Goal: Task Accomplishment & Management: Manage account settings

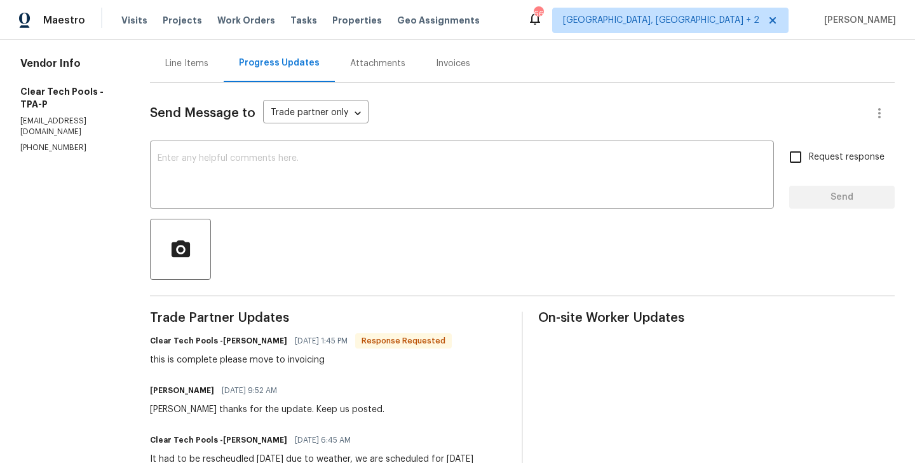
scroll to position [119, 0]
click at [241, 336] on h6 "Clear Tech Pools -Ashley" at bounding box center [218, 341] width 137 height 13
copy h6 "Ashley"
click at [252, 219] on div at bounding box center [522, 249] width 745 height 61
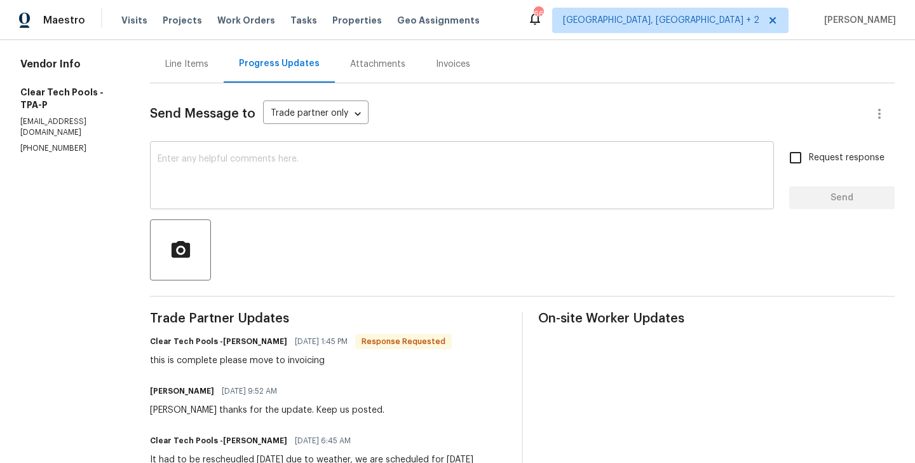
click at [247, 172] on textarea at bounding box center [462, 176] width 609 height 44
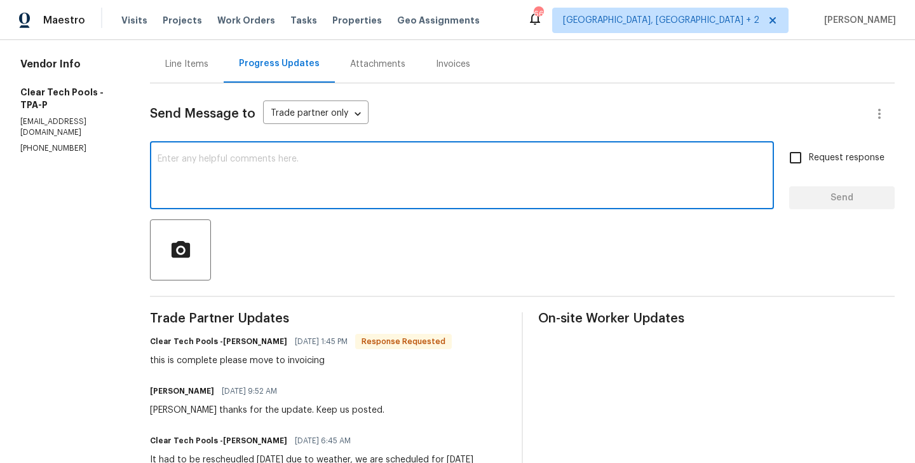
paste textarea "Ashley"
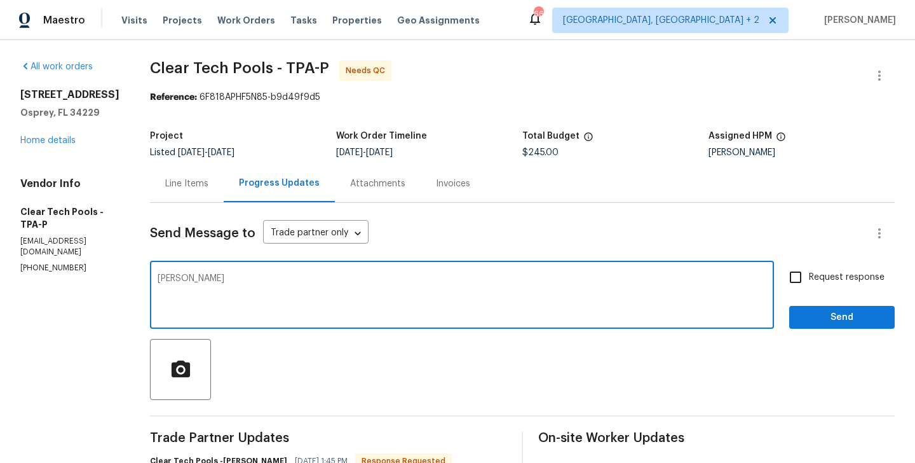
scroll to position [1, 0]
type textarea "Ashley thanks. WO approved."
click at [835, 317] on span "Send" at bounding box center [842, 317] width 85 height 16
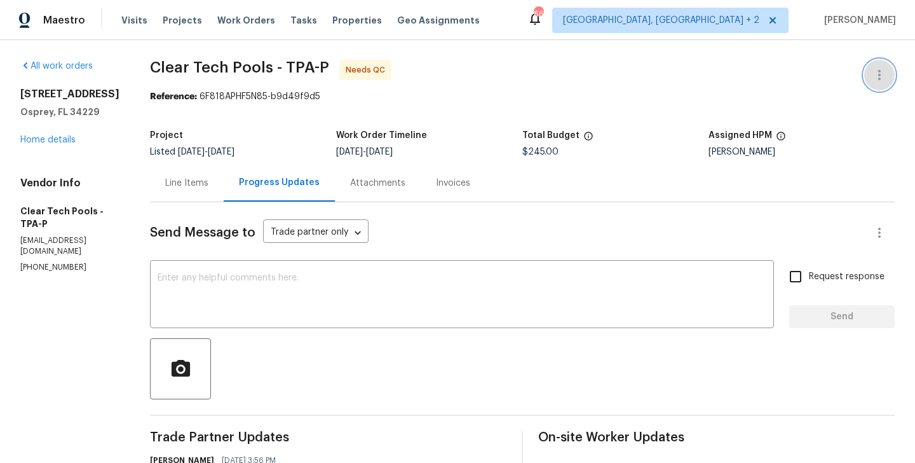
click at [890, 65] on button "button" at bounding box center [879, 75] width 31 height 31
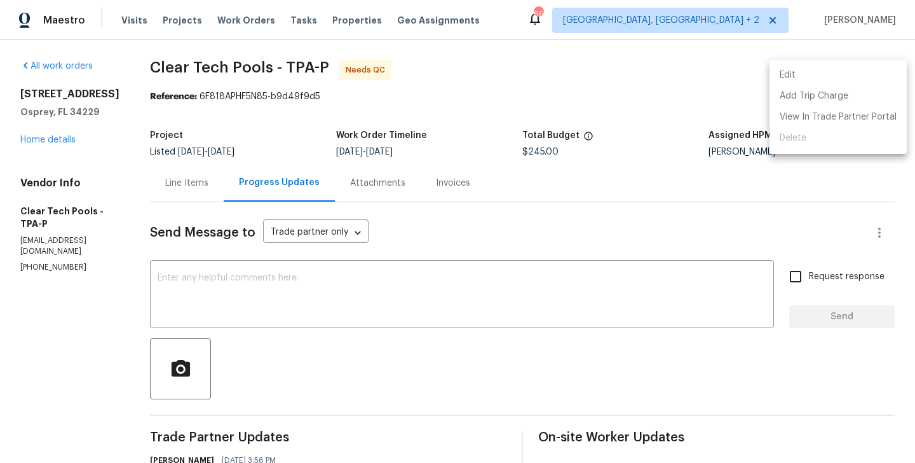
click at [858, 65] on li "Edit" at bounding box center [838, 75] width 137 height 21
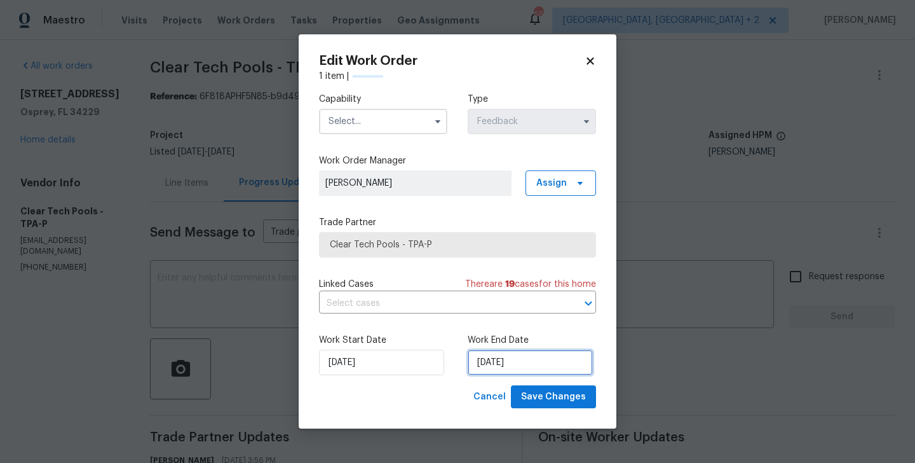
click at [524, 370] on input "26/08/2025" at bounding box center [530, 362] width 125 height 25
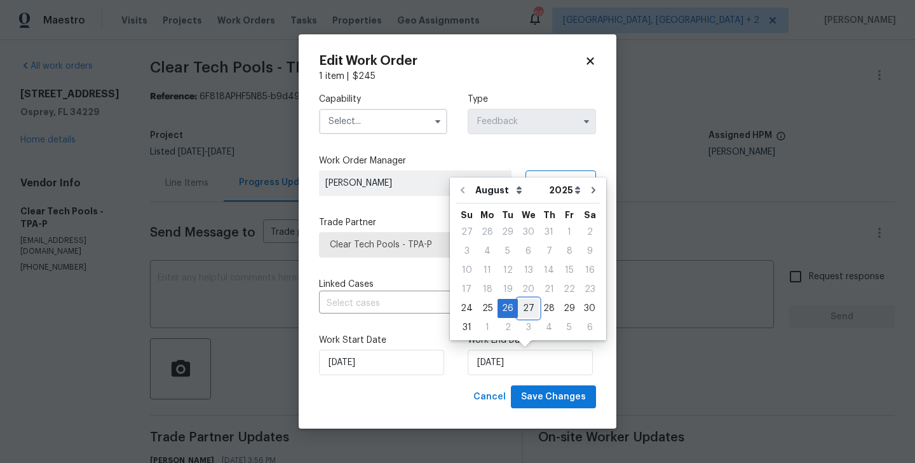
click at [524, 306] on div "27" at bounding box center [528, 308] width 21 height 18
type input "27/08/2025"
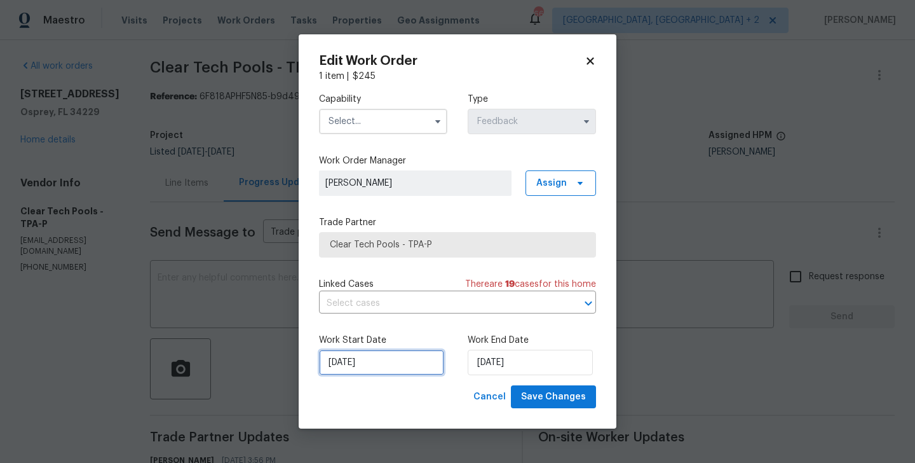
click at [387, 360] on input "24/08/2025" at bounding box center [381, 362] width 125 height 25
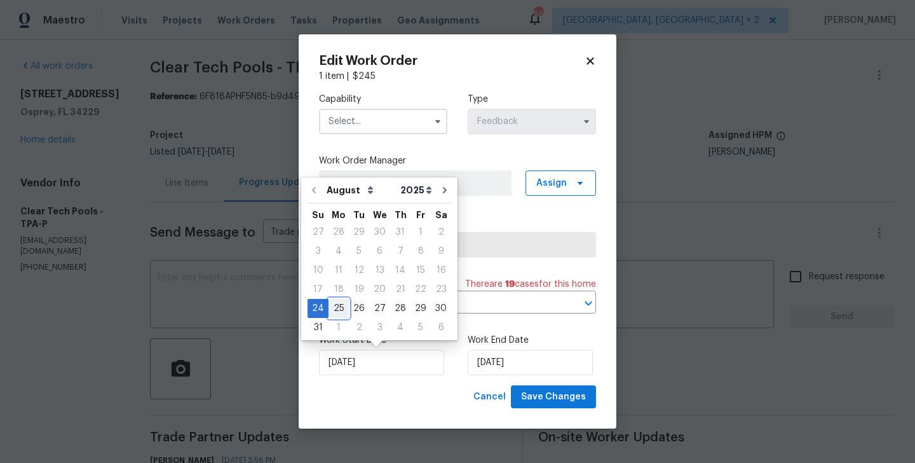
click at [334, 301] on div "25" at bounding box center [339, 308] width 20 height 18
type input "25/08/2025"
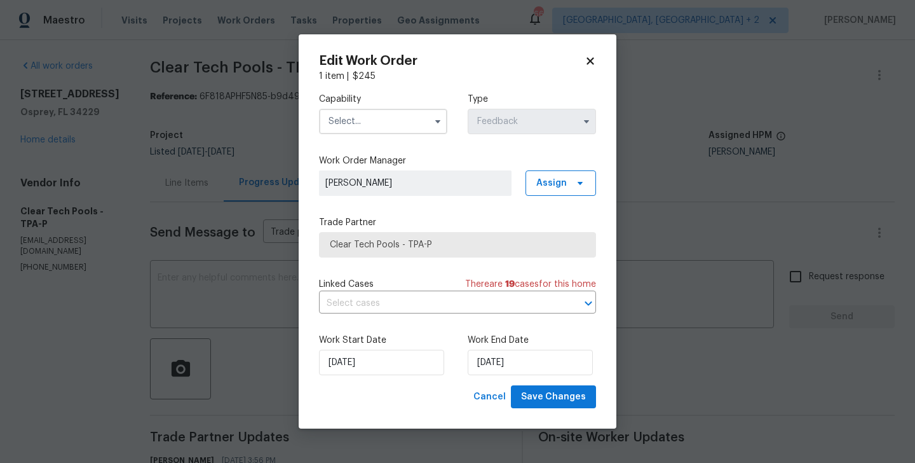
click at [385, 130] on input "text" at bounding box center [383, 121] width 128 height 25
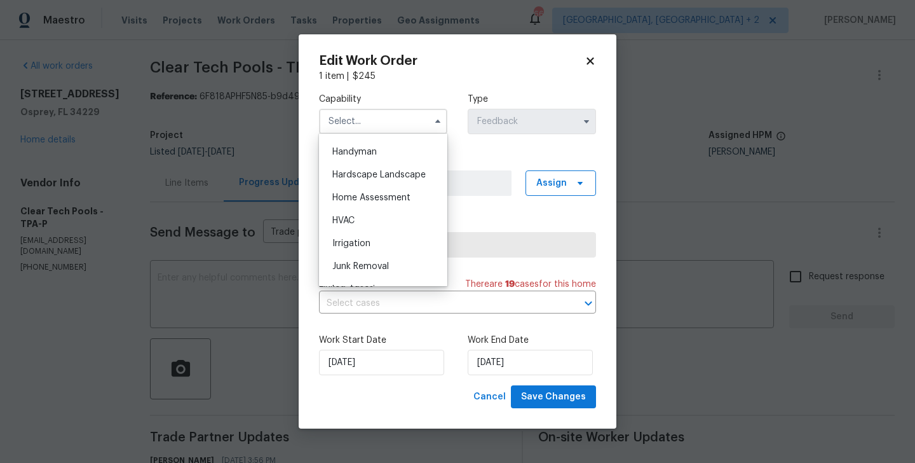
scroll to position [697, 0]
click at [372, 151] on span "Handyman" at bounding box center [354, 150] width 44 height 9
type input "Handyman"
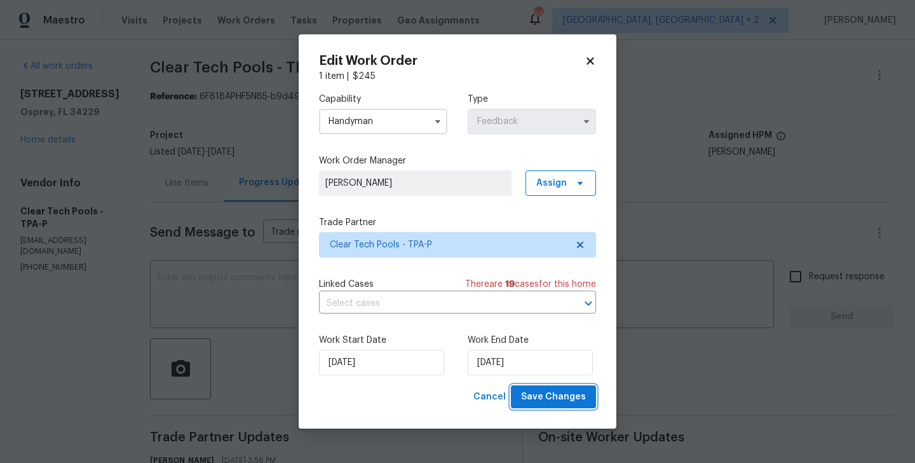
click at [560, 394] on span "Save Changes" at bounding box center [553, 397] width 65 height 16
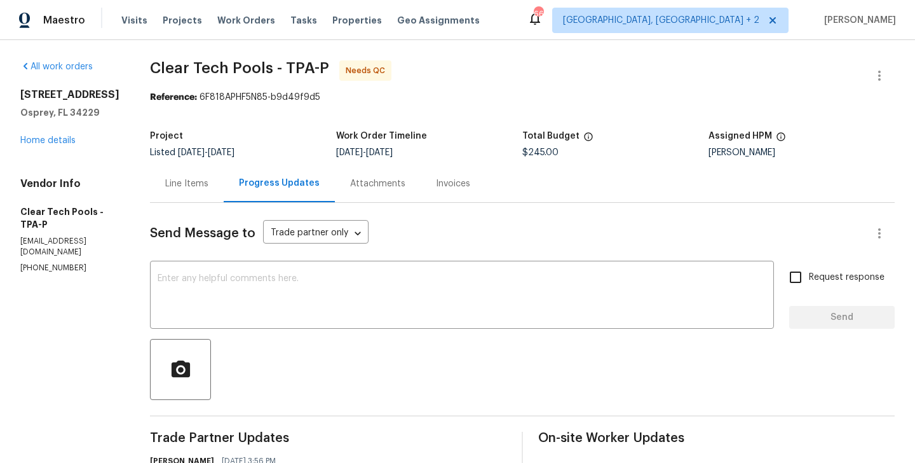
click at [207, 175] on div "Line Items" at bounding box center [187, 183] width 74 height 37
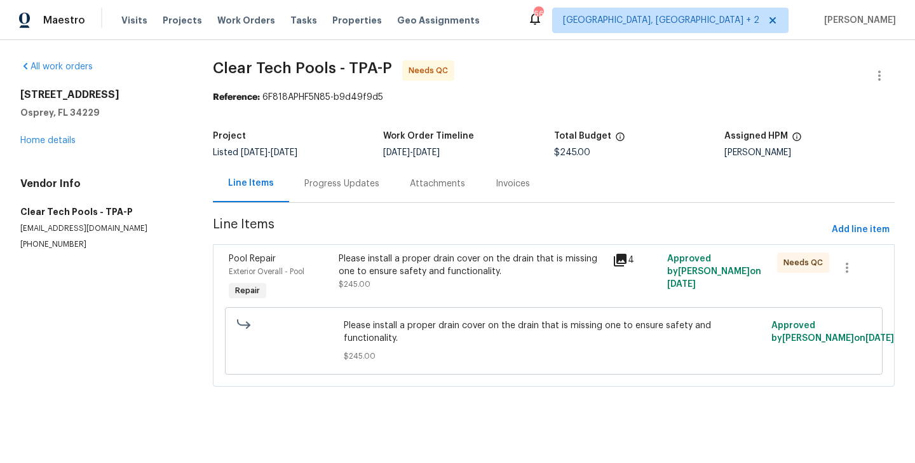
click at [437, 270] on div "Please install a proper drain cover on the drain that is missing one to ensure …" at bounding box center [472, 264] width 266 height 25
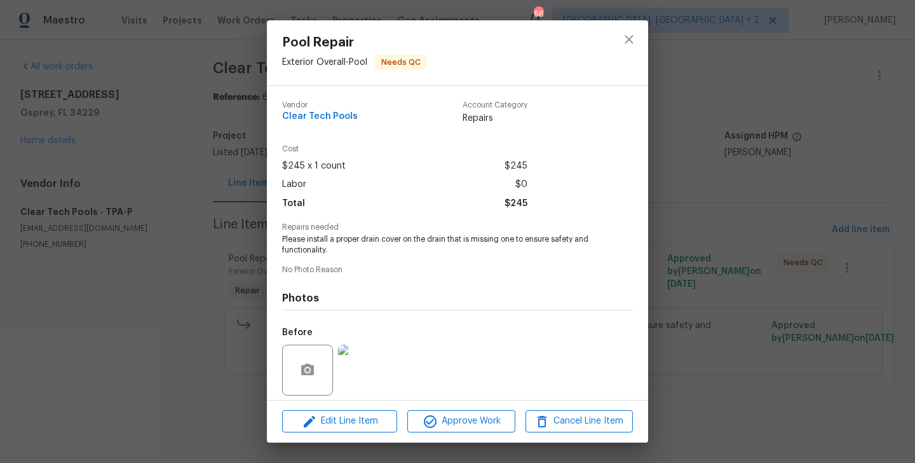
scroll to position [91, 0]
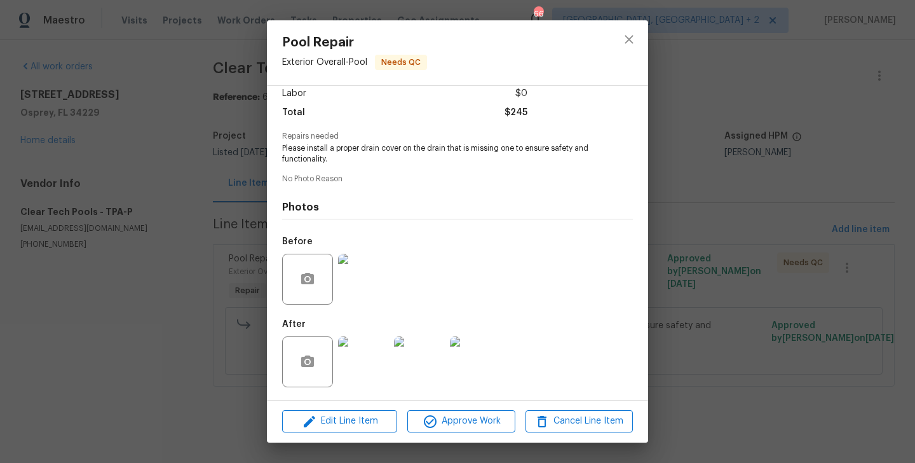
click at [365, 354] on img at bounding box center [363, 361] width 51 height 51
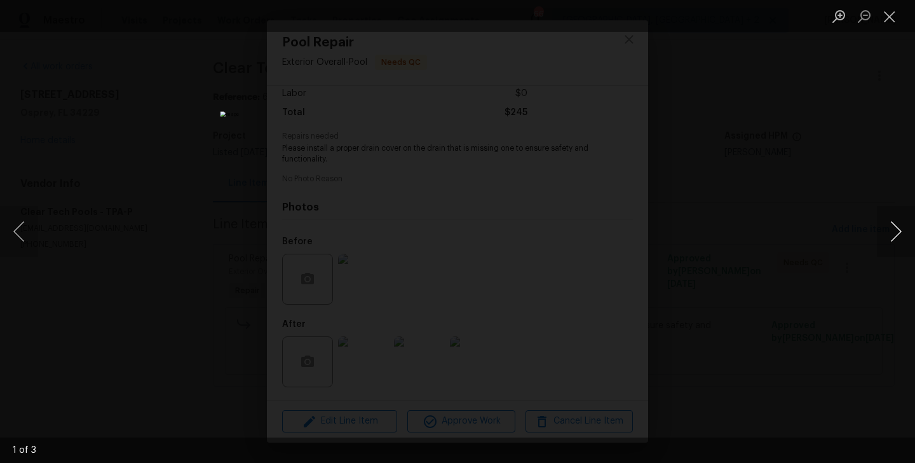
click at [890, 236] on button "Next image" at bounding box center [896, 231] width 38 height 51
click at [742, 286] on div "Lightbox" at bounding box center [457, 231] width 915 height 463
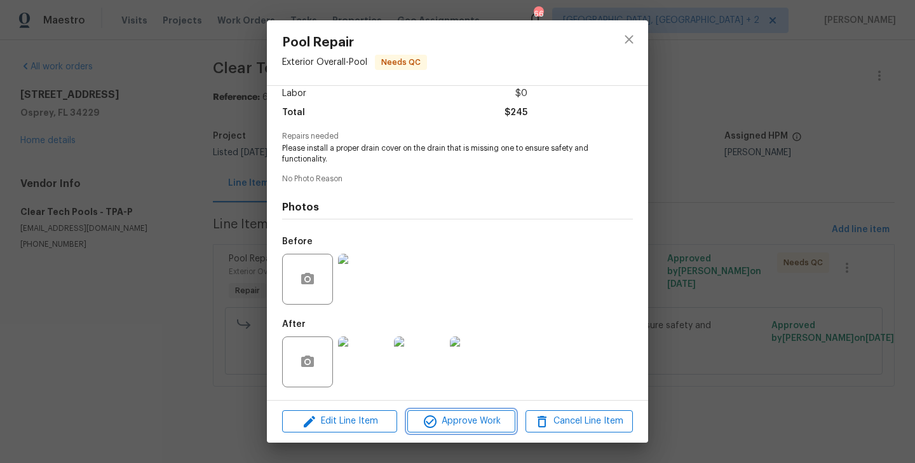
click at [477, 415] on span "Approve Work" at bounding box center [461, 421] width 100 height 16
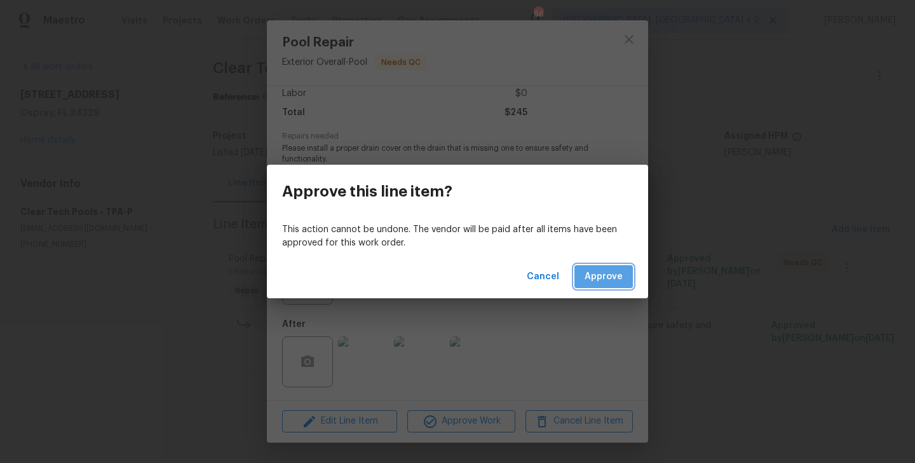
click at [594, 275] on span "Approve" at bounding box center [604, 277] width 38 height 16
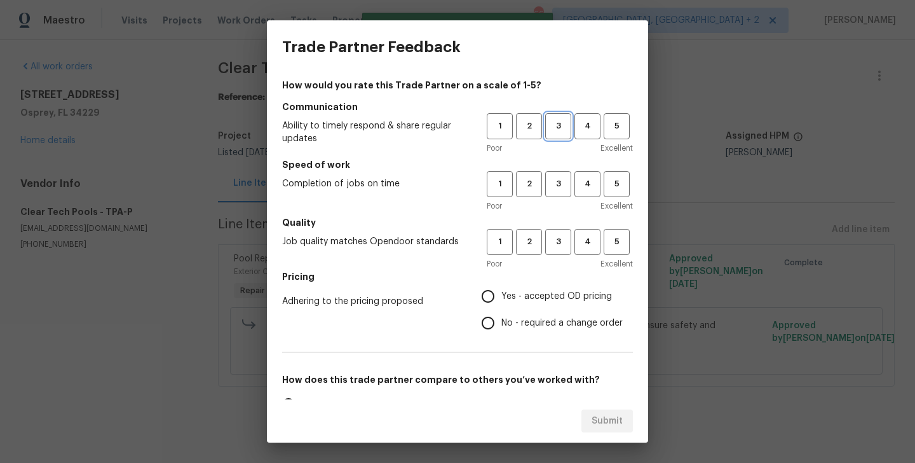
click at [553, 128] on span "3" at bounding box center [559, 126] width 24 height 15
click at [557, 172] on button "3" at bounding box center [558, 184] width 26 height 26
click at [557, 246] on span "3" at bounding box center [559, 242] width 24 height 15
click at [536, 300] on span "Yes - accepted OD pricing" at bounding box center [556, 296] width 111 height 13
click at [501, 300] on input "Yes - accepted OD pricing" at bounding box center [488, 296] width 27 height 27
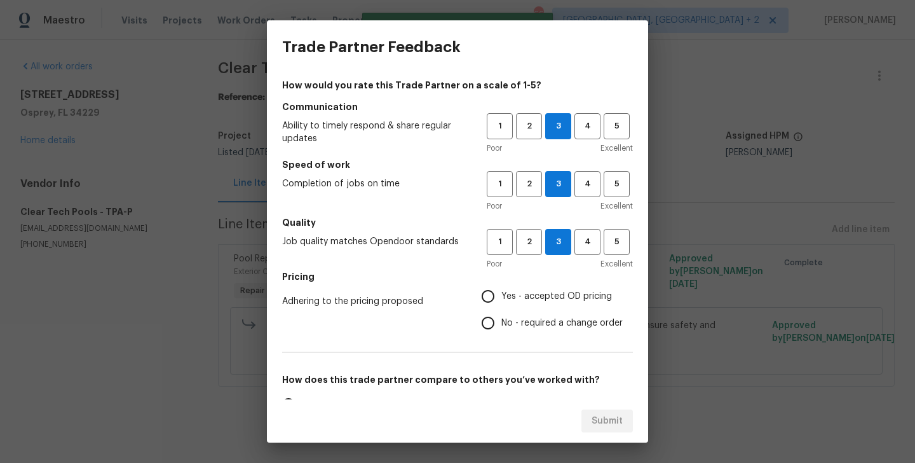
radio input "true"
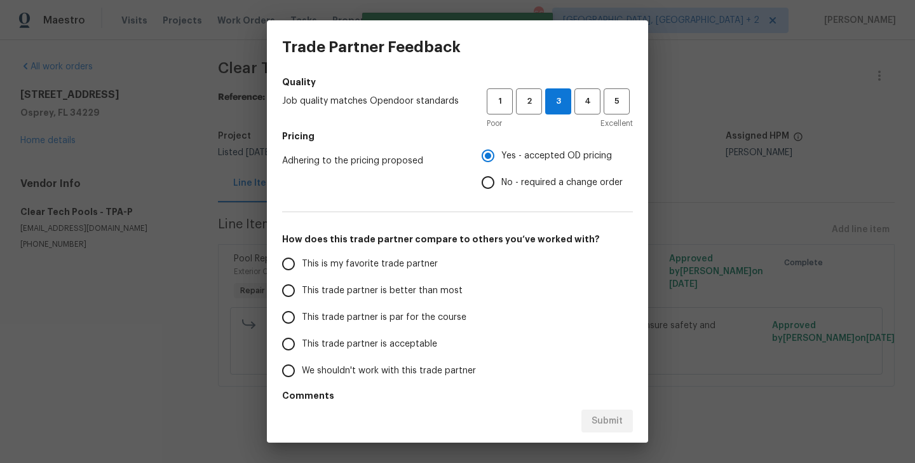
scroll to position [141, 0]
click at [402, 271] on label "This is my favorite trade partner" at bounding box center [375, 263] width 201 height 27
click at [302, 271] on input "This is my favorite trade partner" at bounding box center [288, 263] width 27 height 27
click at [599, 414] on span "Submit" at bounding box center [607, 421] width 31 height 16
radio input "true"
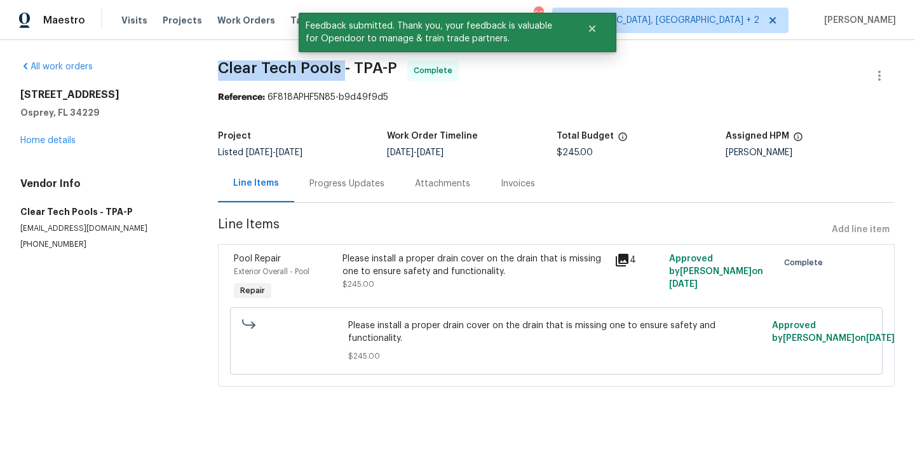
drag, startPoint x: 219, startPoint y: 69, endPoint x: 339, endPoint y: 75, distance: 120.3
click at [339, 75] on span "Clear Tech Pools - TPA-P" at bounding box center [307, 67] width 179 height 15
copy span "Clear Tech Pools"
click at [34, 139] on link "Home details" at bounding box center [47, 140] width 55 height 9
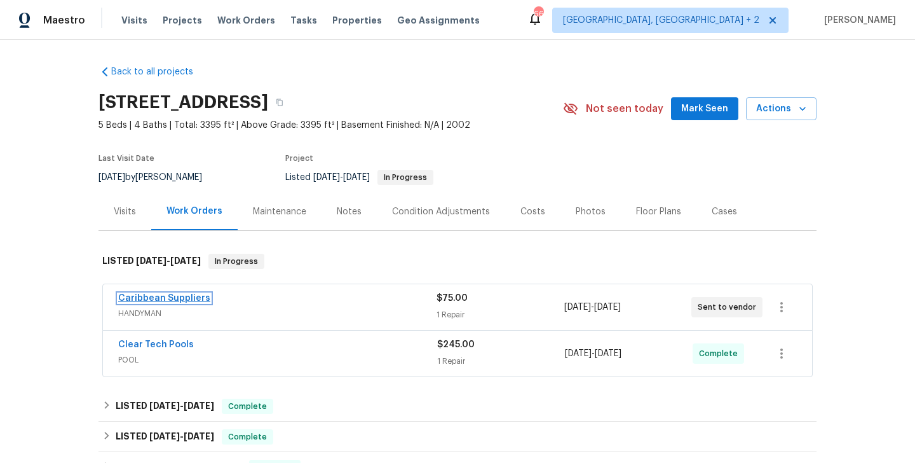
click at [184, 300] on link "Caribbean Suppliers" at bounding box center [164, 298] width 92 height 9
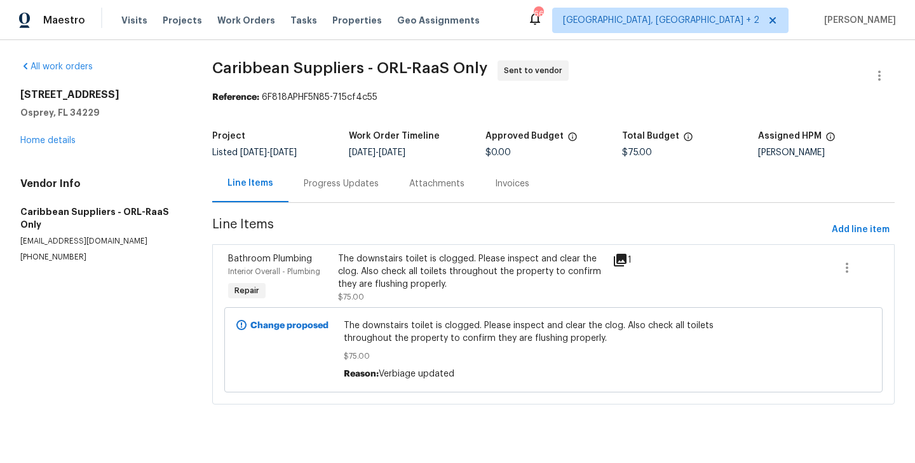
click at [326, 193] on div "Progress Updates" at bounding box center [342, 183] width 106 height 37
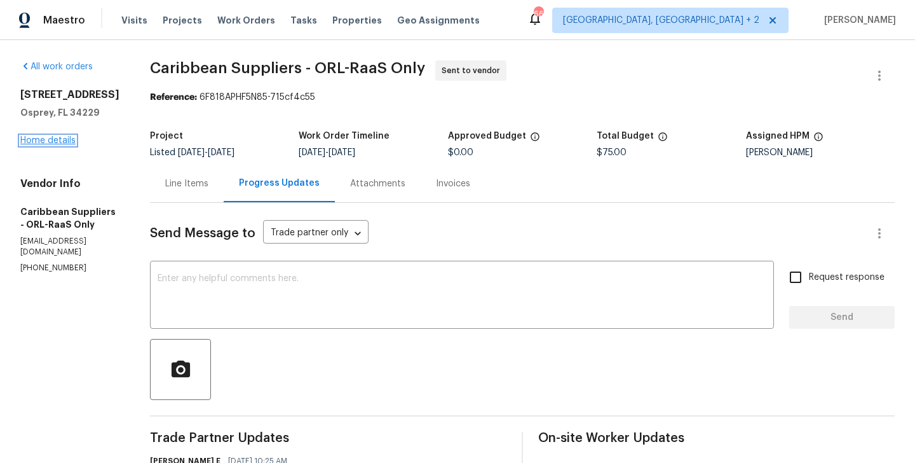
click at [58, 141] on link "Home details" at bounding box center [47, 140] width 55 height 9
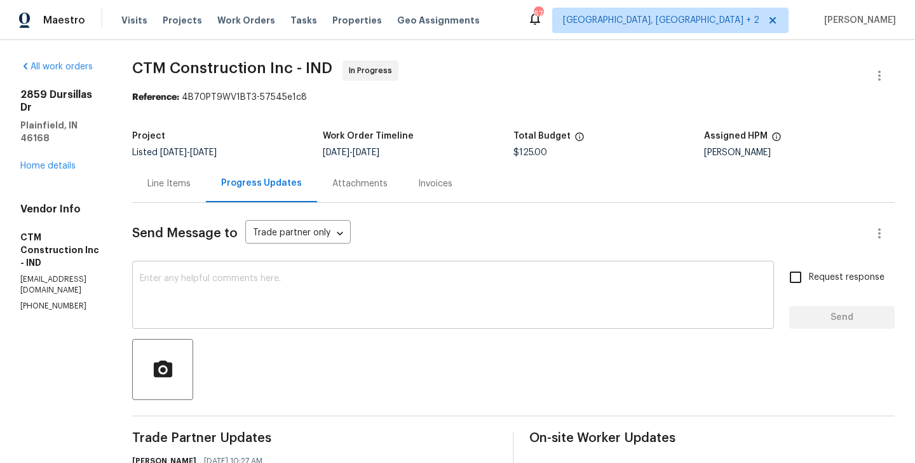
click at [336, 308] on textarea at bounding box center [453, 296] width 627 height 44
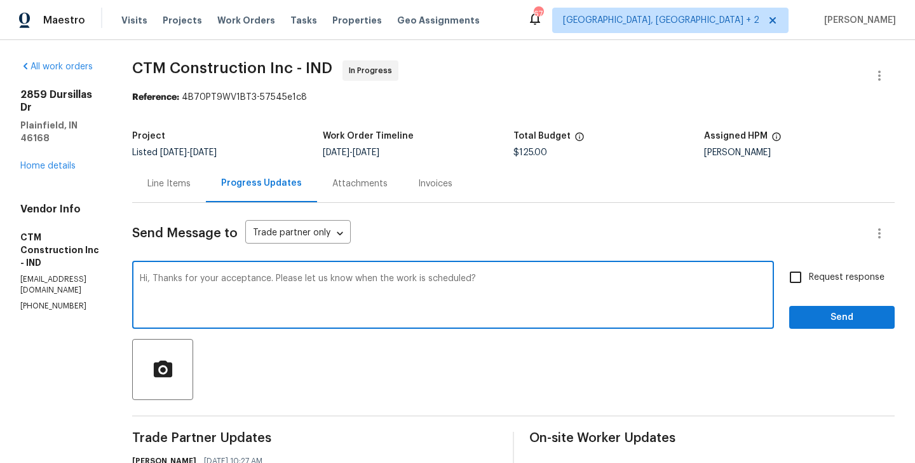
type textarea "Hi, Thanks for your acceptance. Please let us know when the work is scheduled?"
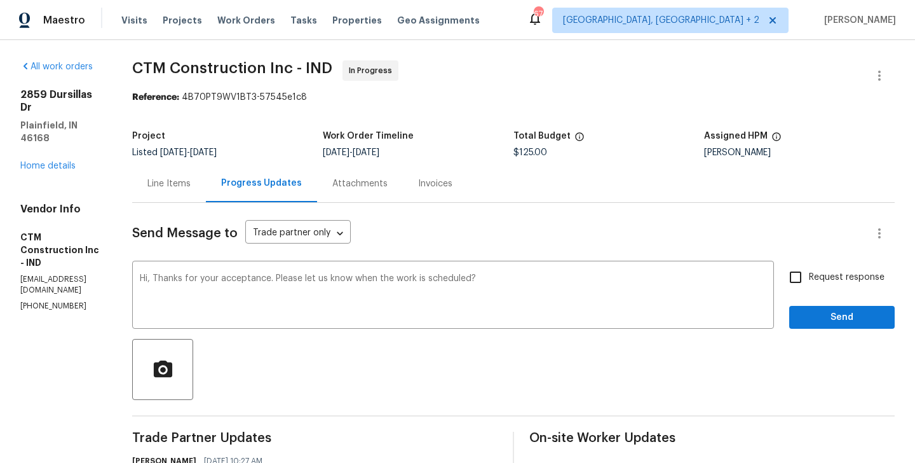
click at [815, 278] on span "Request response" at bounding box center [847, 277] width 76 height 13
click at [809, 278] on input "Request response" at bounding box center [795, 277] width 27 height 27
checkbox input "true"
click at [814, 317] on span "Send" at bounding box center [842, 318] width 85 height 16
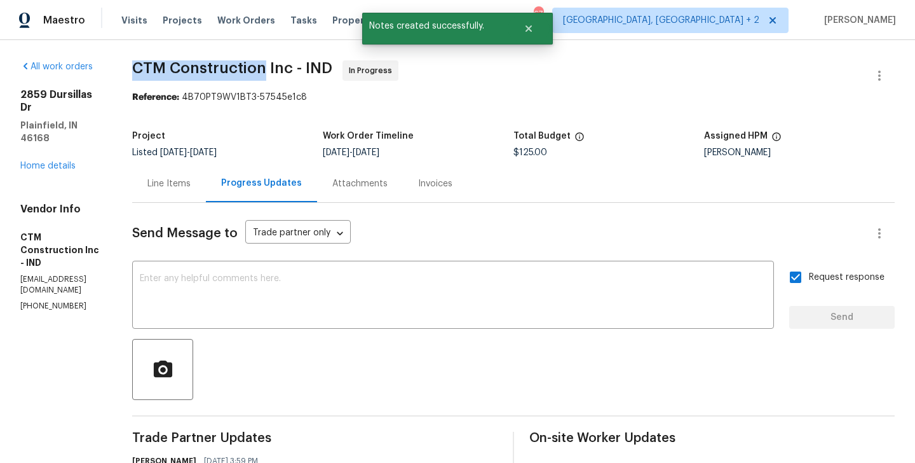
drag, startPoint x: 163, startPoint y: 65, endPoint x: 295, endPoint y: 67, distance: 132.2
click at [295, 67] on span "CTM Construction Inc - IND" at bounding box center [232, 67] width 200 height 15
copy span "CTM Construction"
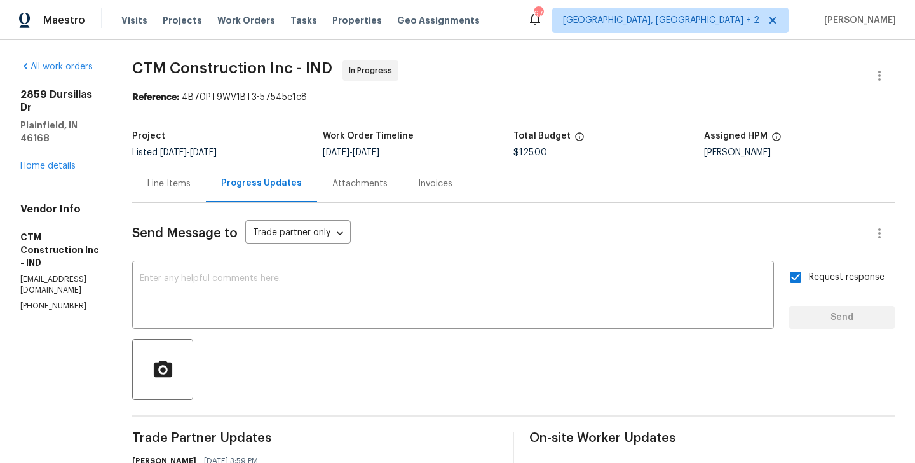
click at [60, 149] on div "All work orders [STREET_ADDRESS][PERSON_NAME] Home details Vendor Info CTM Cons…" at bounding box center [60, 185] width 81 height 251
click at [59, 161] on link "Home details" at bounding box center [47, 165] width 55 height 9
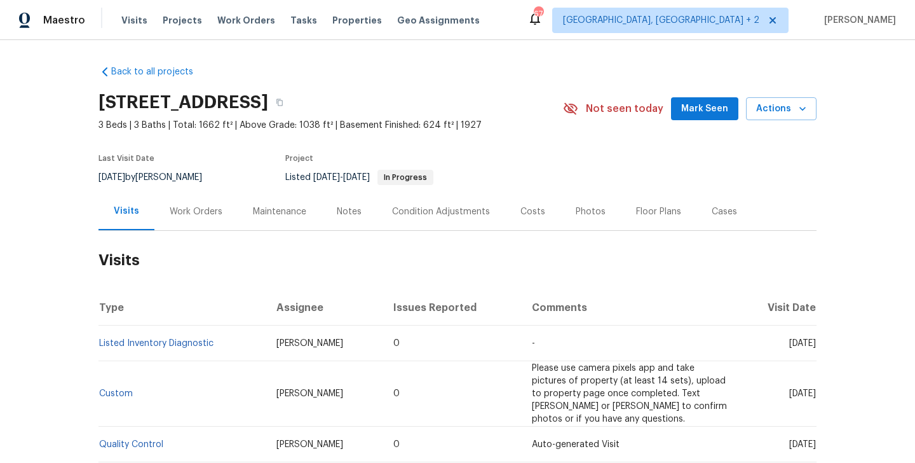
click at [219, 221] on div "Work Orders" at bounding box center [195, 211] width 83 height 37
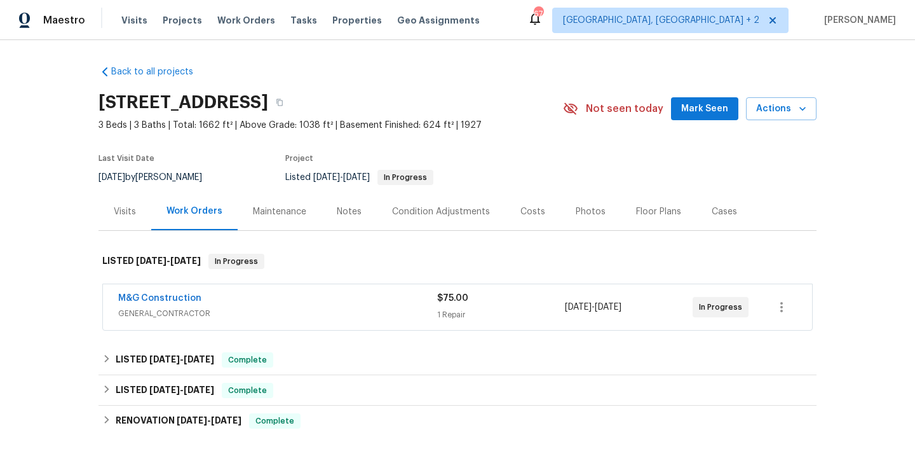
click at [186, 292] on span "M&G Construction" at bounding box center [159, 298] width 83 height 13
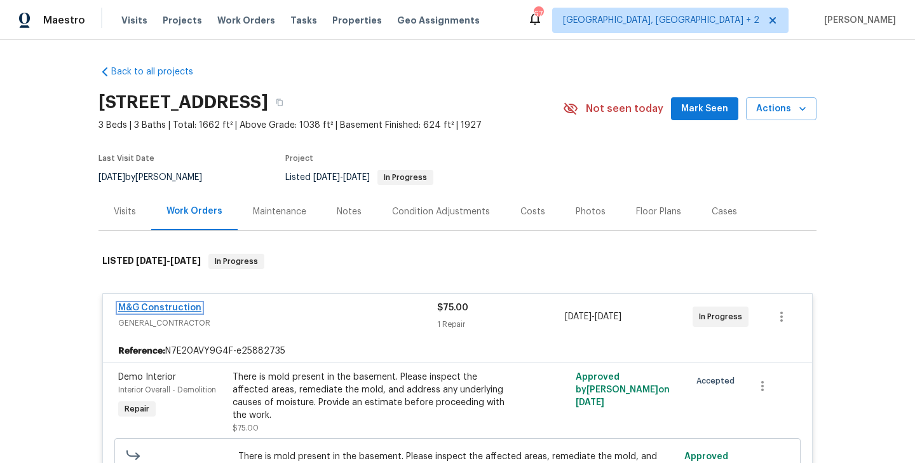
click at [185, 308] on link "M&G Construction" at bounding box center [159, 307] width 83 height 9
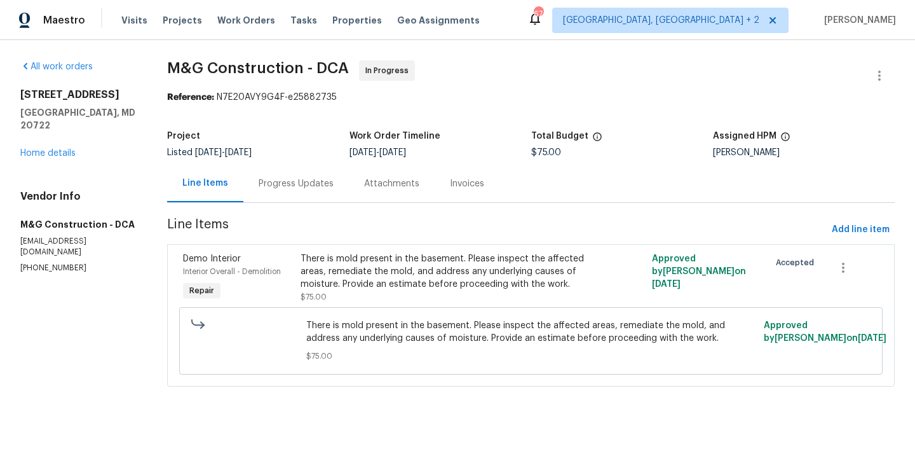
click at [304, 188] on div "Progress Updates" at bounding box center [296, 183] width 75 height 13
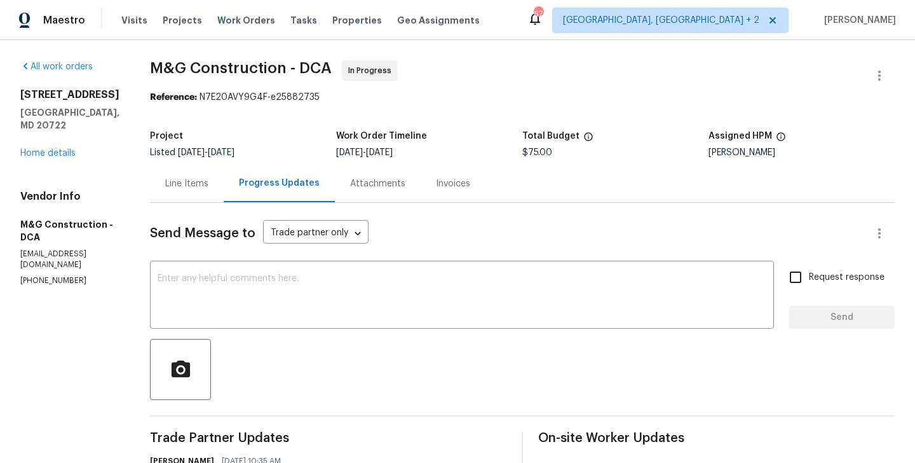
click at [39, 264] on section "All work orders 3722 Shepherd St Brentwood, MD 20722 Home details Vendor Info M…" at bounding box center [69, 411] width 99 height 703
copy p "(703) 864-2437"
click at [64, 275] on p "(703) 864-2437" at bounding box center [69, 280] width 99 height 11
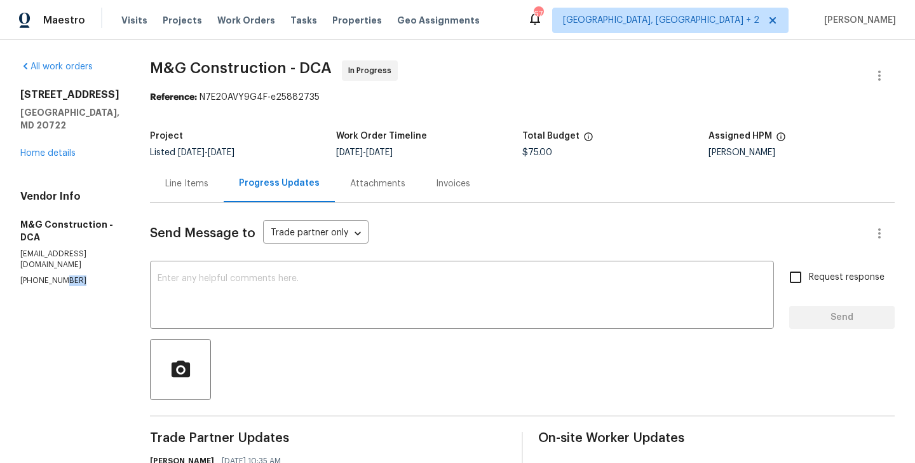
click at [64, 275] on p "(703) 864-2437" at bounding box center [69, 280] width 99 height 11
click at [243, 309] on textarea at bounding box center [462, 296] width 609 height 44
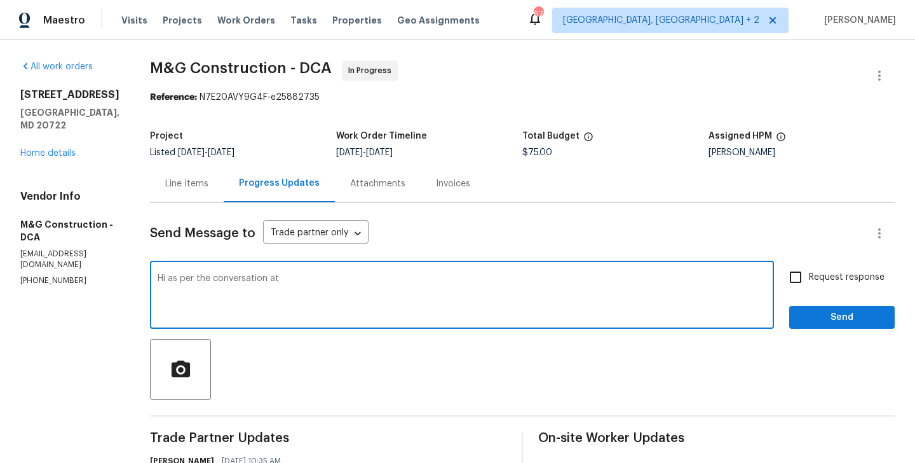
paste textarea "(703) 864-2437"
click at [346, 279] on textarea "Hi as per the conversation at (703) 864-2437" at bounding box center [462, 296] width 609 height 44
type textarea "Hi as per the conversation at (703) 864-2437 keep us posted on the bid. Thanks!"
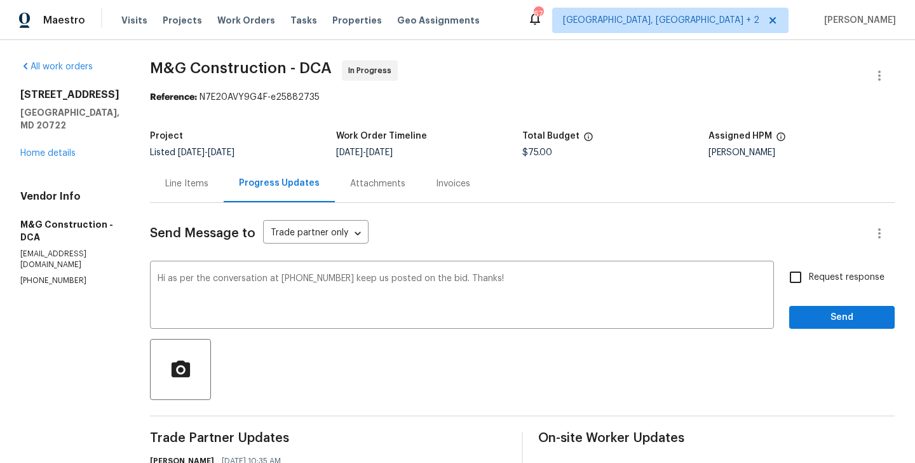
click at [815, 287] on label "Request response" at bounding box center [833, 277] width 102 height 27
click at [809, 287] on input "Request response" at bounding box center [795, 277] width 27 height 27
checkbox input "true"
click at [815, 311] on span "Send" at bounding box center [842, 318] width 85 height 16
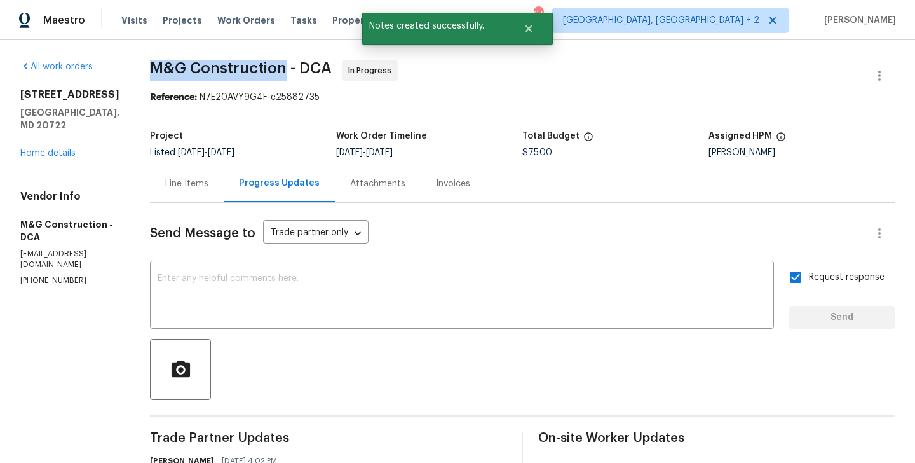
drag, startPoint x: 149, startPoint y: 71, endPoint x: 281, endPoint y: 69, distance: 131.6
click at [281, 69] on span "M&G Construction - DCA" at bounding box center [241, 67] width 182 height 15
copy span "M&G Construction"
click at [55, 149] on link "Home details" at bounding box center [47, 153] width 55 height 9
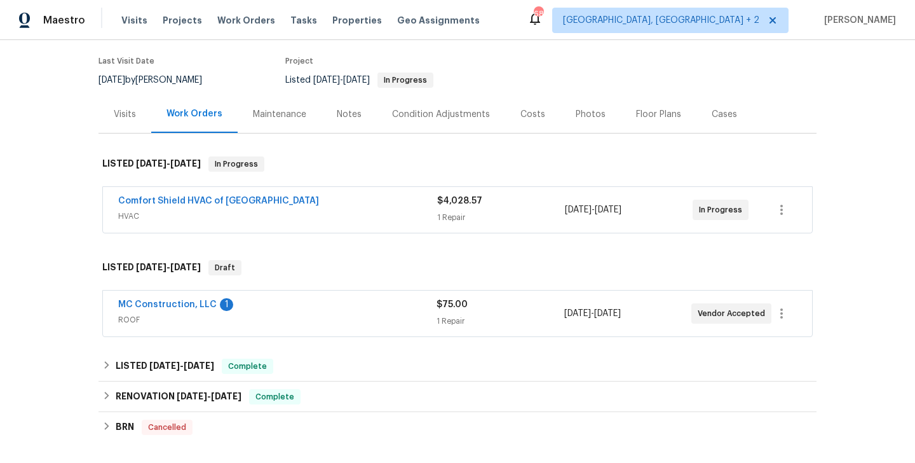
scroll to position [99, 0]
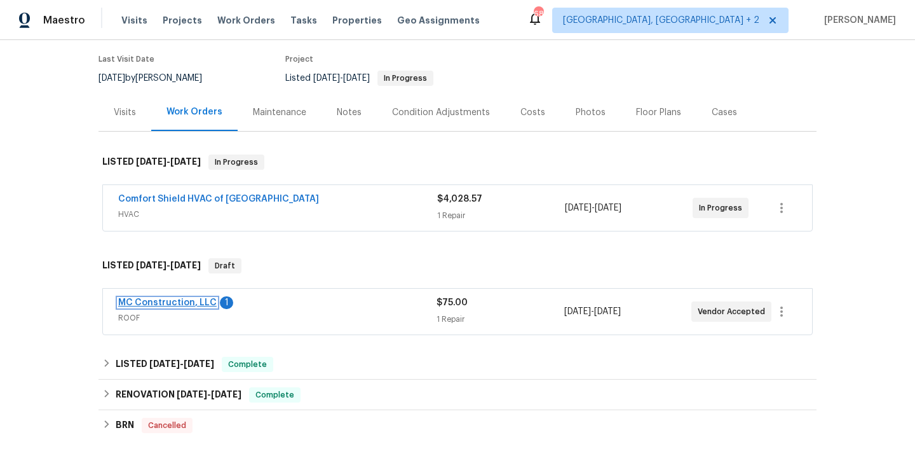
click at [195, 303] on link "MC Construction, LLC" at bounding box center [167, 302] width 99 height 9
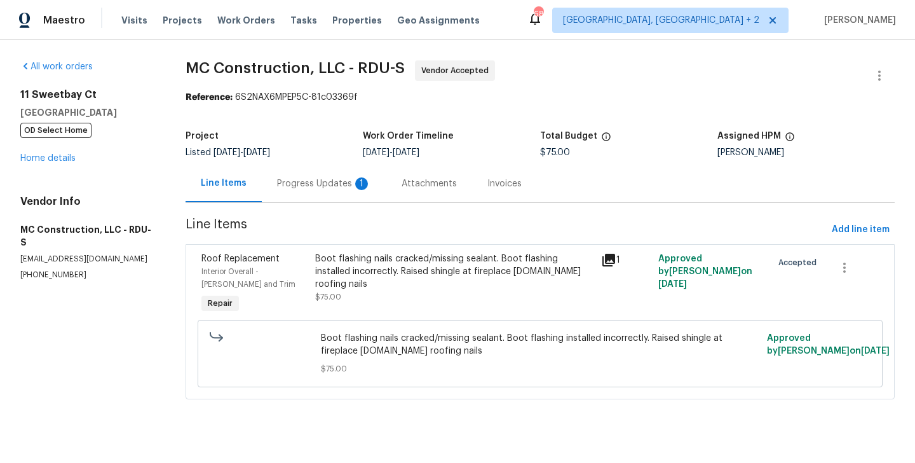
click at [339, 190] on div "Progress Updates 1" at bounding box center [324, 183] width 125 height 37
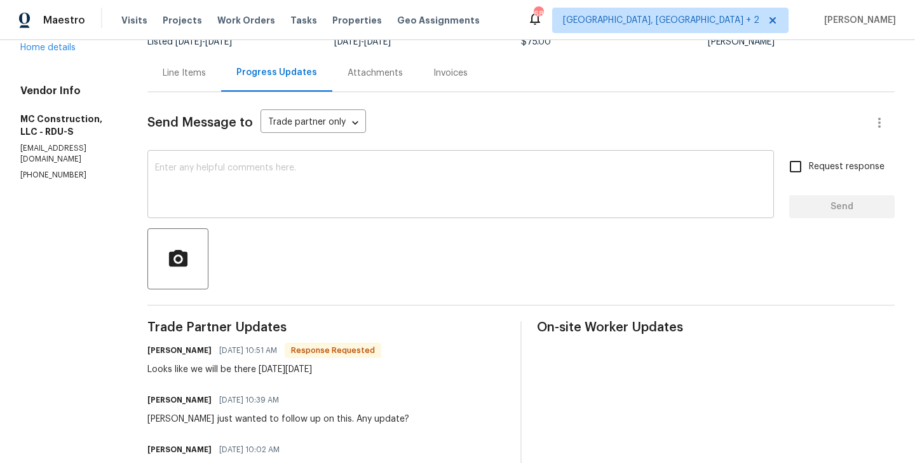
scroll to position [116, 0]
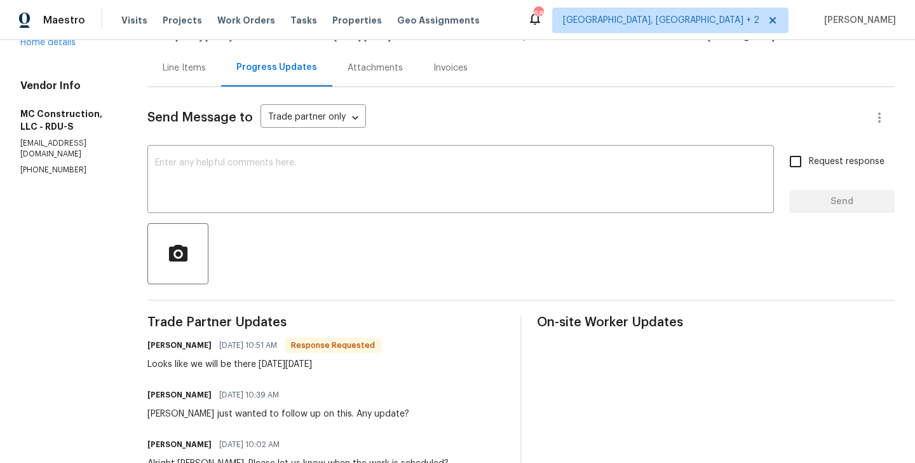
click at [147, 347] on h6 "Rick Ploughe" at bounding box center [179, 345] width 64 height 13
copy h6 "Rick"
click at [283, 186] on textarea at bounding box center [460, 180] width 611 height 44
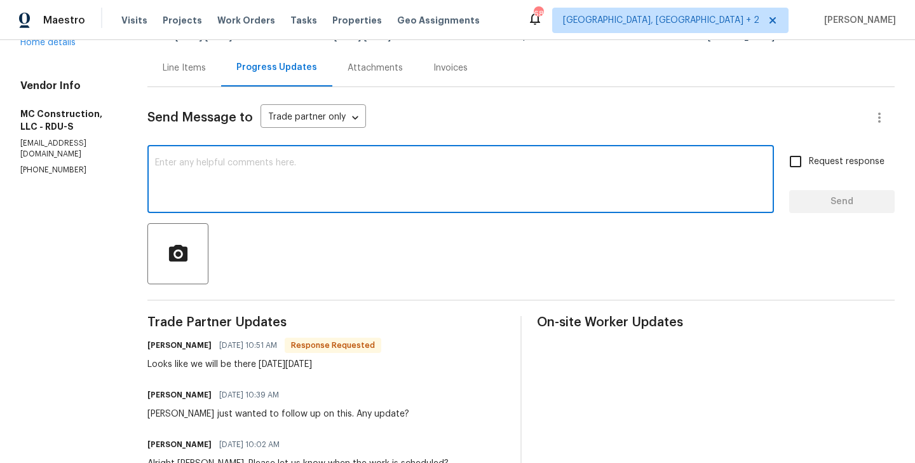
paste textarea "Rick"
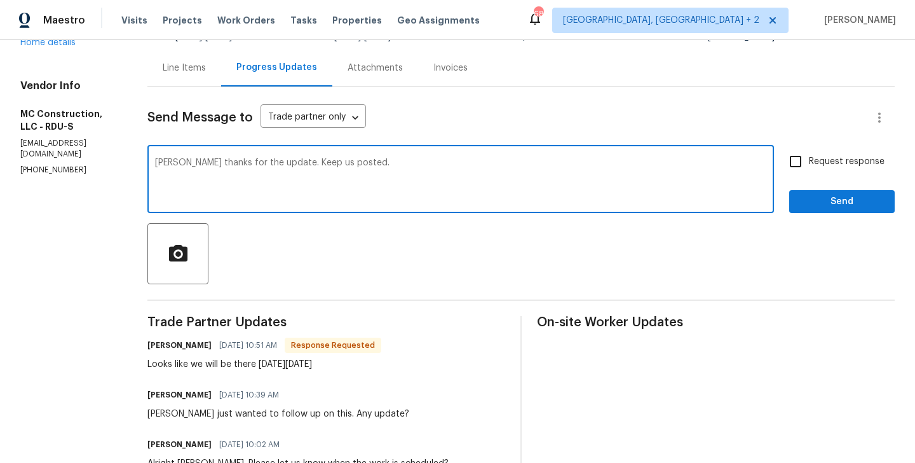
type textarea "Rick thanks for the update. Keep us posted."
click at [803, 159] on input "Request response" at bounding box center [795, 161] width 27 height 27
checkbox input "true"
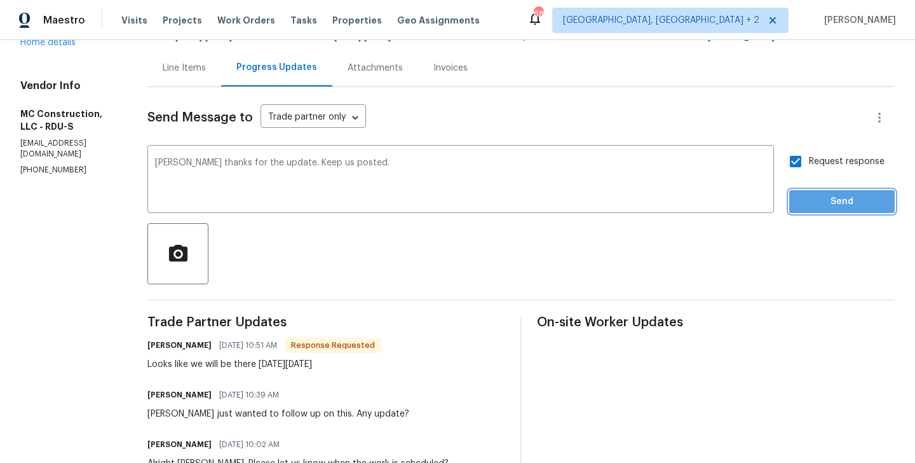
click at [802, 205] on span "Send" at bounding box center [842, 202] width 85 height 16
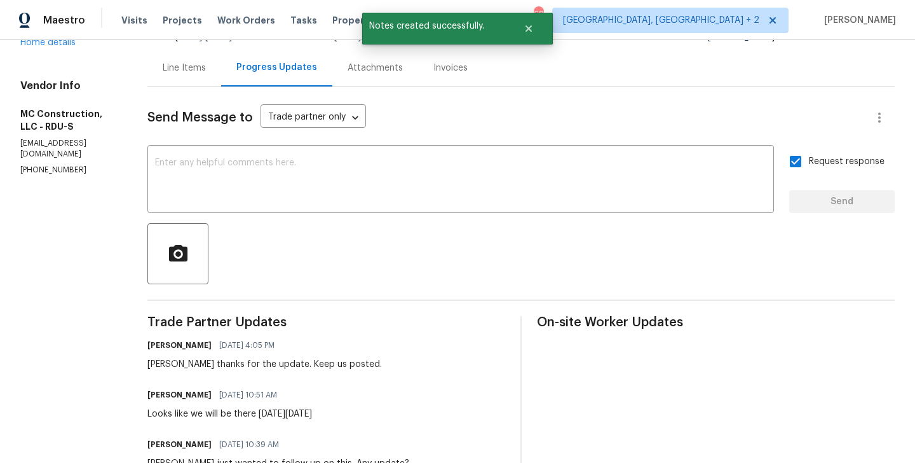
scroll to position [0, 0]
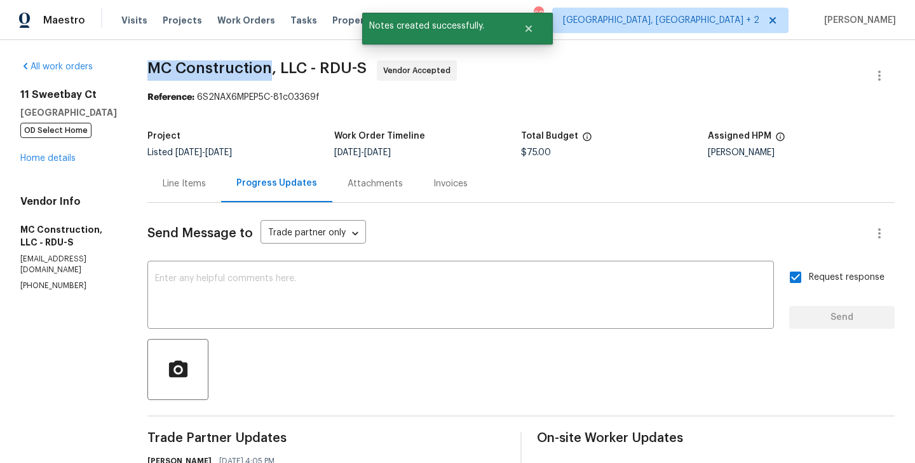
drag, startPoint x: 141, startPoint y: 64, endPoint x: 259, endPoint y: 72, distance: 117.9
click at [259, 72] on span "MC Construction, LLC - RDU-S" at bounding box center [256, 67] width 219 height 15
copy span "MC Construction"
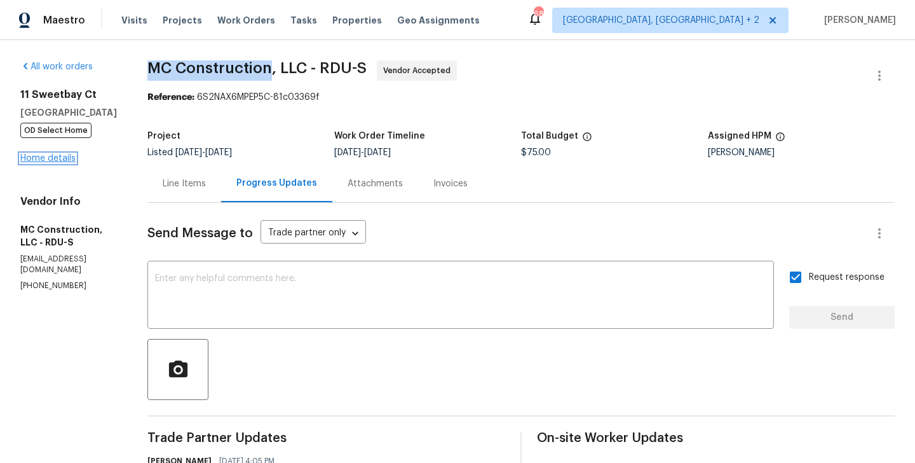
click at [69, 162] on link "Home details" at bounding box center [47, 158] width 55 height 9
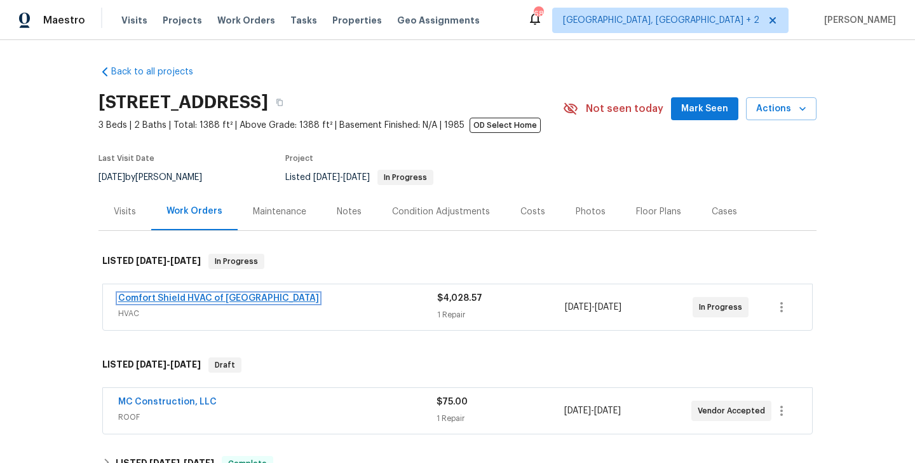
click at [223, 297] on link "Comfort Shield HVAC of NC" at bounding box center [218, 298] width 201 height 9
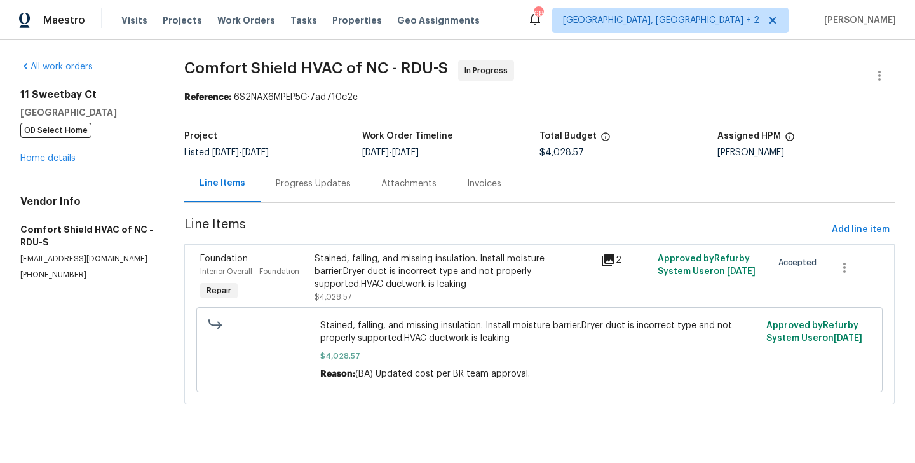
click at [315, 177] on div "Progress Updates" at bounding box center [313, 183] width 75 height 13
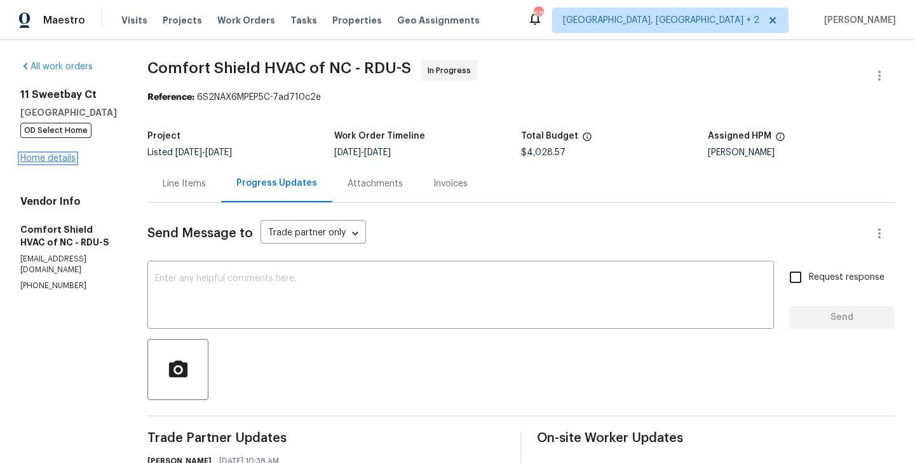
click at [50, 156] on link "Home details" at bounding box center [47, 158] width 55 height 9
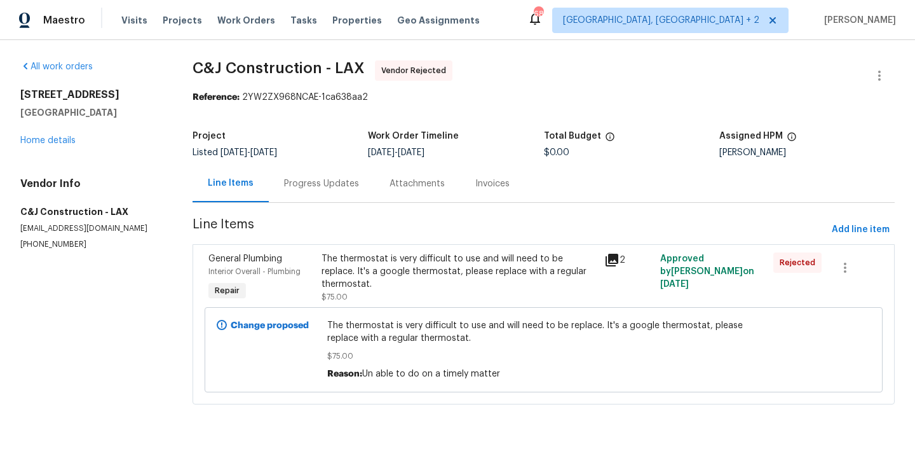
click at [326, 194] on div "Progress Updates" at bounding box center [322, 183] width 106 height 37
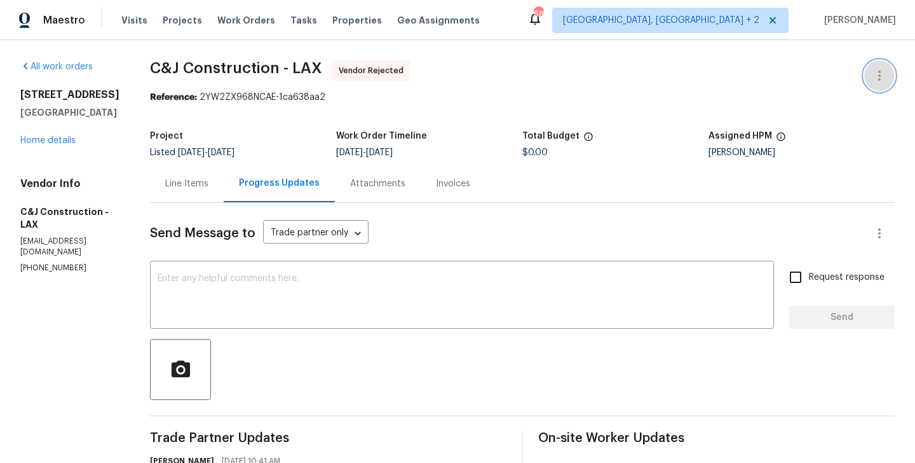
click at [871, 72] on button "button" at bounding box center [879, 75] width 31 height 31
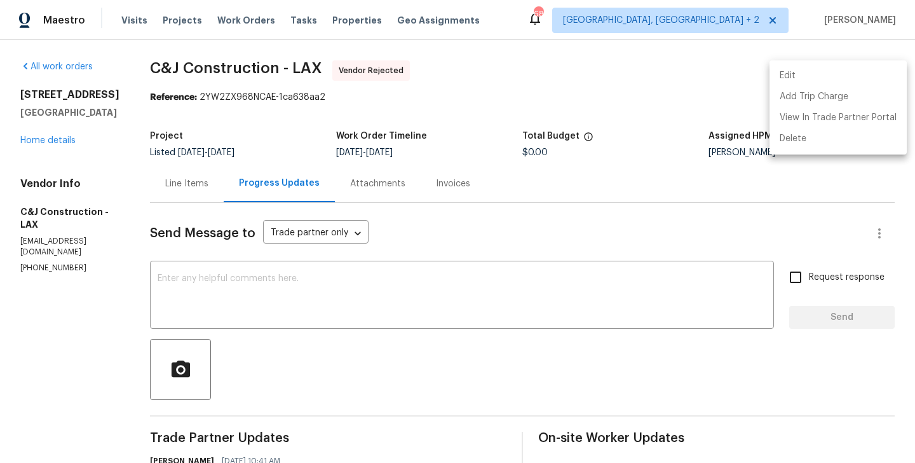
click at [853, 72] on li "Edit" at bounding box center [838, 75] width 137 height 21
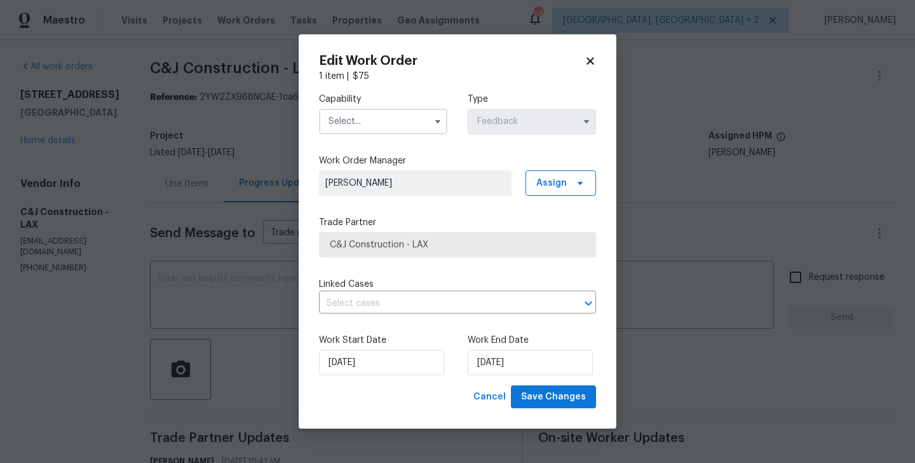
click at [385, 111] on input "text" at bounding box center [383, 121] width 128 height 25
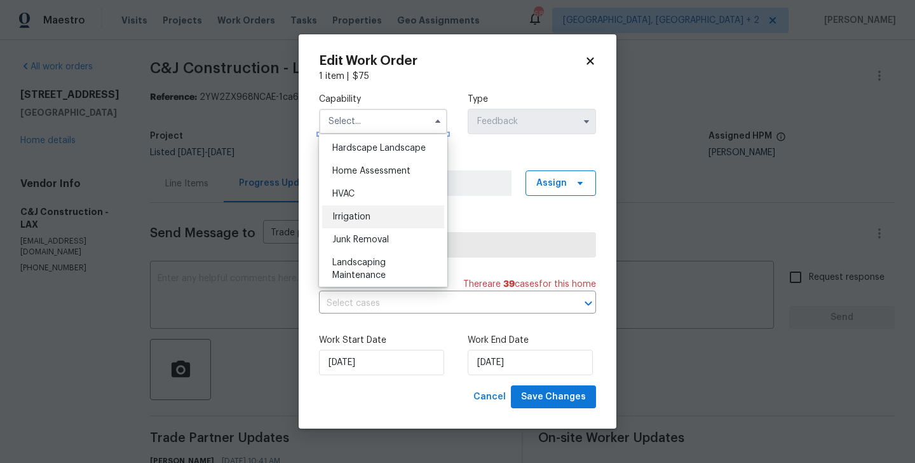
scroll to position [723, 0]
click at [360, 193] on div "HVAC" at bounding box center [383, 193] width 122 height 23
type input "HVAC"
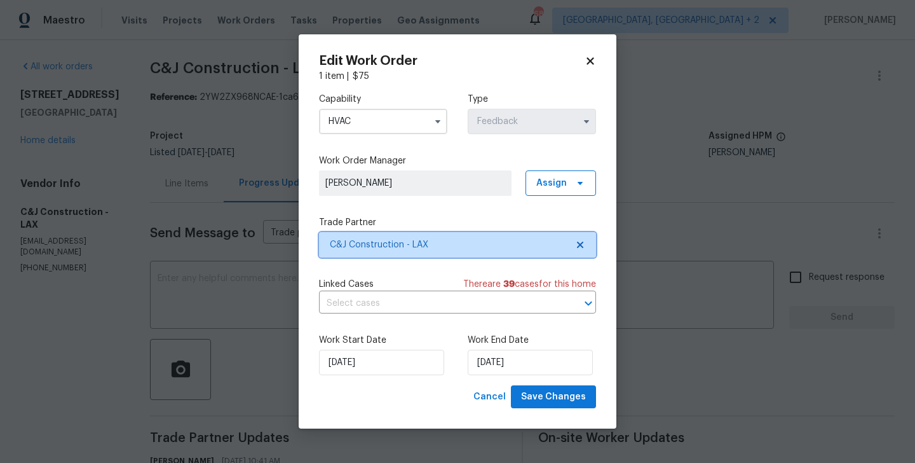
click at [383, 238] on span "C&J Construction - LAX" at bounding box center [448, 244] width 237 height 13
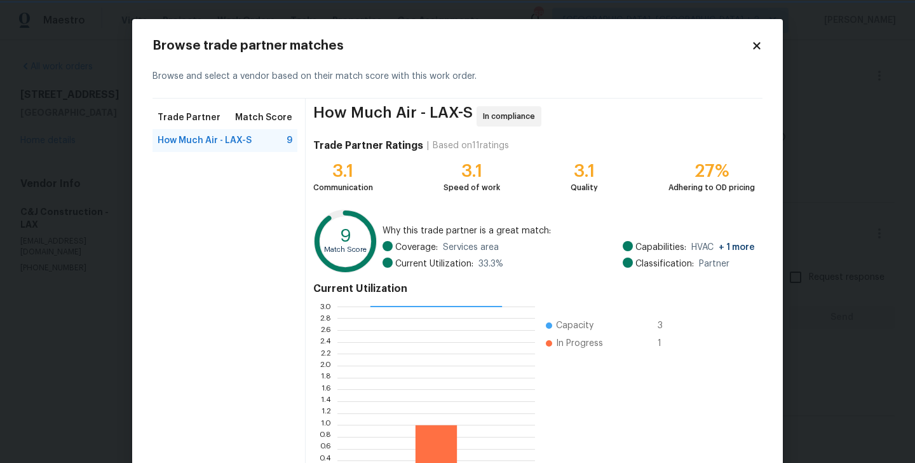
scroll to position [98, 0]
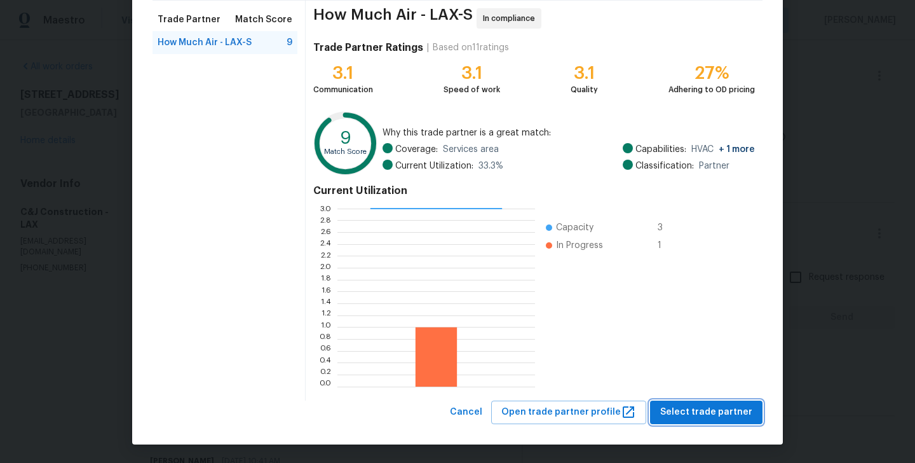
click at [719, 418] on span "Select trade partner" at bounding box center [706, 412] width 92 height 16
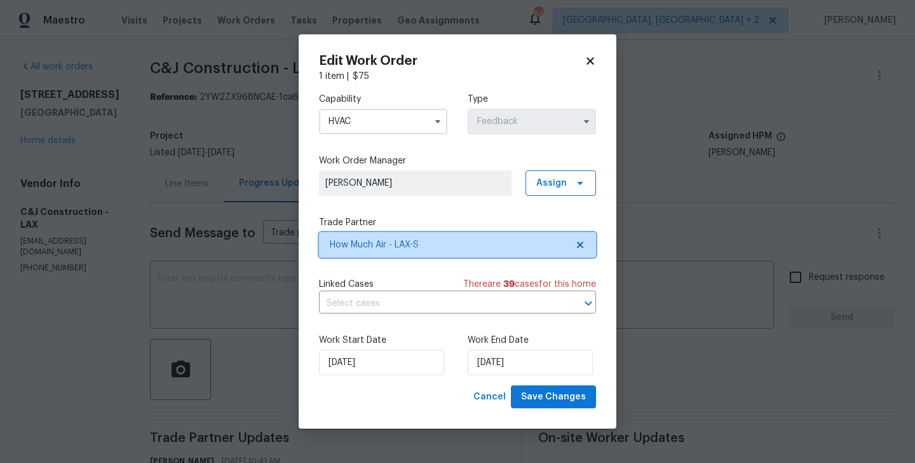
scroll to position [0, 0]
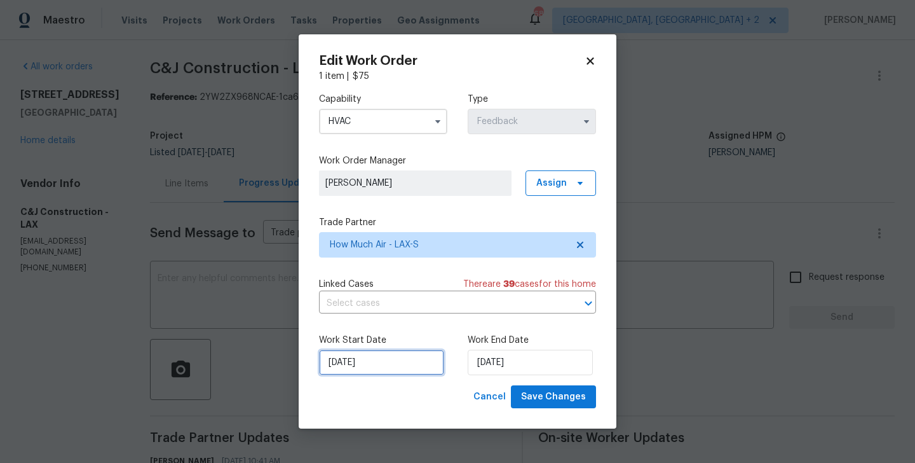
click at [368, 365] on input "26/08/2025" at bounding box center [381, 362] width 125 height 25
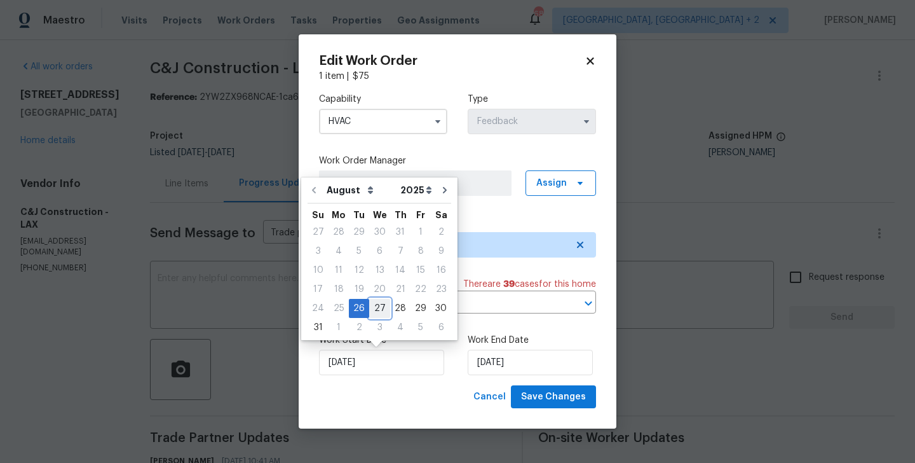
click at [376, 301] on div "27" at bounding box center [379, 308] width 21 height 18
type input "27/08/2025"
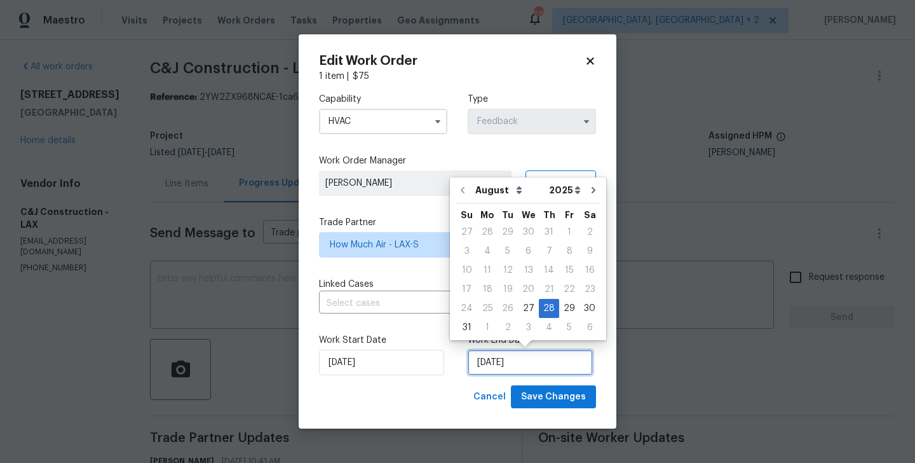
click at [492, 358] on input "28/08/2025" at bounding box center [530, 362] width 125 height 25
click at [568, 307] on div "29" at bounding box center [569, 308] width 20 height 18
type input "29/08/2025"
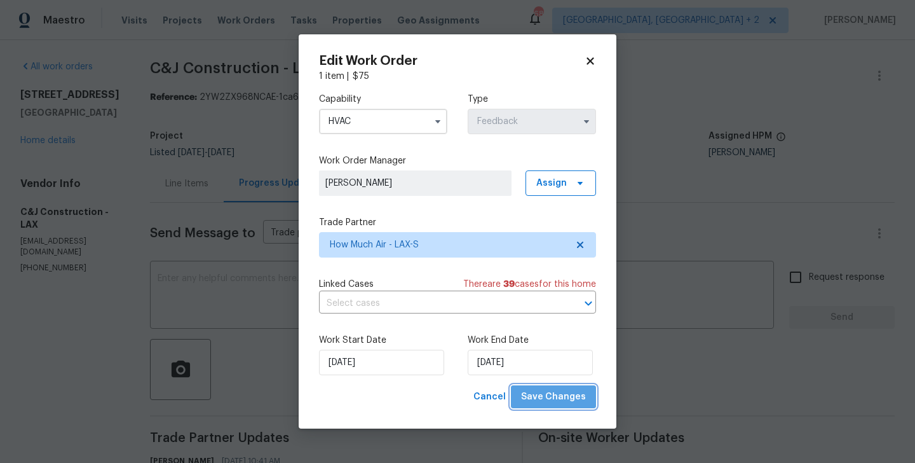
click at [567, 397] on span "Save Changes" at bounding box center [553, 397] width 65 height 16
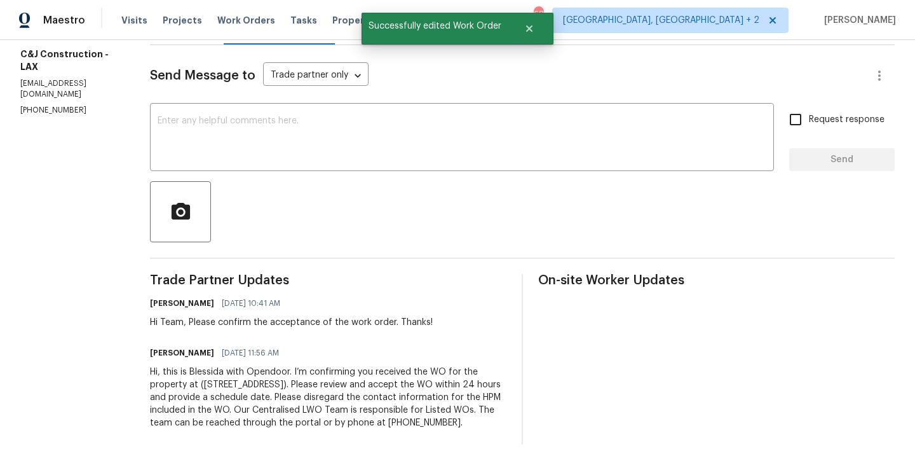
scroll to position [172, 0]
click at [292, 379] on div "Hi, this is Blessida with Opendoor. I’m confirming you received the WO for the …" at bounding box center [328, 396] width 357 height 64
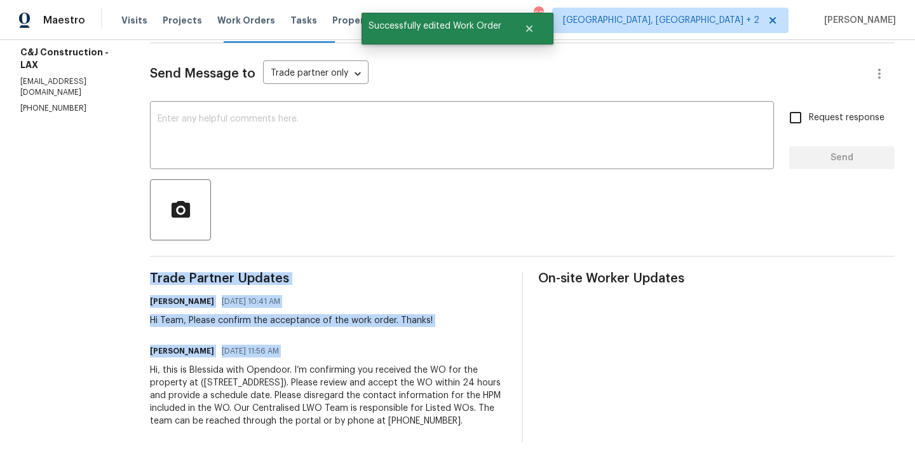
click at [292, 379] on div "Hi, this is Blessida with Opendoor. I’m confirming you received the WO for the …" at bounding box center [328, 396] width 357 height 64
copy div "Trade Partner Updates Blessida Angeline M 08/27/2025 10:41 AM Hi Team, Please c…"
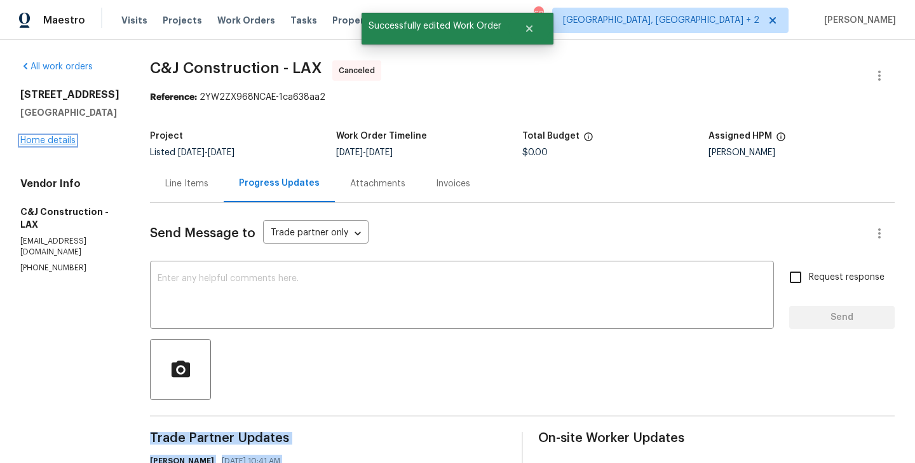
click at [51, 138] on link "Home details" at bounding box center [47, 140] width 55 height 9
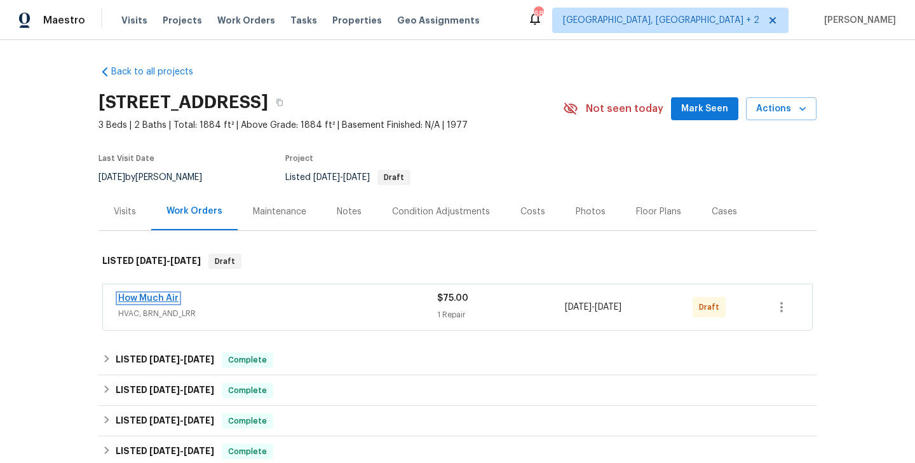
click at [175, 296] on link "How Much Air" at bounding box center [148, 298] width 60 height 9
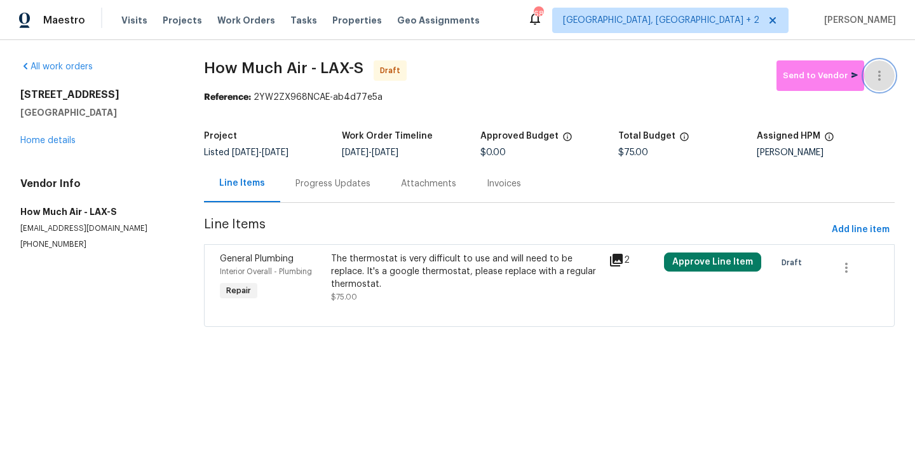
click at [884, 69] on icon "button" at bounding box center [879, 75] width 15 height 15
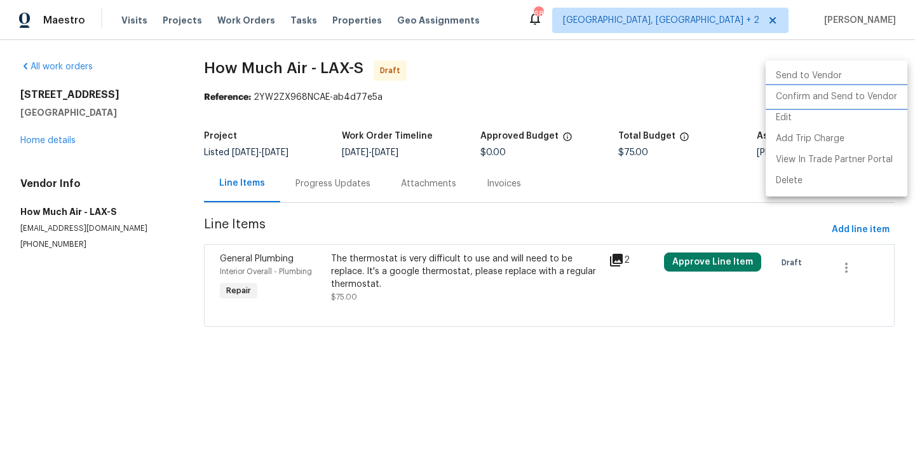
click at [887, 98] on li "Confirm and Send to Vendor" at bounding box center [837, 96] width 142 height 21
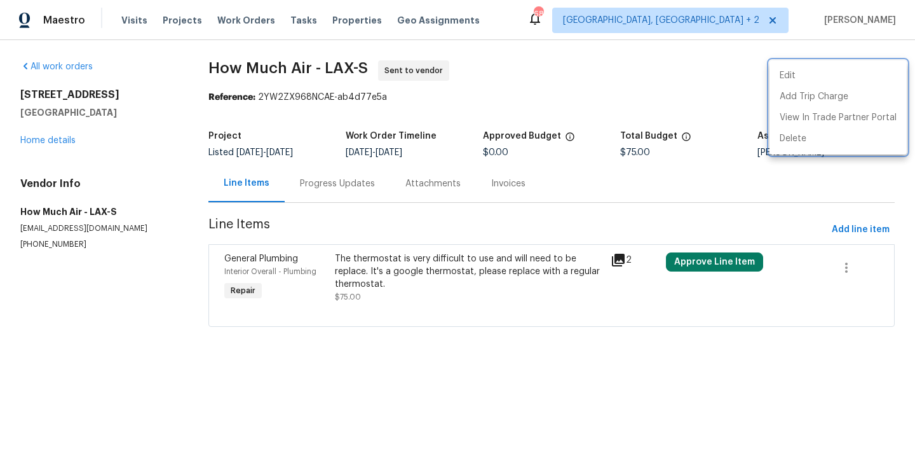
click at [363, 195] on div at bounding box center [457, 231] width 915 height 463
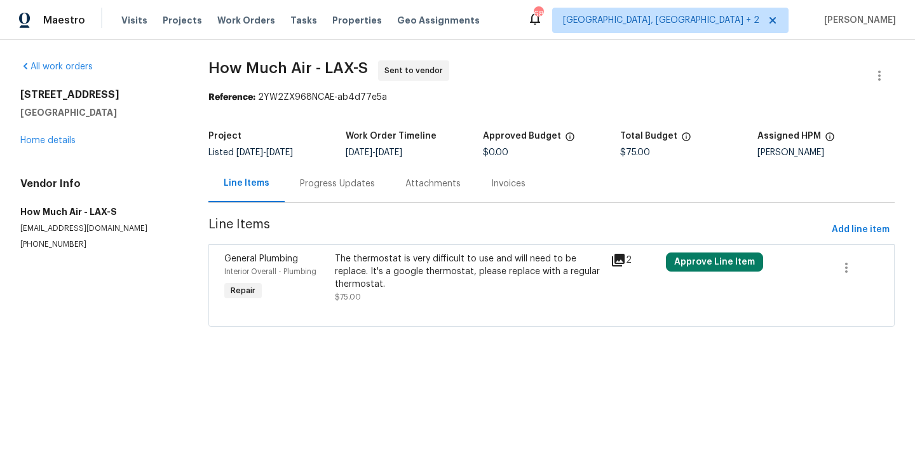
click at [363, 195] on div "Progress Updates" at bounding box center [338, 183] width 106 height 37
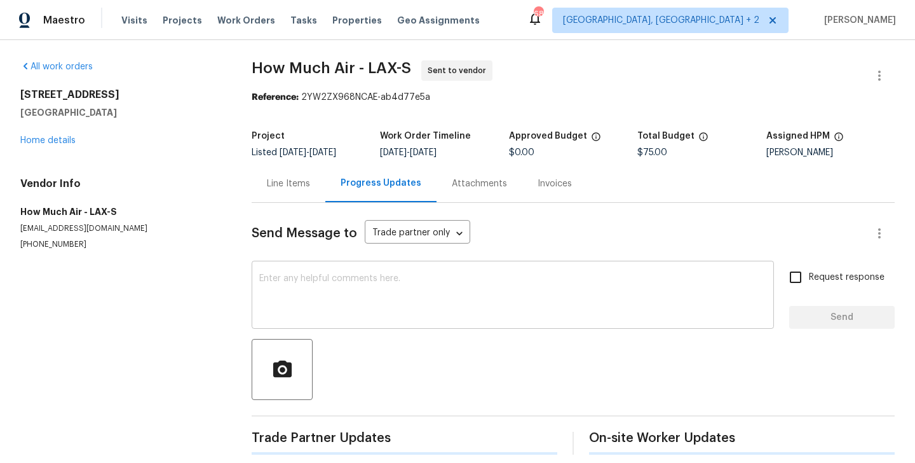
click at [387, 284] on textarea at bounding box center [512, 296] width 507 height 44
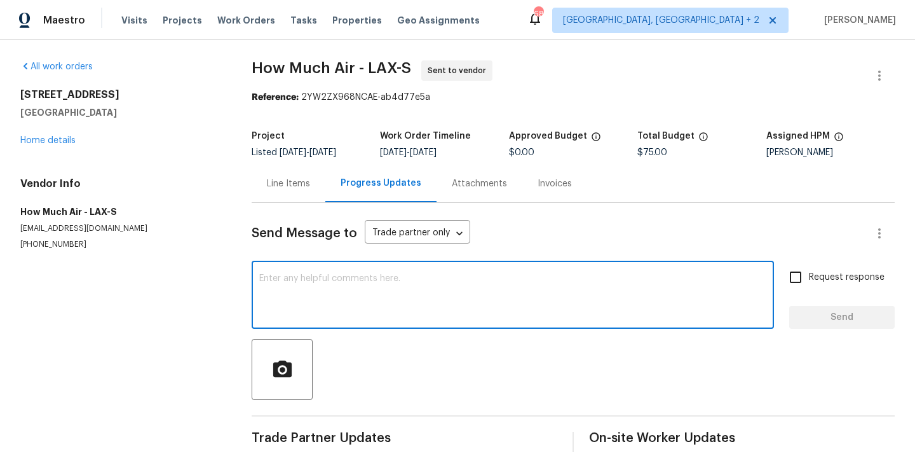
paste textarea "Hi, this is Blessida with Opendoor. I’m confirming you received the WO for the …"
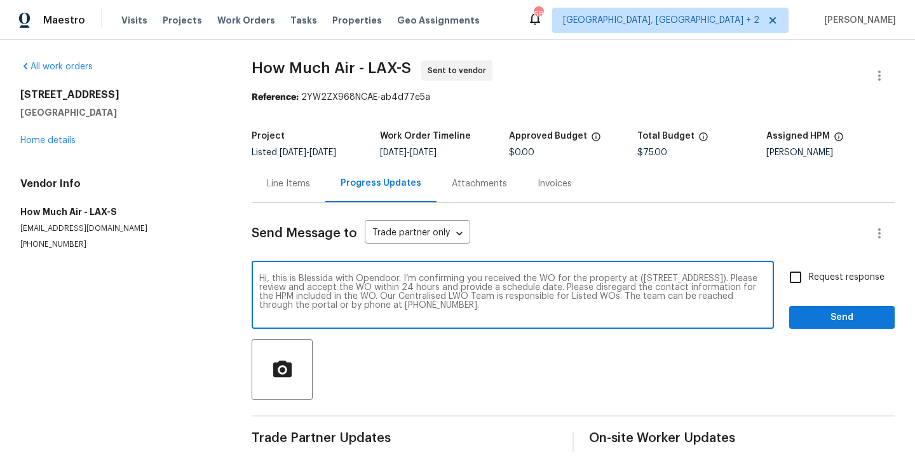
type textarea "Hi, this is Blessida with Opendoor. I’m confirming you received the WO for the …"
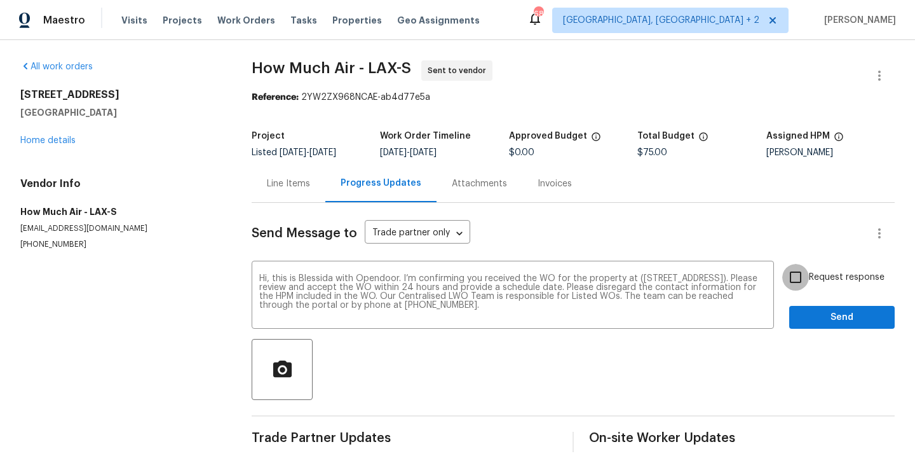
click at [797, 266] on input "Request response" at bounding box center [795, 277] width 27 height 27
checkbox input "true"
click at [810, 320] on span "Send" at bounding box center [842, 318] width 85 height 16
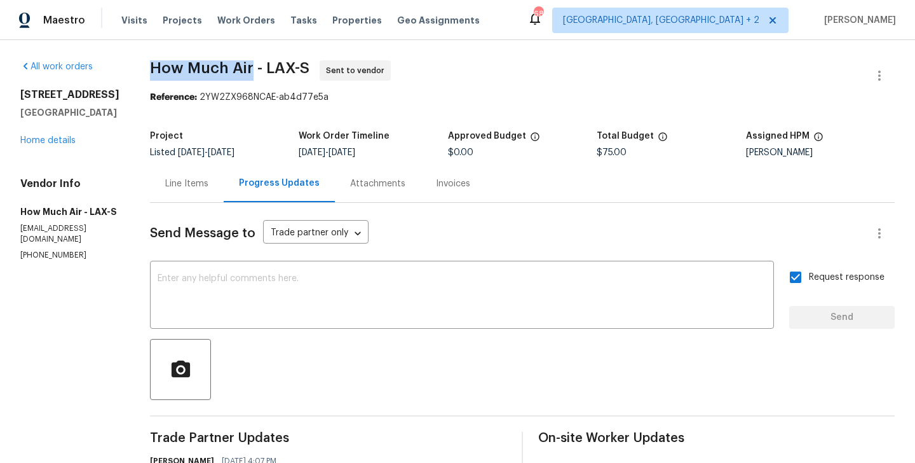
drag, startPoint x: 251, startPoint y: 66, endPoint x: 150, endPoint y: 69, distance: 101.1
click at [150, 69] on span "How Much Air - LAX-S" at bounding box center [230, 67] width 160 height 15
copy span "How Much Air"
click at [48, 144] on link "Home details" at bounding box center [47, 140] width 55 height 9
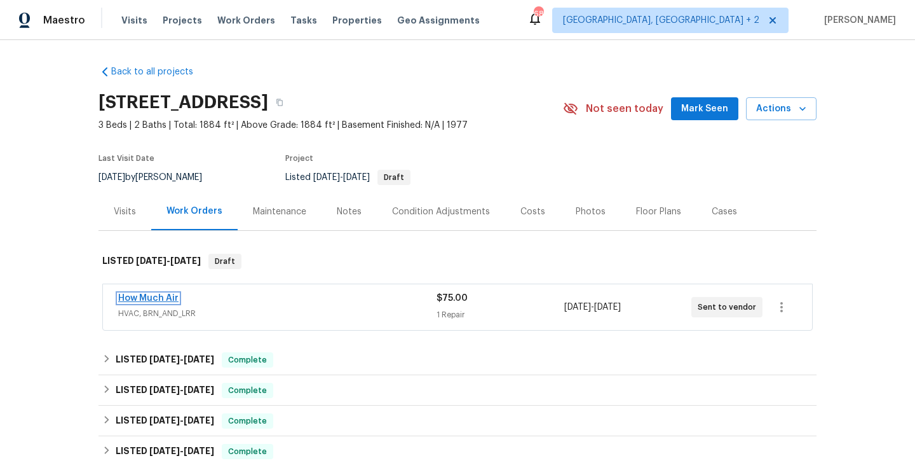
click at [154, 296] on link "How Much Air" at bounding box center [148, 298] width 60 height 9
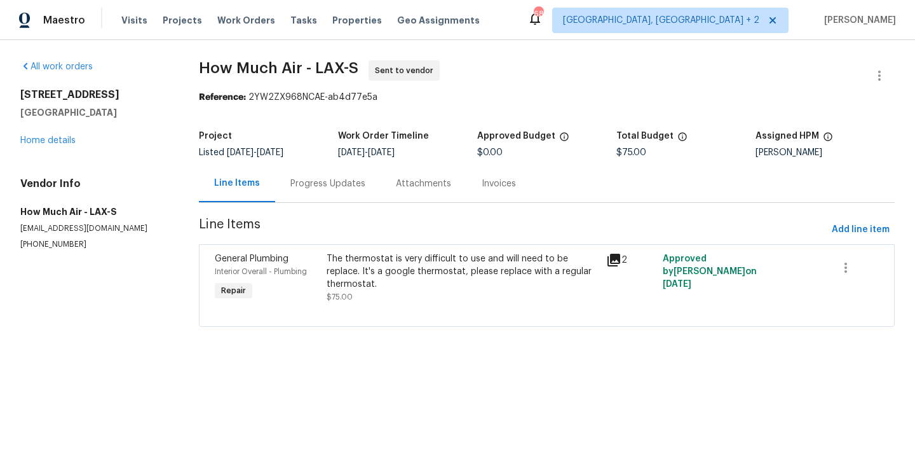
click at [332, 189] on div "Progress Updates" at bounding box center [327, 183] width 75 height 13
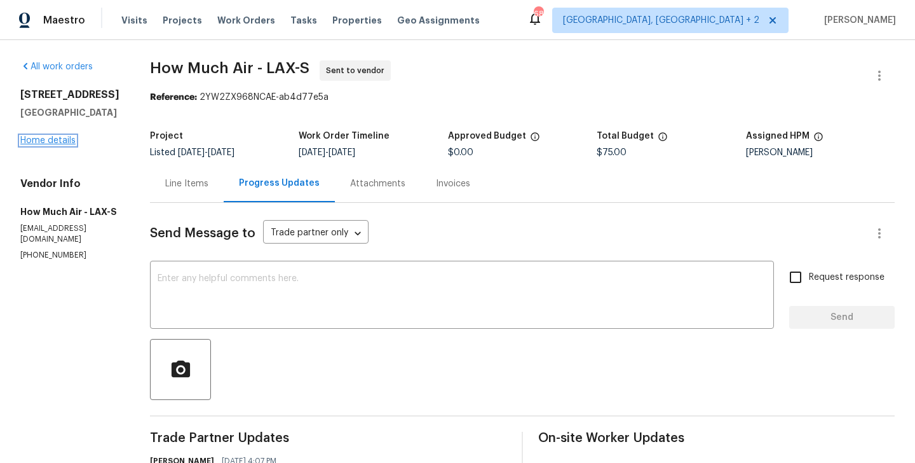
click at [63, 139] on link "Home details" at bounding box center [47, 140] width 55 height 9
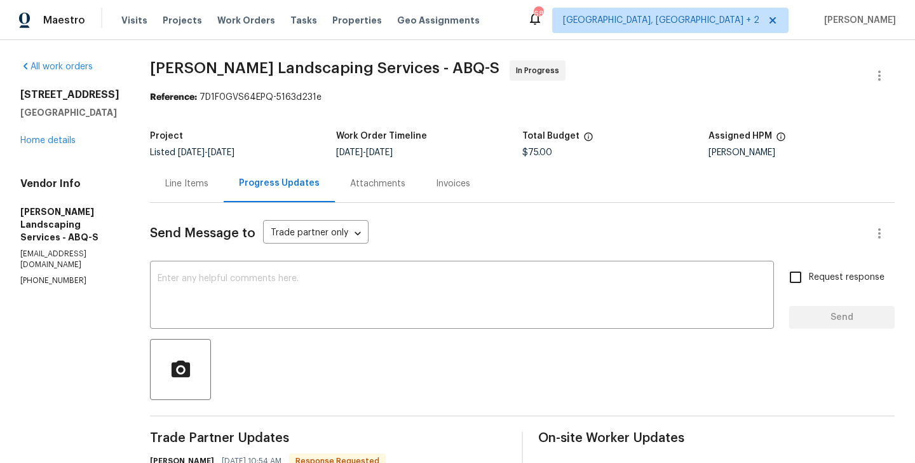
scroll to position [200, 0]
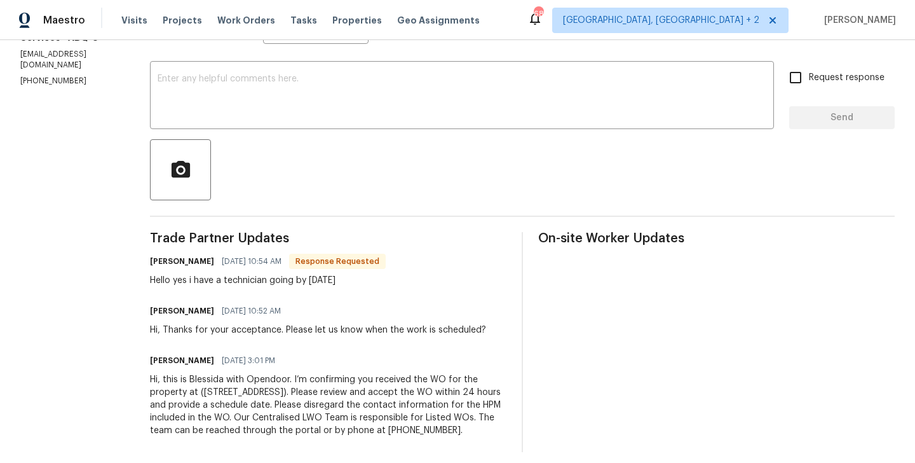
click at [187, 259] on h6 "[PERSON_NAME]" at bounding box center [182, 261] width 64 height 13
copy h6 "[PERSON_NAME]"
click at [252, 124] on div "x ​" at bounding box center [462, 96] width 624 height 65
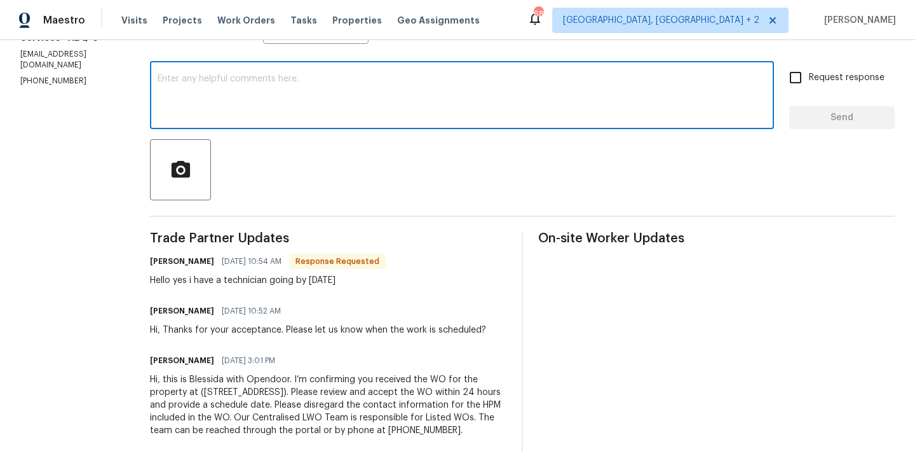
paste textarea "[PERSON_NAME]"
type textarea "[PERSON_NAME] thanks for the update. Keep us posted."
click at [814, 72] on span "Request response" at bounding box center [847, 77] width 76 height 13
click at [809, 72] on input "Request response" at bounding box center [795, 77] width 27 height 27
checkbox input "true"
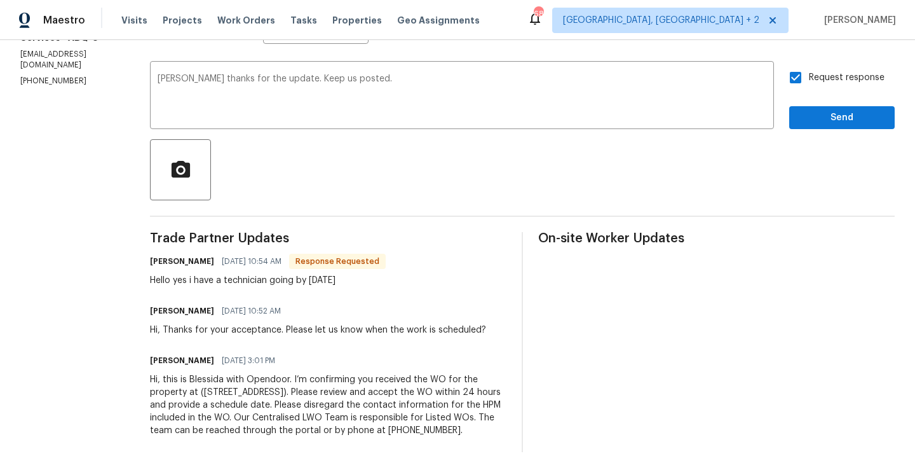
click at [812, 106] on div "Request response Send" at bounding box center [842, 96] width 106 height 65
click at [812, 114] on span "Send" at bounding box center [842, 118] width 85 height 16
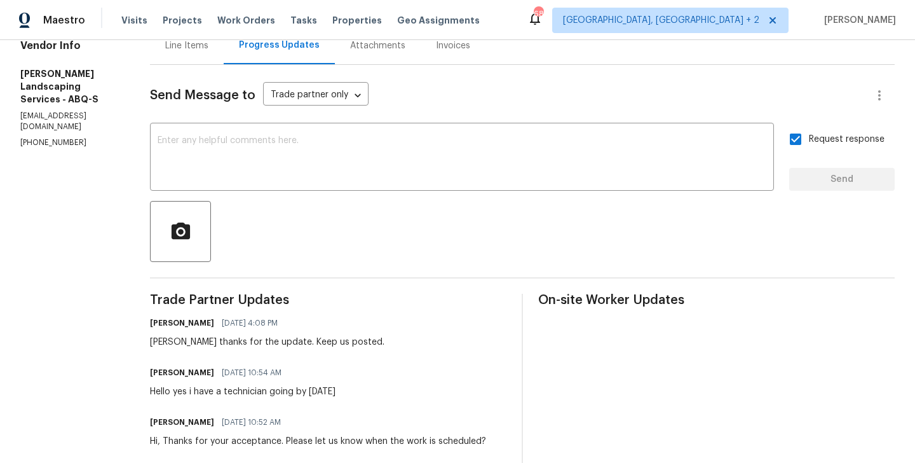
scroll to position [0, 0]
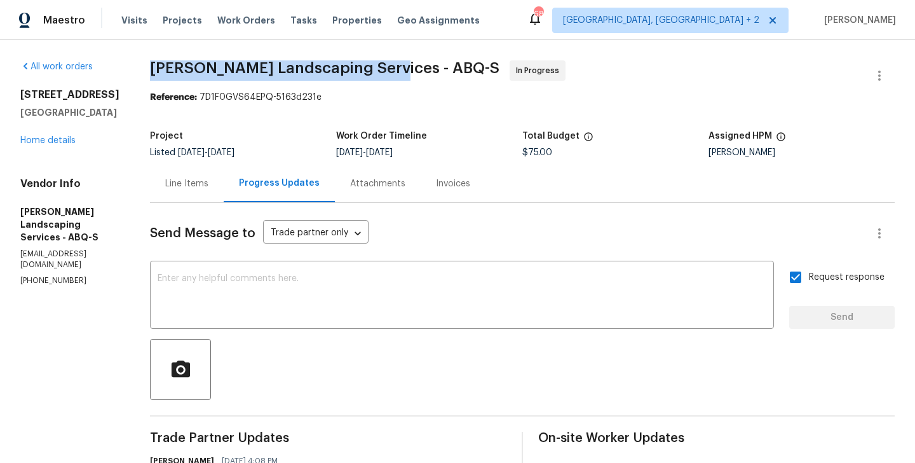
drag, startPoint x: 191, startPoint y: 69, endPoint x: 415, endPoint y: 70, distance: 223.7
click at [415, 70] on div "All work orders [STREET_ADDRESS] Home details Vendor Info [PERSON_NAME] Landsca…" at bounding box center [457, 380] width 915 height 681
copy span "[PERSON_NAME] Landscaping Services"
click at [54, 140] on link "Home details" at bounding box center [47, 140] width 55 height 9
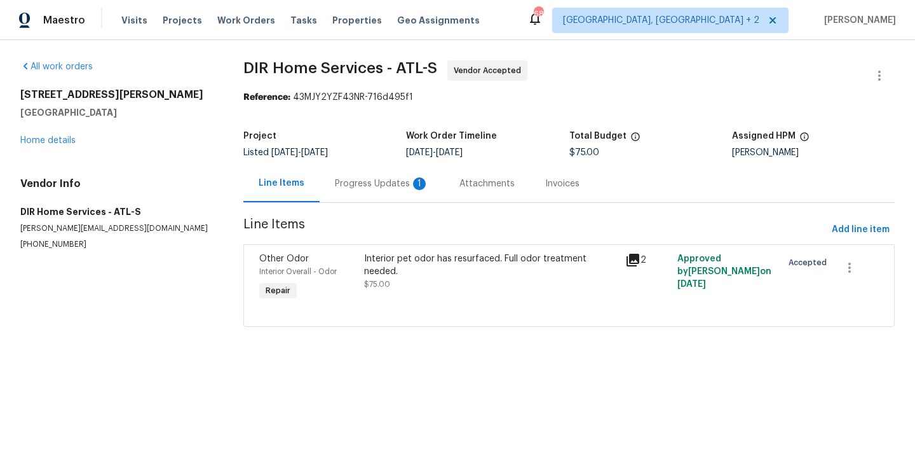
click at [360, 184] on div "Progress Updates 1" at bounding box center [382, 183] width 94 height 13
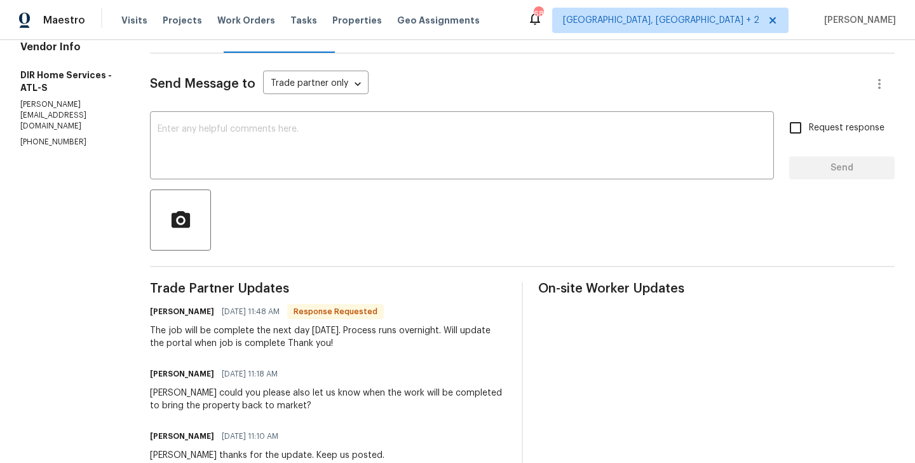
scroll to position [141, 0]
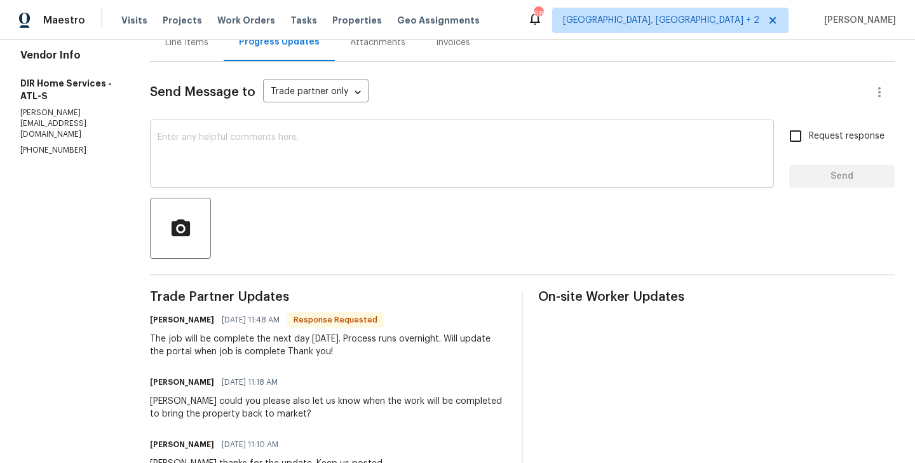
click at [222, 130] on div "x ​" at bounding box center [462, 155] width 624 height 65
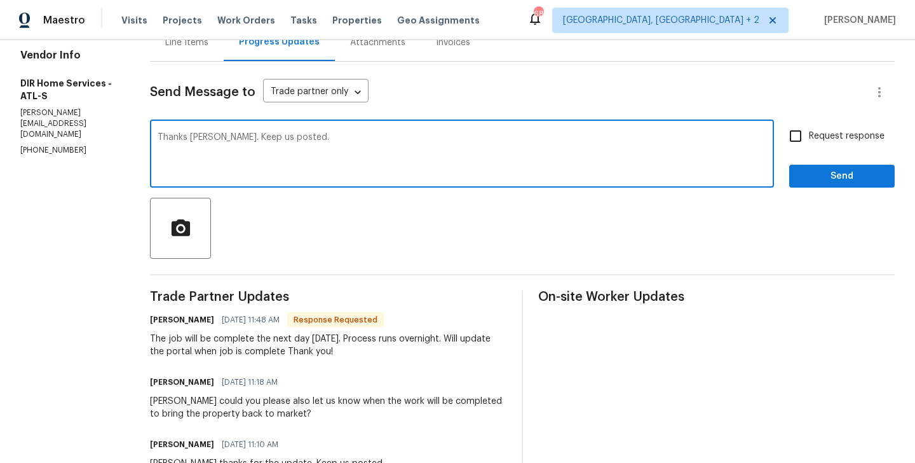
type textarea "Thanks Kenneth. Keep us posted."
click at [793, 139] on input "Request response" at bounding box center [795, 136] width 27 height 27
checkbox input "true"
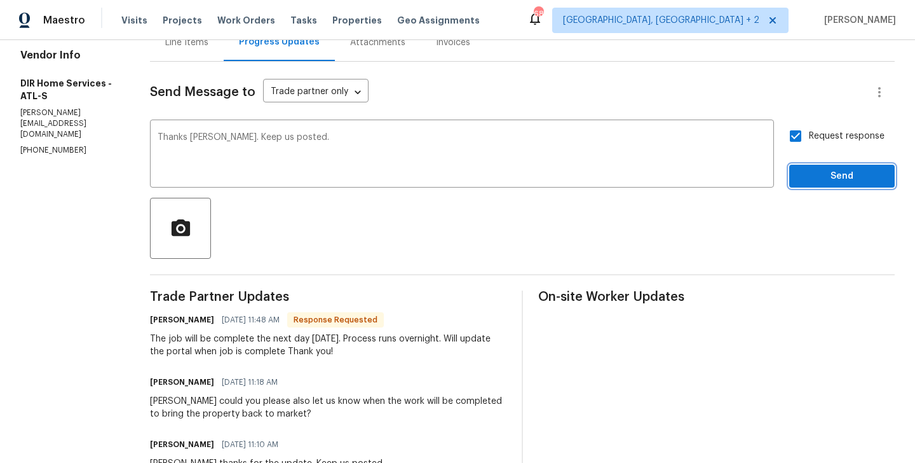
click at [804, 170] on span "Send" at bounding box center [842, 176] width 85 height 16
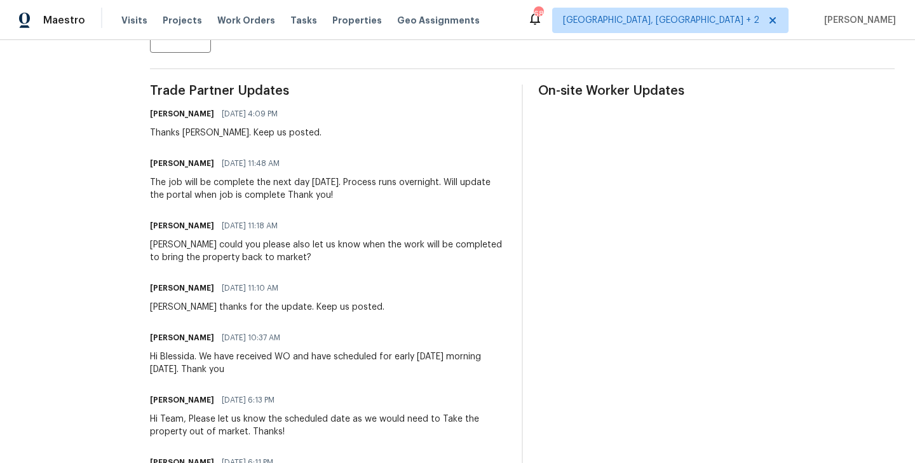
scroll to position [0, 0]
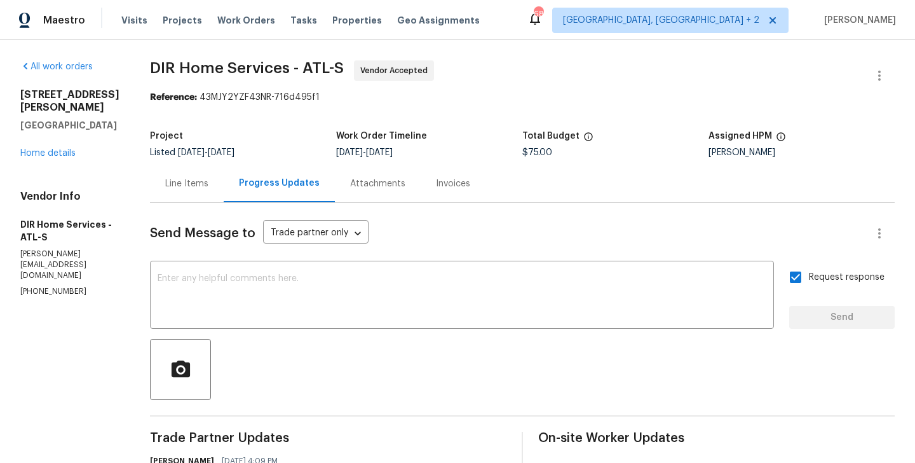
click at [200, 197] on div "Line Items" at bounding box center [187, 183] width 74 height 37
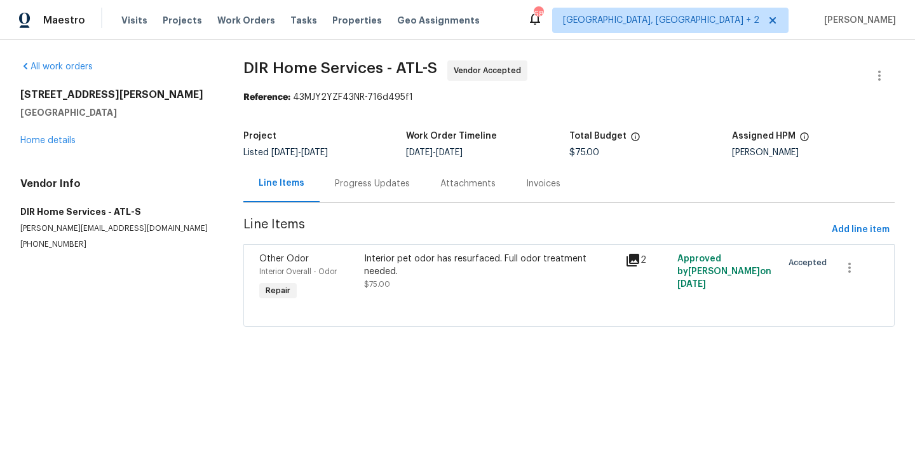
click at [473, 270] on div "Interior pet odor has resurfaced. Full odor treatment needed. $75.00" at bounding box center [491, 271] width 254 height 38
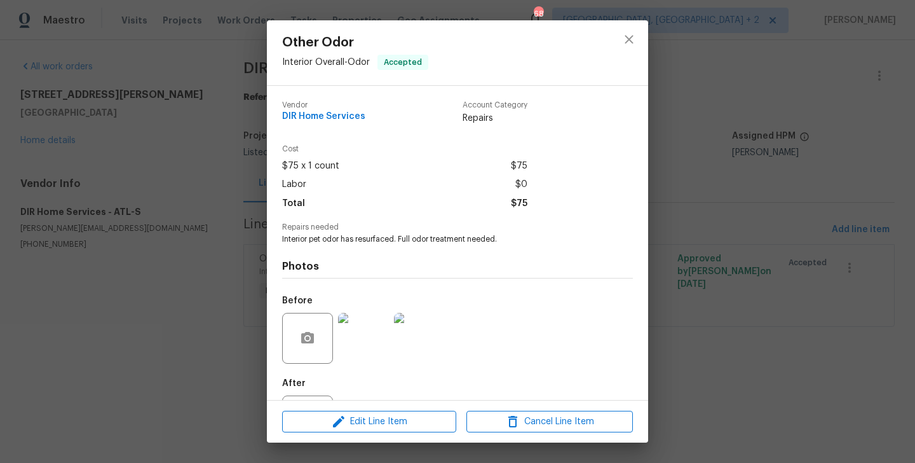
click at [405, 240] on span "Interior pet odor has resurfaced. Full odor treatment needed." at bounding box center [440, 239] width 316 height 11
copy span "Interior pet odor has resurfaced. Full odor treatment needed."
click at [768, 259] on div "Other Odor Interior Overall - Odor Accepted Vendor DIR Home Services Account Ca…" at bounding box center [457, 231] width 915 height 463
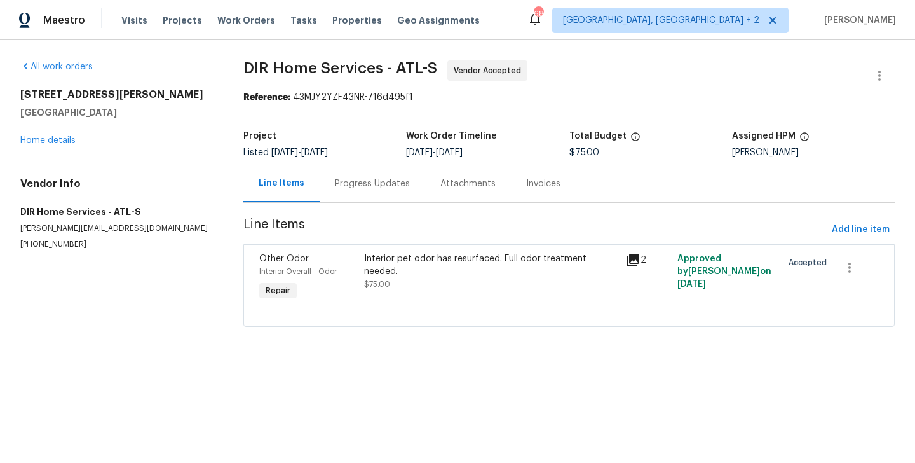
click at [379, 190] on div "Progress Updates" at bounding box center [373, 183] width 106 height 37
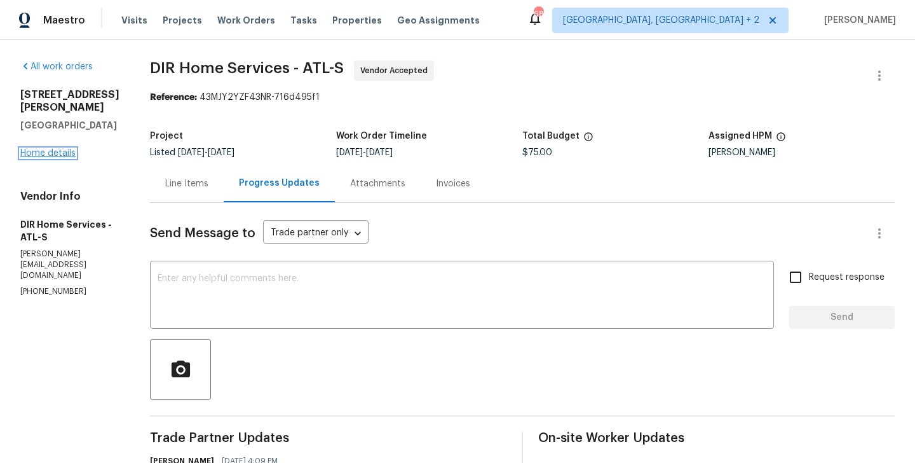
click at [62, 149] on link "Home details" at bounding box center [47, 153] width 55 height 9
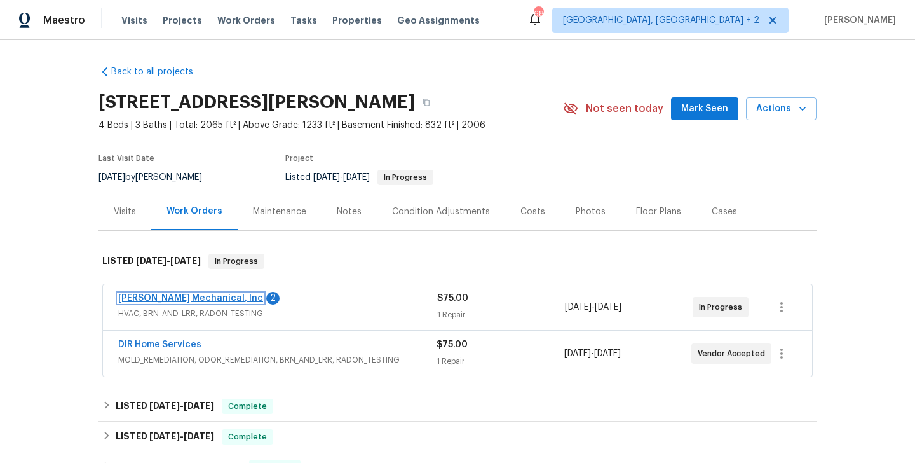
click at [190, 296] on link "JH Martin Mechanical, Inc" at bounding box center [190, 298] width 145 height 9
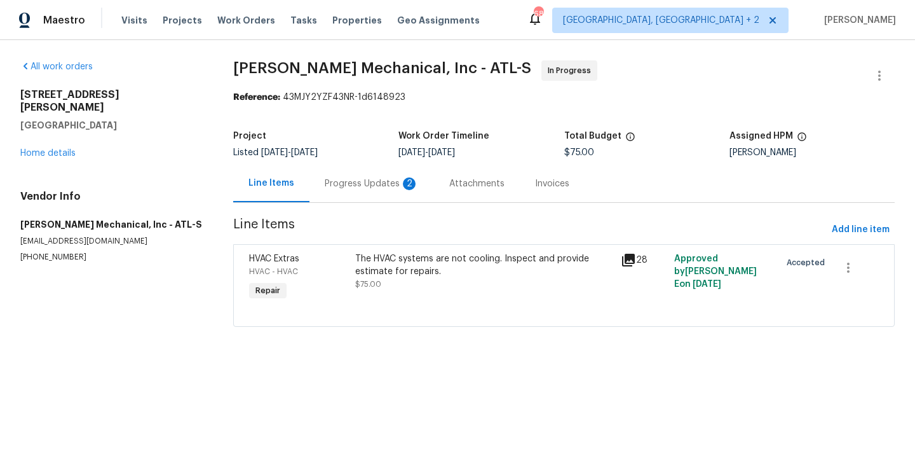
click at [337, 179] on div "Progress Updates 2" at bounding box center [372, 183] width 94 height 13
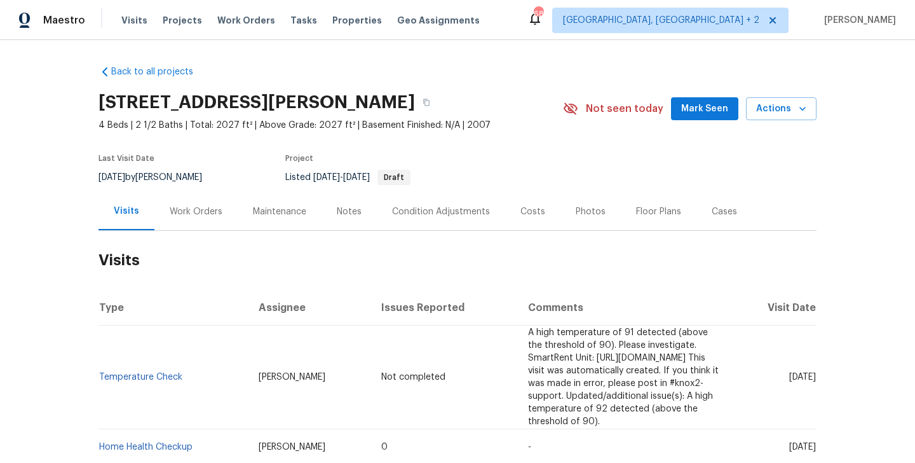
click at [253, 207] on div "Maintenance" at bounding box center [279, 211] width 53 height 13
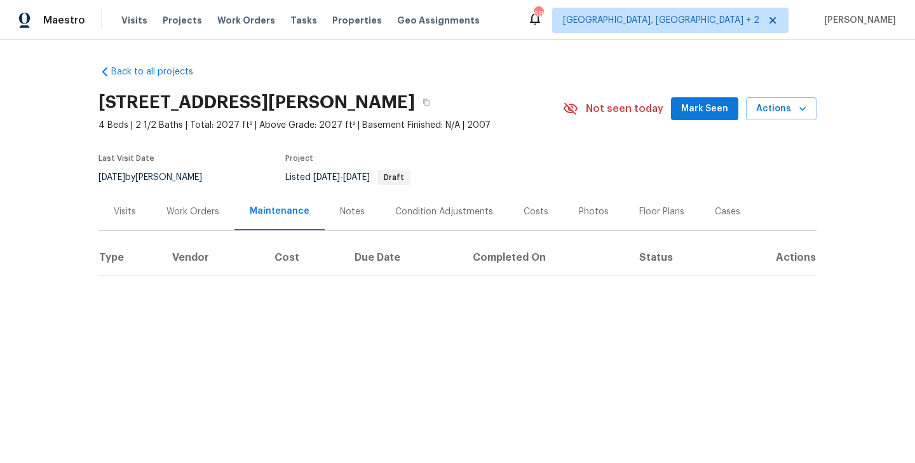
click at [214, 207] on div "Work Orders" at bounding box center [193, 211] width 53 height 13
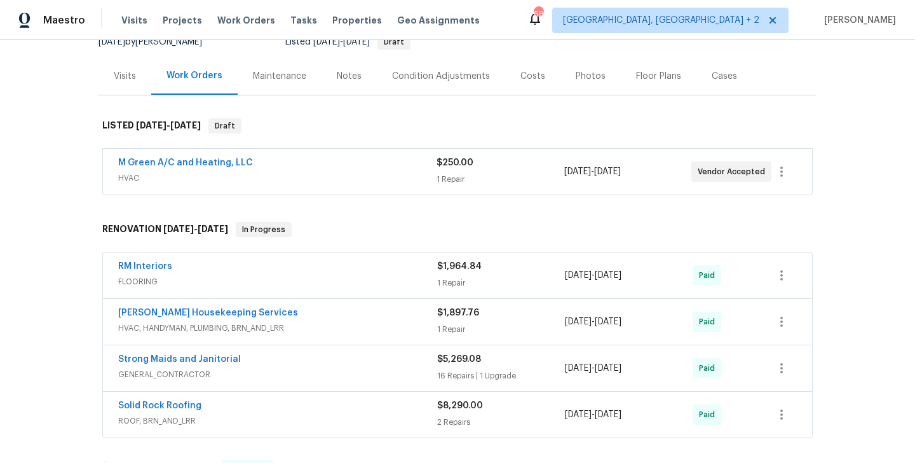
scroll to position [138, 0]
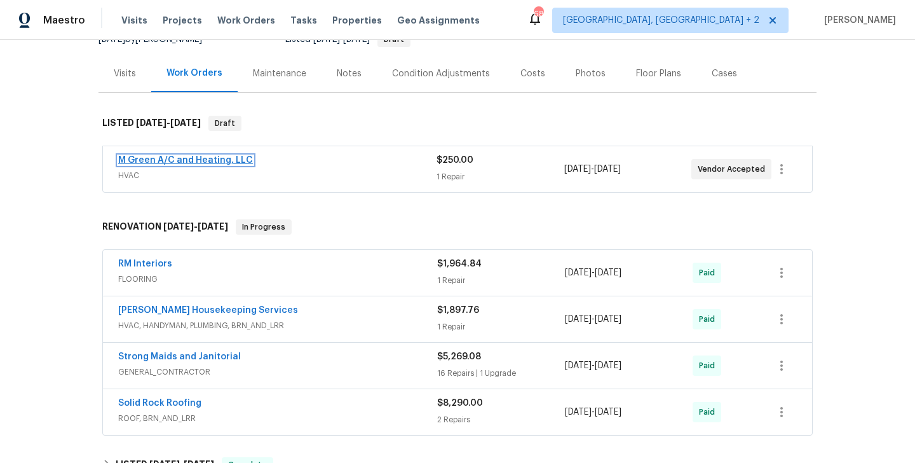
click at [219, 161] on link "M Green A/C and Heating, LLC" at bounding box center [185, 160] width 135 height 9
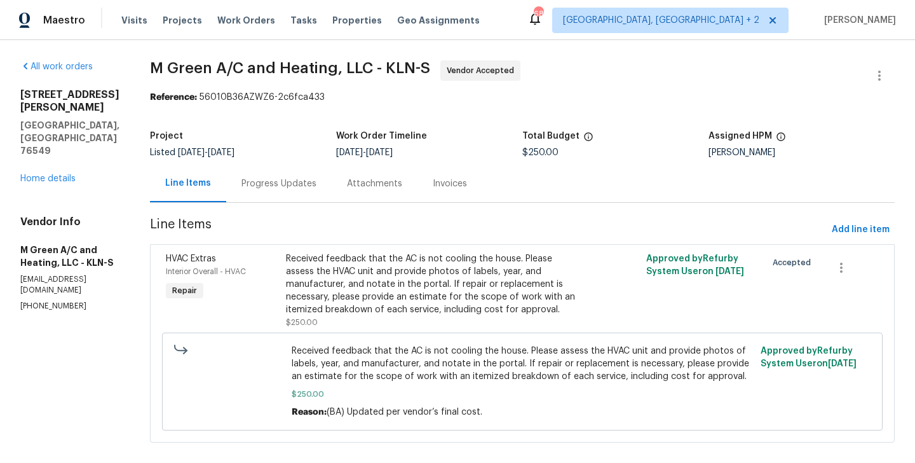
click at [317, 189] on div "Progress Updates" at bounding box center [279, 183] width 75 height 13
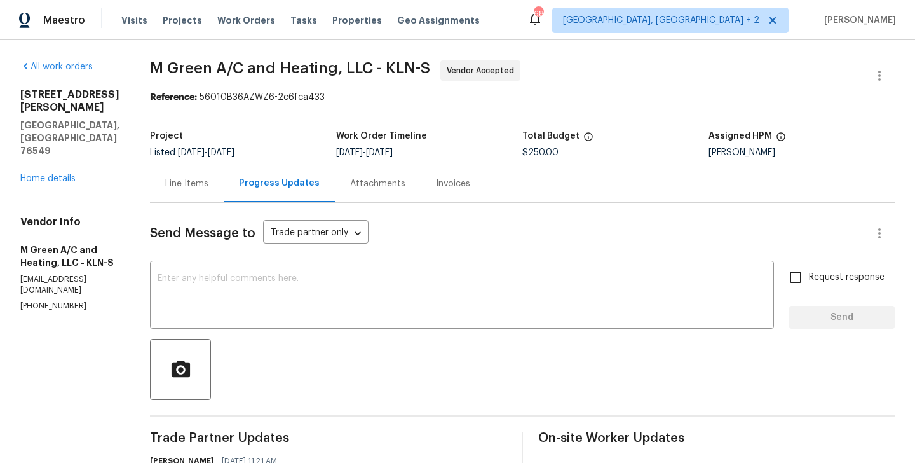
click at [222, 193] on div "Line Items" at bounding box center [187, 183] width 74 height 37
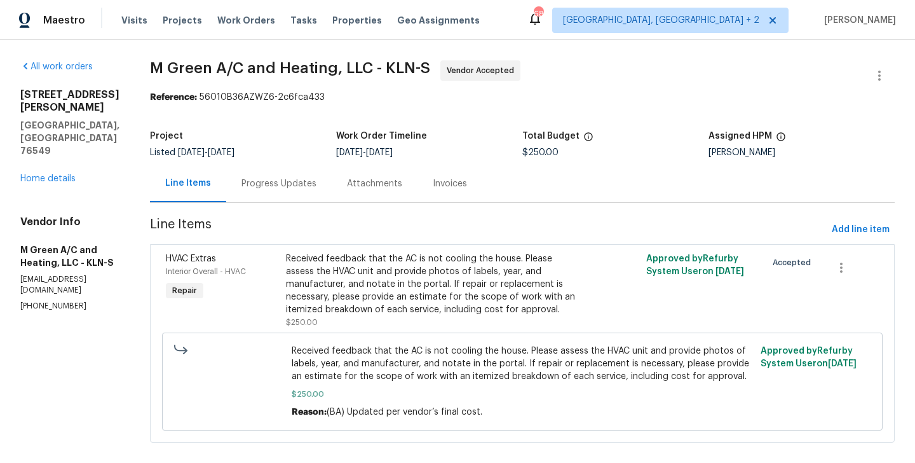
click at [322, 175] on div "Progress Updates" at bounding box center [279, 183] width 106 height 37
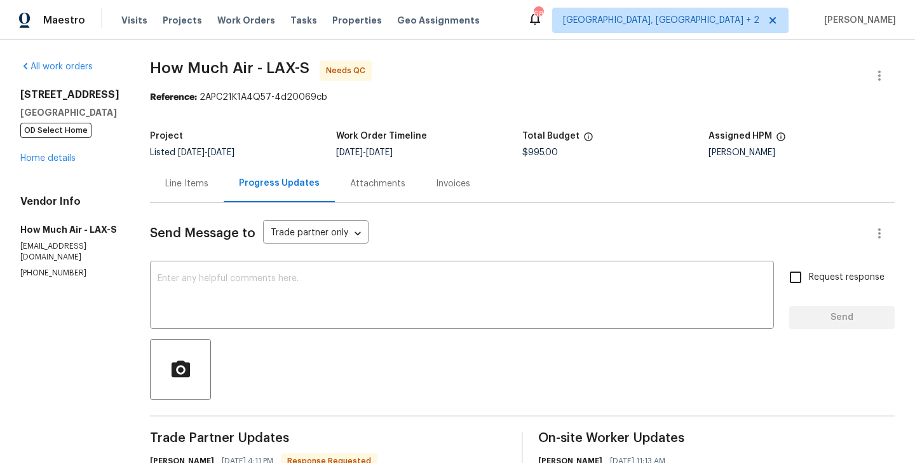
click at [174, 182] on div "Line Items" at bounding box center [186, 183] width 43 height 13
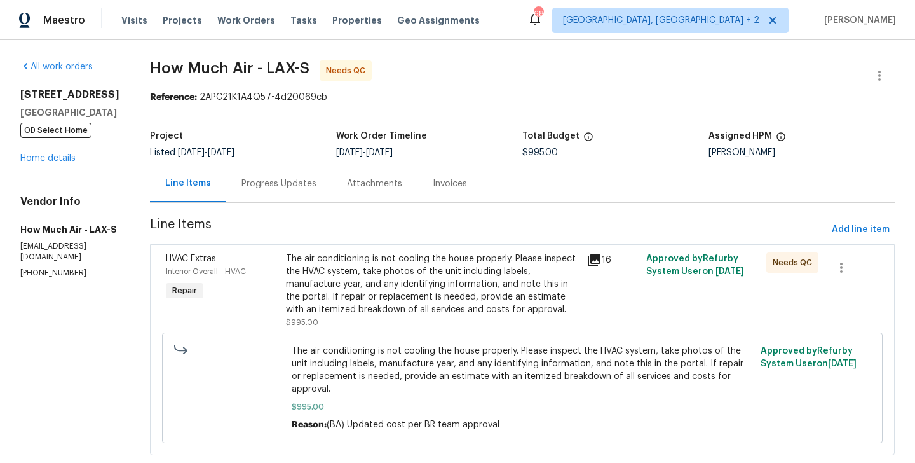
click at [436, 246] on div "HVAC Extras Interior Overall - HVAC Repair The air conditioning is not cooling …" at bounding box center [522, 349] width 745 height 211
click at [460, 316] on div "The air conditioning is not cooling the house properly. Please inspect the HVAC…" at bounding box center [432, 290] width 293 height 76
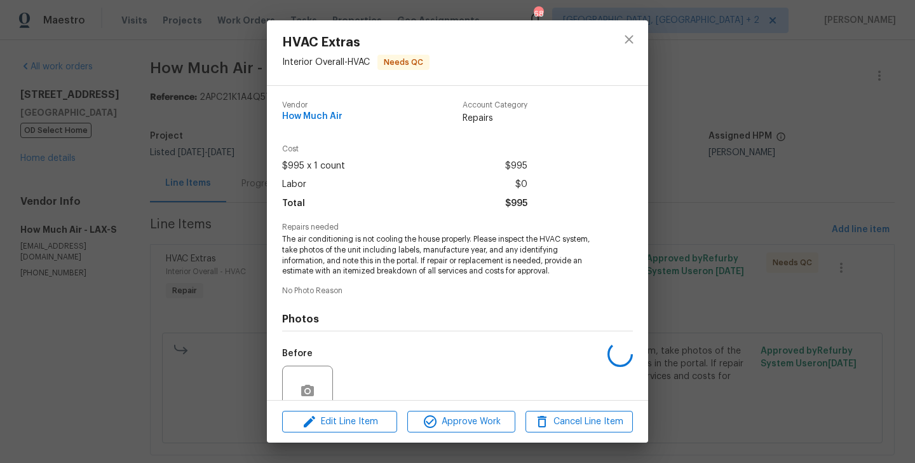
scroll to position [112, 0]
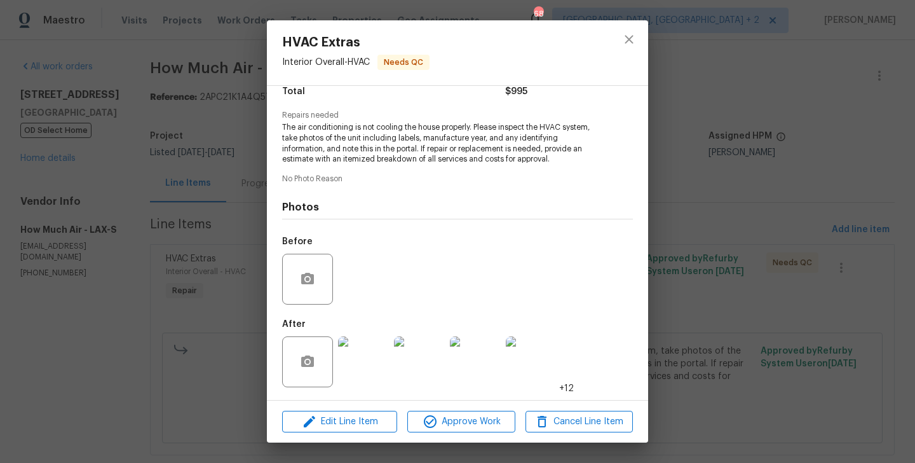
click at [125, 334] on div "HVAC Extras Interior Overall - HVAC Needs QC Vendor How Much Air Account Catego…" at bounding box center [457, 231] width 915 height 463
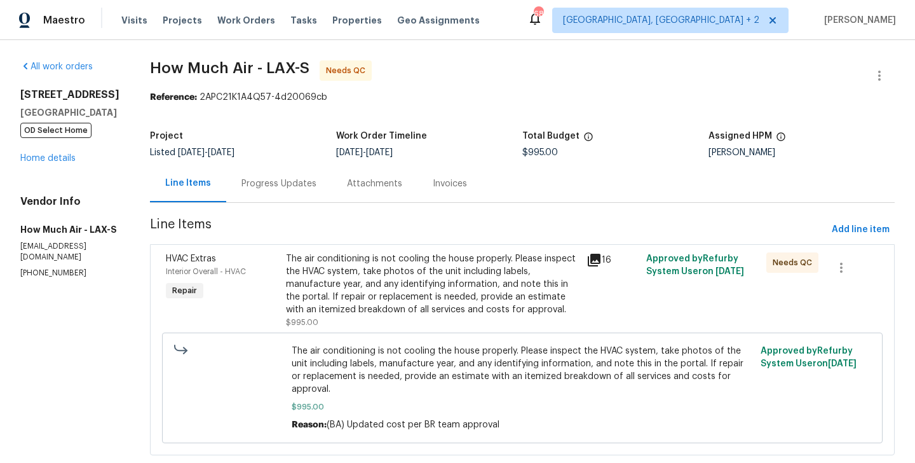
click at [268, 177] on div "Progress Updates" at bounding box center [279, 183] width 106 height 37
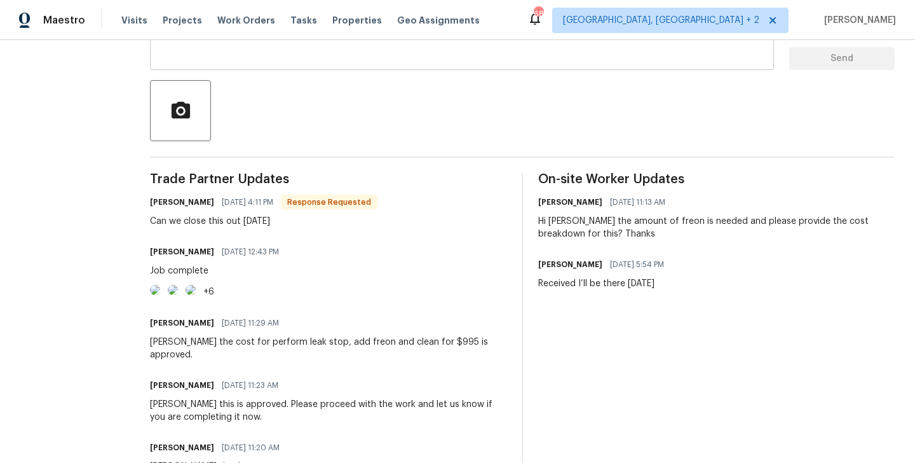
scroll to position [86, 0]
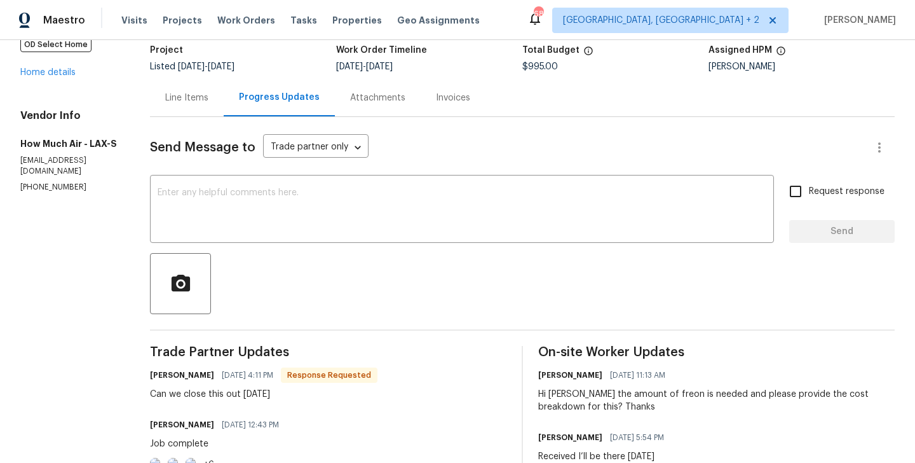
click at [161, 369] on h6 "[PERSON_NAME]" at bounding box center [182, 375] width 64 height 13
copy h6 "Andy"
click at [252, 196] on textarea at bounding box center [462, 210] width 609 height 44
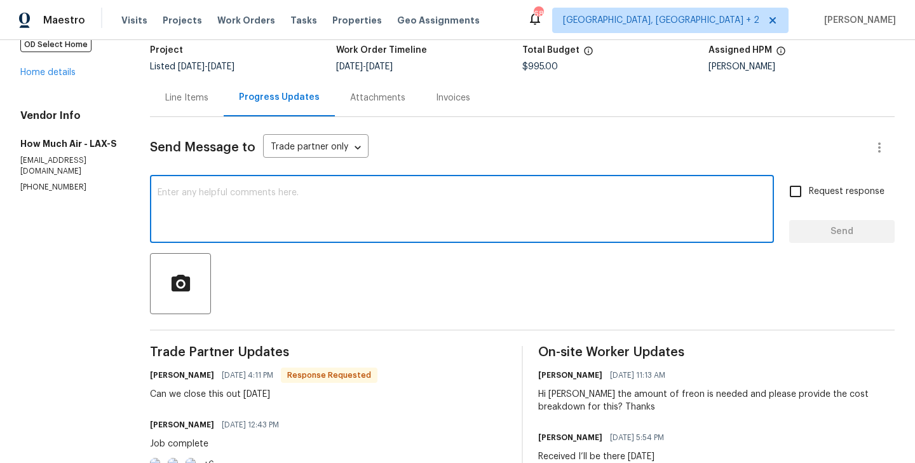
paste textarea "Andy"
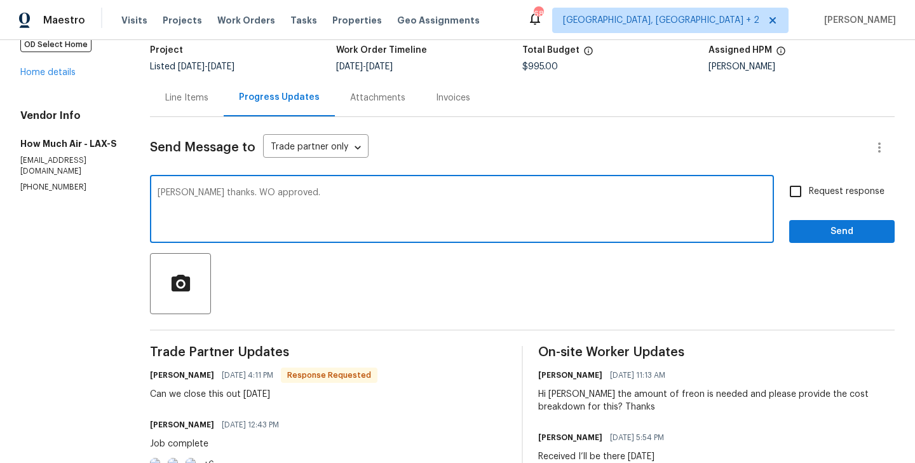
type textarea "[PERSON_NAME] thanks. WO approved."
click at [826, 228] on span "Send" at bounding box center [842, 232] width 85 height 16
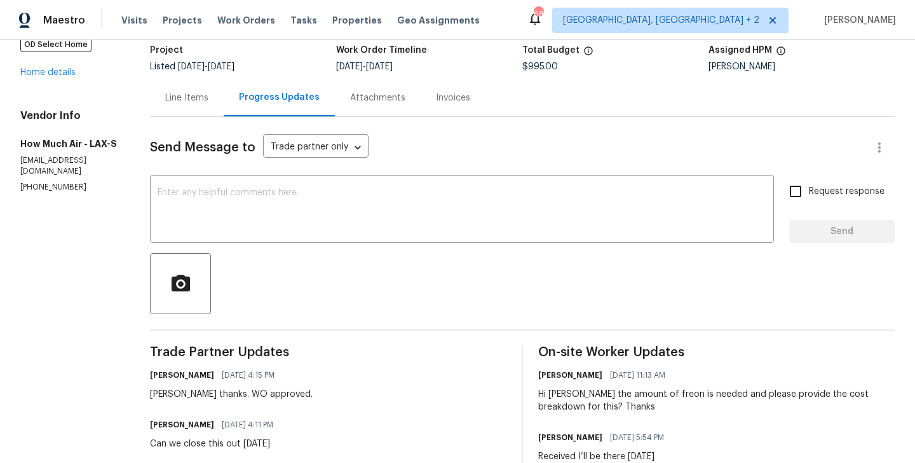
scroll to position [0, 0]
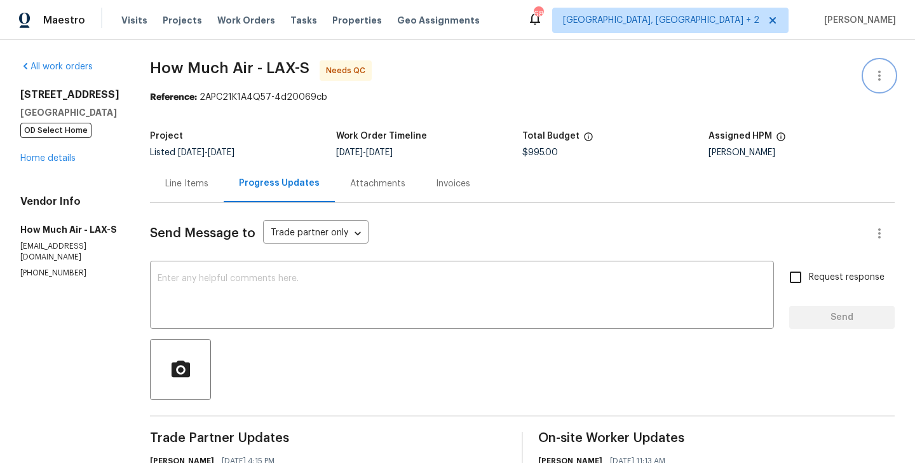
click at [883, 71] on icon "button" at bounding box center [879, 75] width 15 height 15
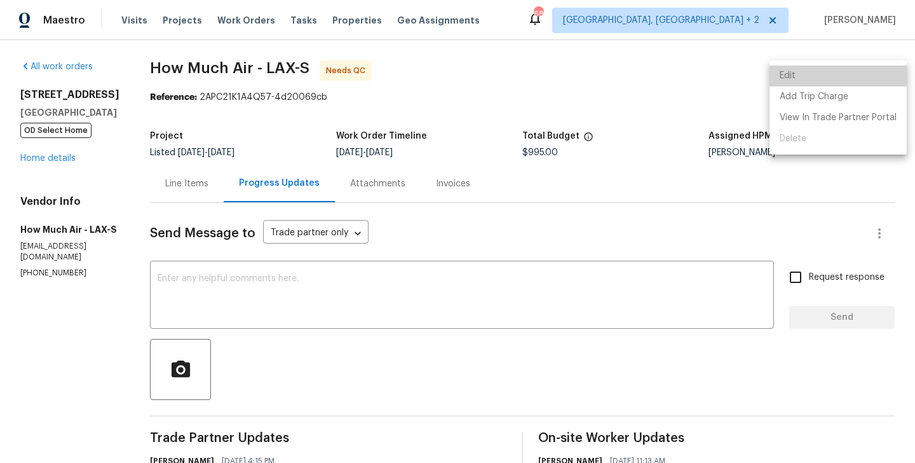
click at [862, 71] on li "Edit" at bounding box center [838, 75] width 137 height 21
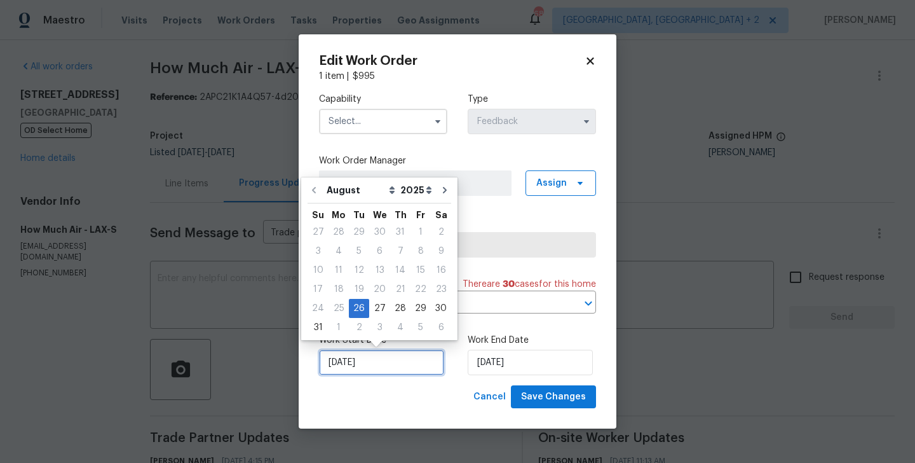
click at [366, 374] on input "26/08/2025" at bounding box center [381, 362] width 125 height 25
click at [377, 308] on div "27" at bounding box center [379, 308] width 21 height 18
type input "27/08/2025"
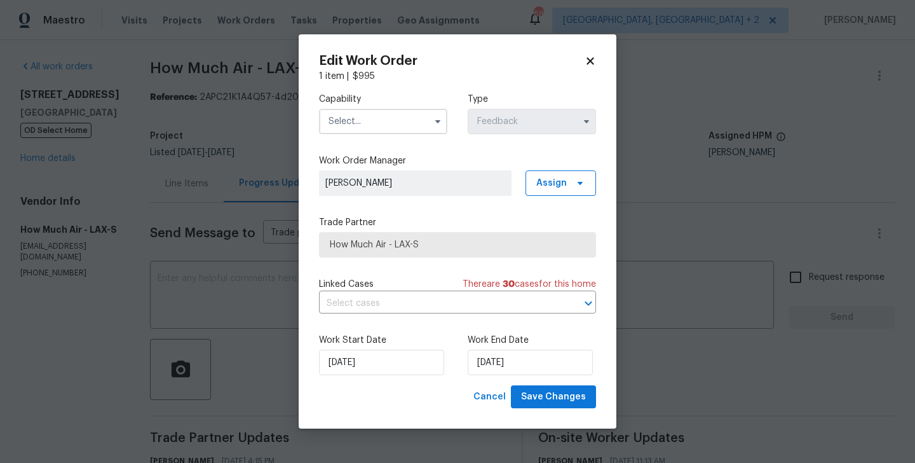
click at [521, 377] on div "Work Start Date 27/08/2025 Work End Date 28/08/2025" at bounding box center [457, 355] width 277 height 62
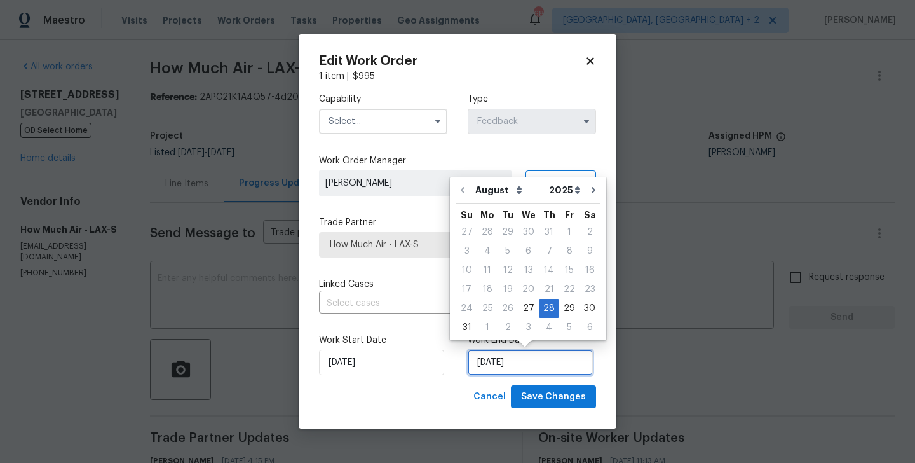
click at [519, 369] on input "28/08/2025" at bounding box center [530, 362] width 125 height 25
click at [527, 300] on div "27" at bounding box center [528, 308] width 21 height 18
type input "27/08/2025"
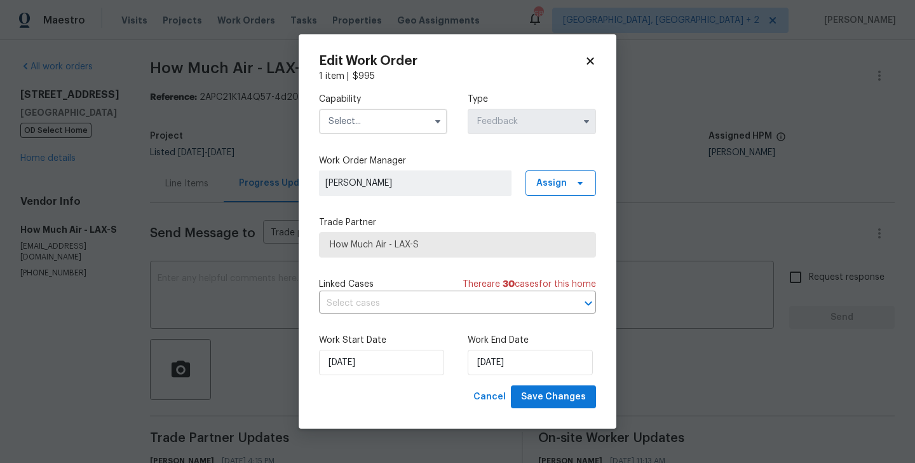
click at [388, 113] on input "text" at bounding box center [383, 121] width 128 height 25
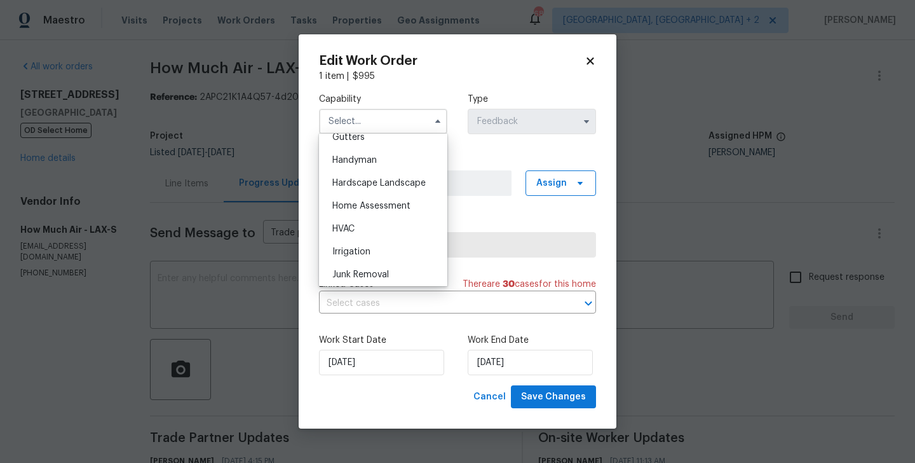
scroll to position [690, 0]
click at [372, 231] on div "HVAC" at bounding box center [383, 226] width 122 height 23
type input "HVAC"
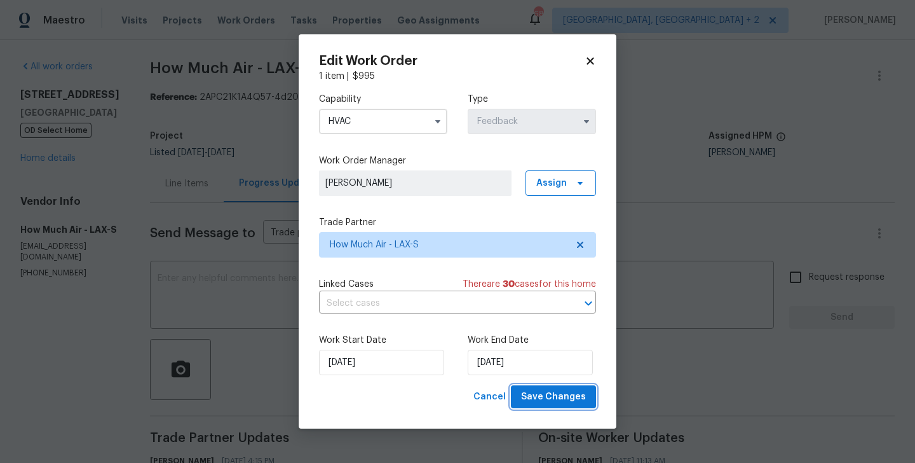
click at [560, 387] on button "Save Changes" at bounding box center [553, 397] width 85 height 24
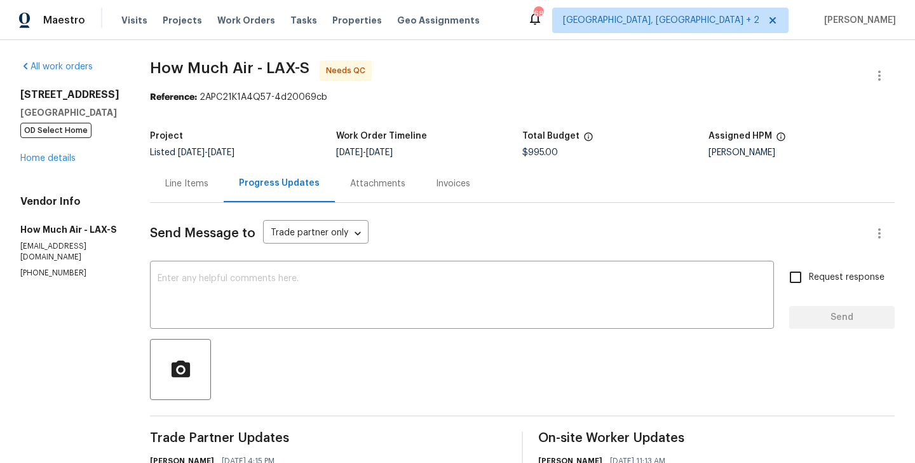
click at [179, 185] on div "Line Items" at bounding box center [186, 183] width 43 height 13
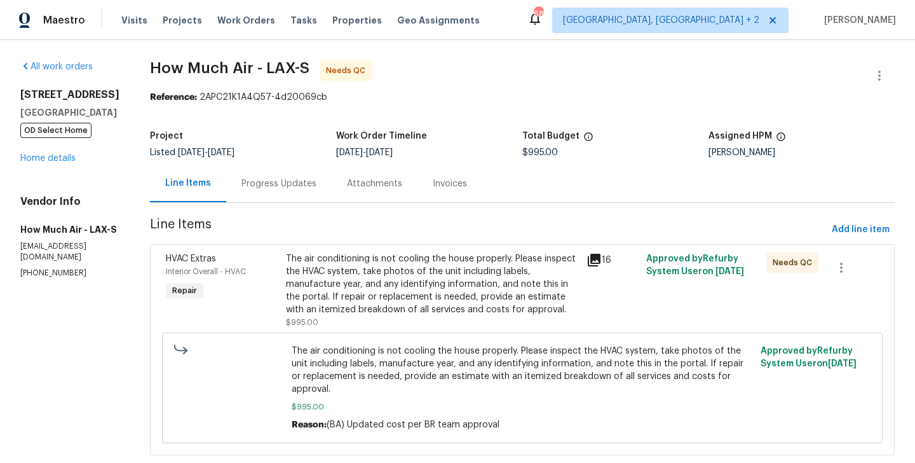
click at [478, 275] on div "The air conditioning is not cooling the house properly. Please inspect the HVAC…" at bounding box center [432, 284] width 293 height 64
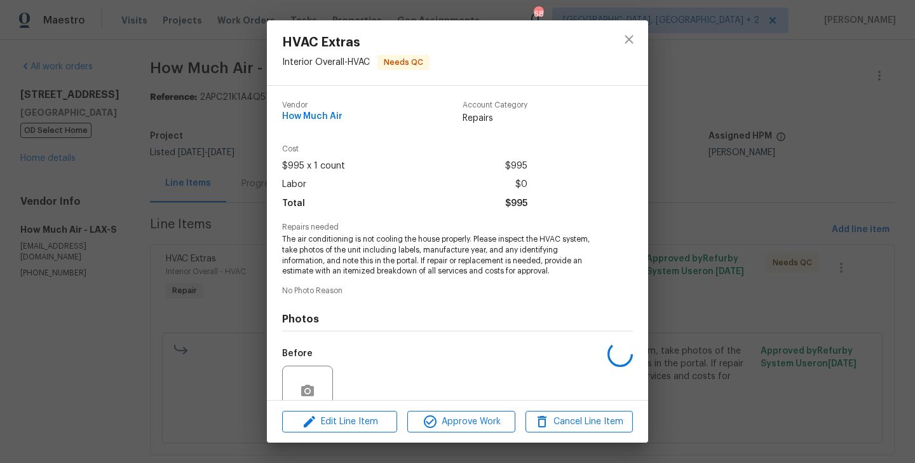
scroll to position [112, 0]
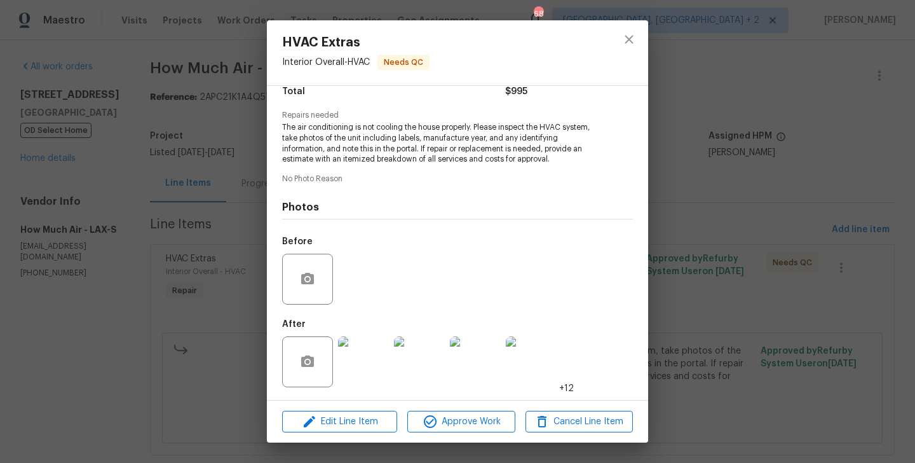
click at [735, 310] on div "HVAC Extras Interior Overall - HVAC Needs QC Vendor How Much Air Account Catego…" at bounding box center [457, 231] width 915 height 463
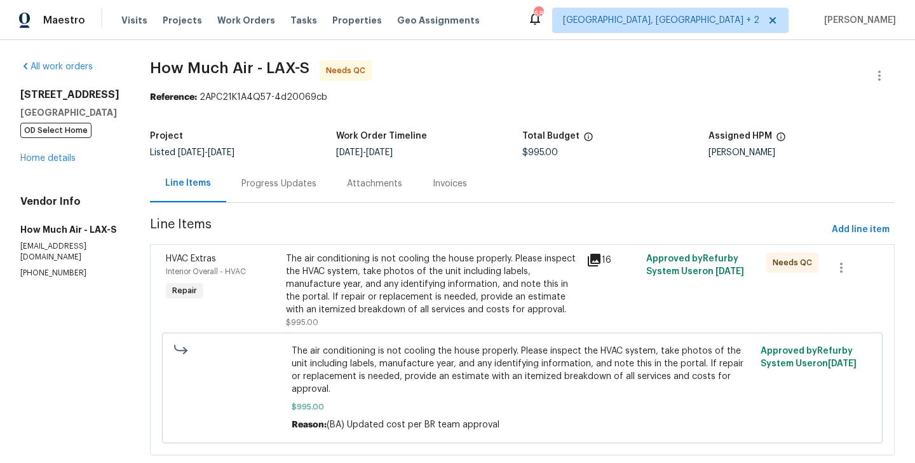
click at [292, 192] on div "Progress Updates" at bounding box center [279, 183] width 106 height 37
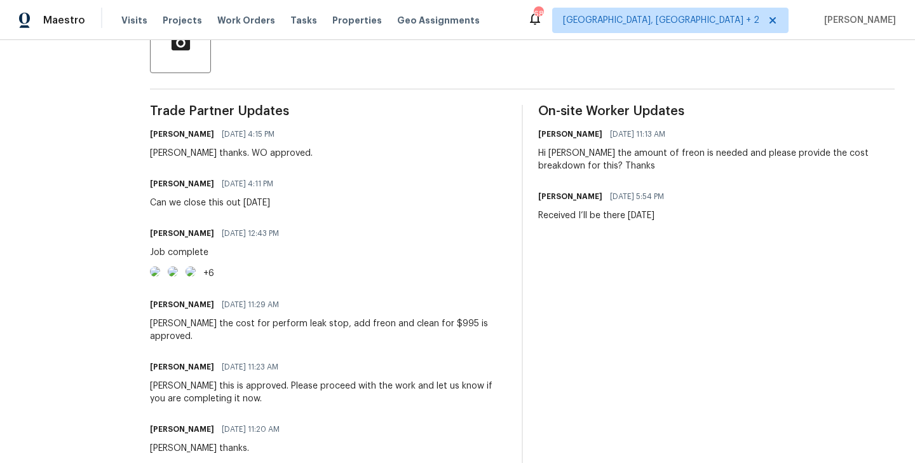
scroll to position [469, 0]
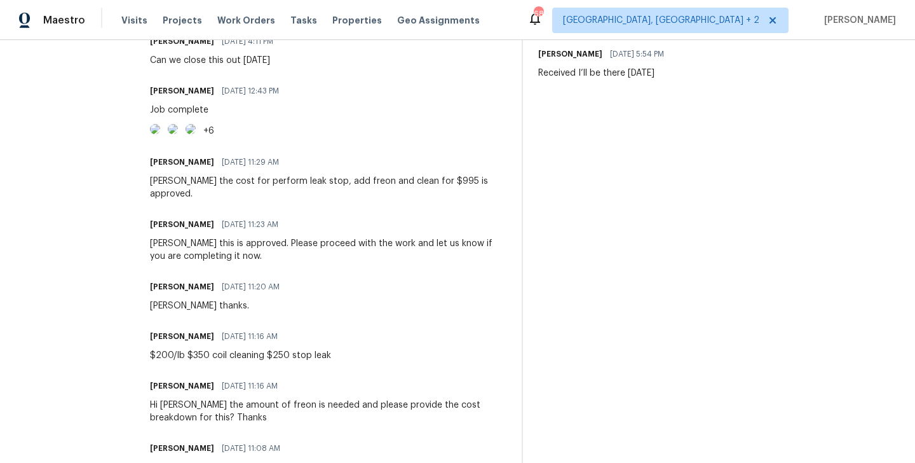
click at [160, 134] on img at bounding box center [155, 129] width 10 height 10
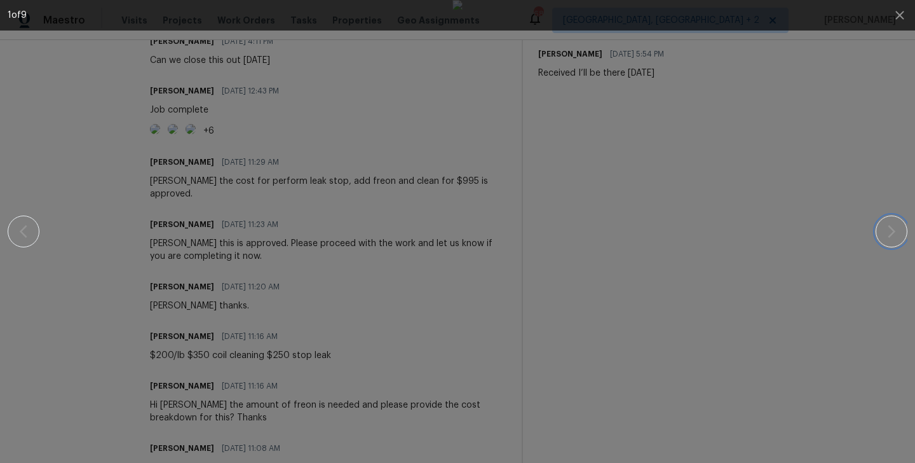
click at [883, 235] on button "button" at bounding box center [892, 231] width 32 height 32
click at [34, 240] on button "button" at bounding box center [24, 231] width 32 height 32
click at [881, 233] on button "button" at bounding box center [892, 231] width 32 height 32
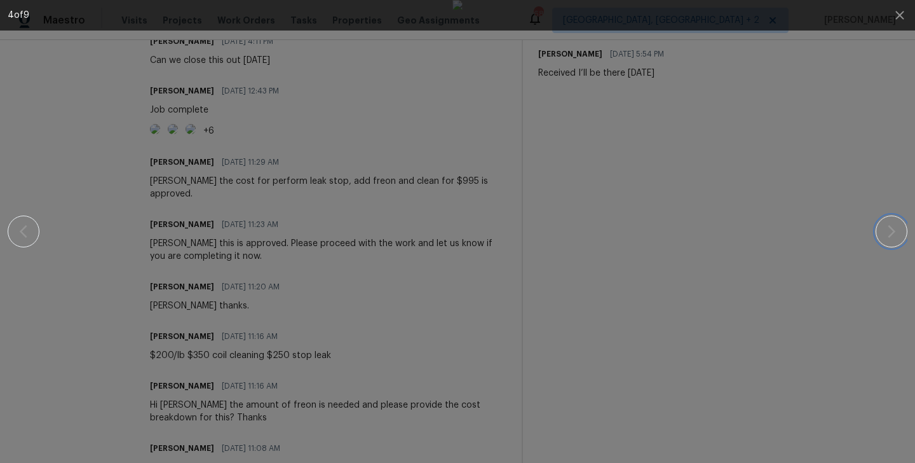
click at [881, 233] on button "button" at bounding box center [892, 231] width 32 height 32
click at [882, 233] on button "button" at bounding box center [892, 231] width 32 height 32
click at [719, 210] on div at bounding box center [458, 231] width 806 height 463
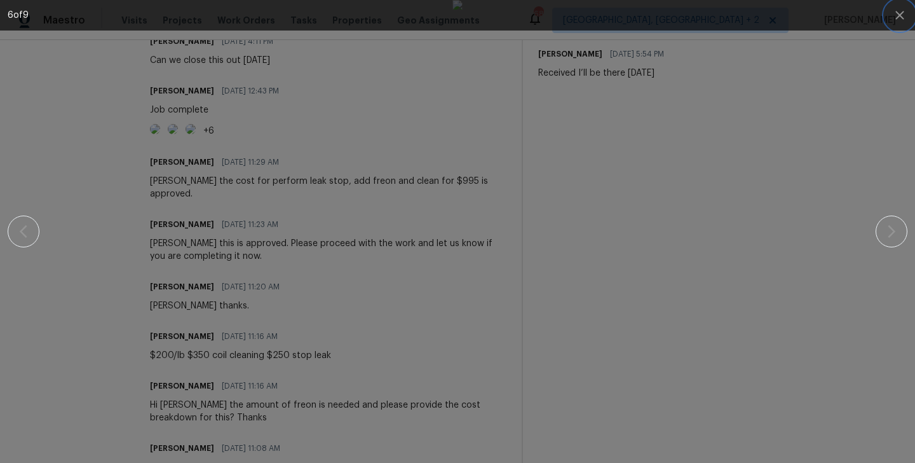
click at [897, 11] on icon "button" at bounding box center [900, 15] width 8 height 8
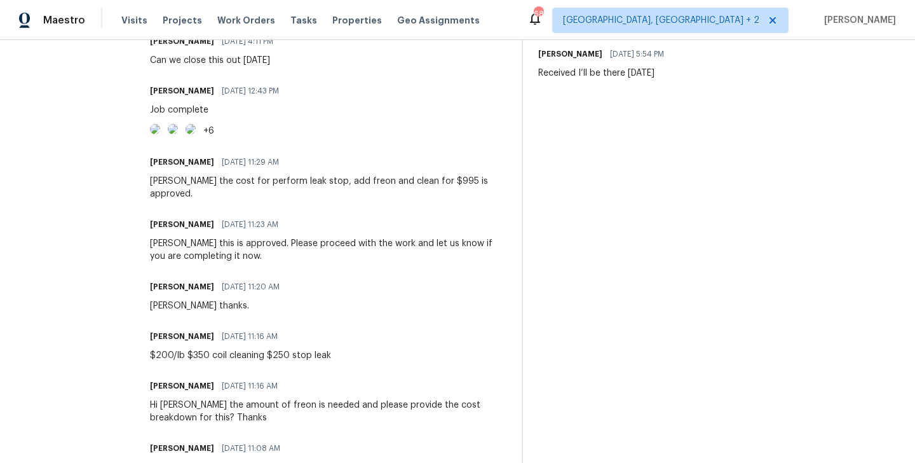
click at [657, 225] on div "On-site Worker Updates Blessida Angeline M 08/27/2025 11:13 AM Hi Andy the amou…" at bounding box center [716, 357] width 357 height 788
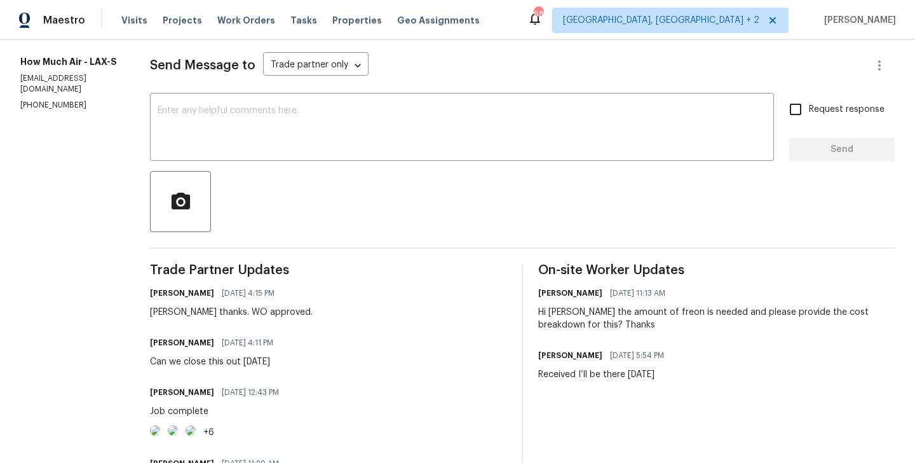
scroll to position [0, 0]
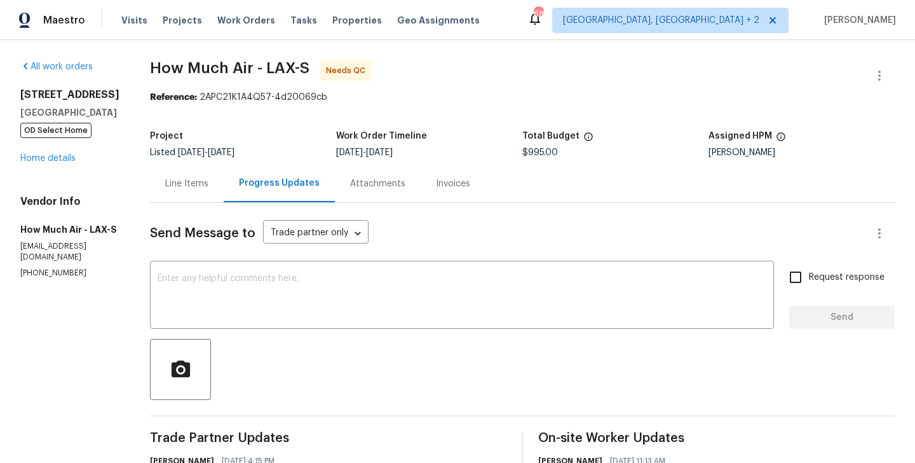
click at [179, 177] on div "Line Items" at bounding box center [186, 183] width 43 height 13
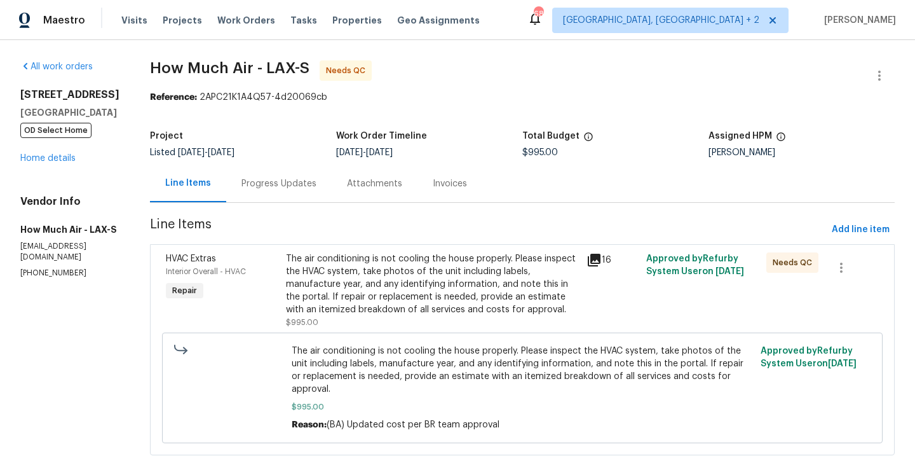
click at [414, 280] on div "The air conditioning is not cooling the house properly. Please inspect the HVAC…" at bounding box center [432, 284] width 293 height 64
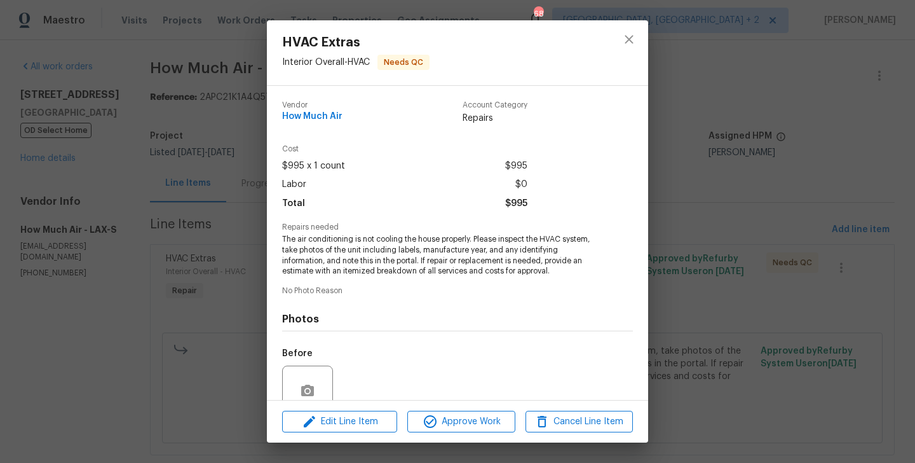
scroll to position [112, 0]
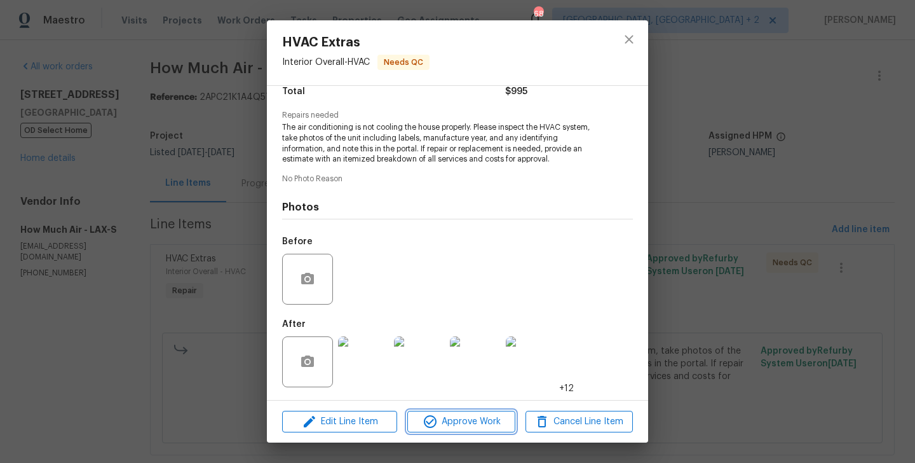
click at [445, 430] on button "Approve Work" at bounding box center [460, 422] width 107 height 22
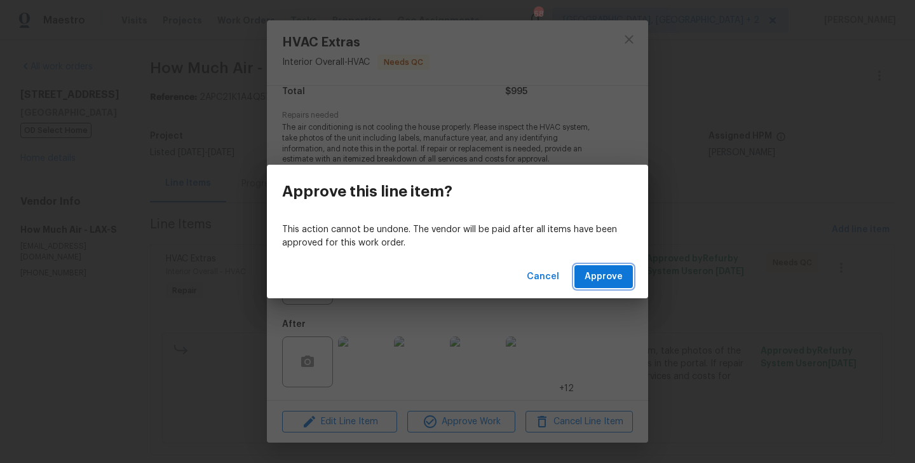
click at [594, 281] on span "Approve" at bounding box center [604, 277] width 38 height 16
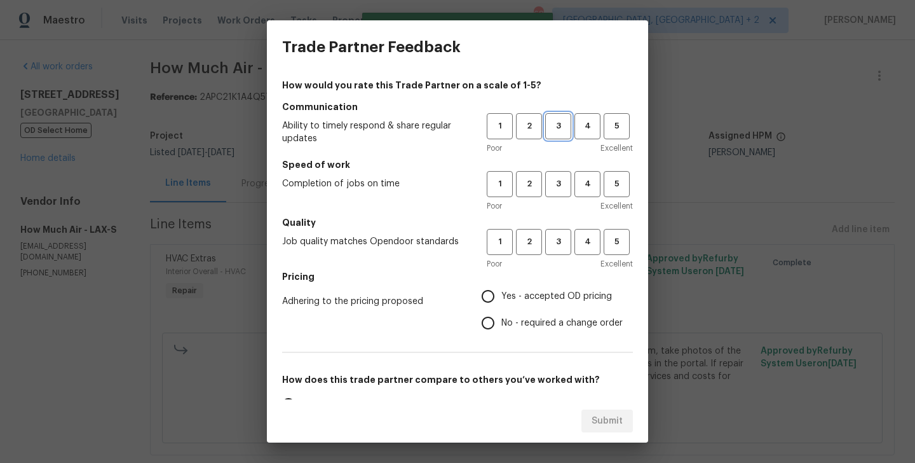
click at [552, 124] on span "3" at bounding box center [559, 126] width 24 height 15
click at [557, 183] on span "3" at bounding box center [559, 184] width 24 height 15
click at [558, 247] on span "3" at bounding box center [559, 242] width 24 height 15
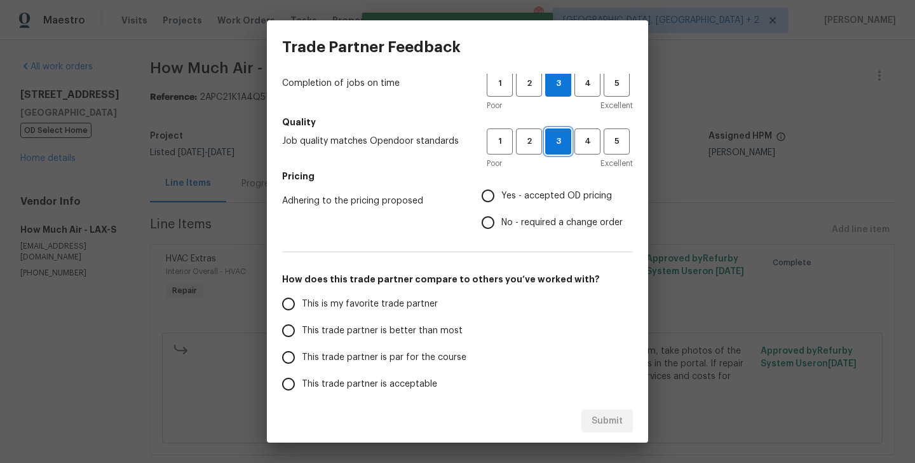
scroll to position [102, 0]
click at [526, 221] on span "No - required a change order" at bounding box center [561, 220] width 121 height 13
click at [501, 221] on input "No - required a change order" at bounding box center [488, 220] width 27 height 27
radio input "true"
click at [386, 308] on span "This is my favorite trade partner" at bounding box center [370, 302] width 136 height 13
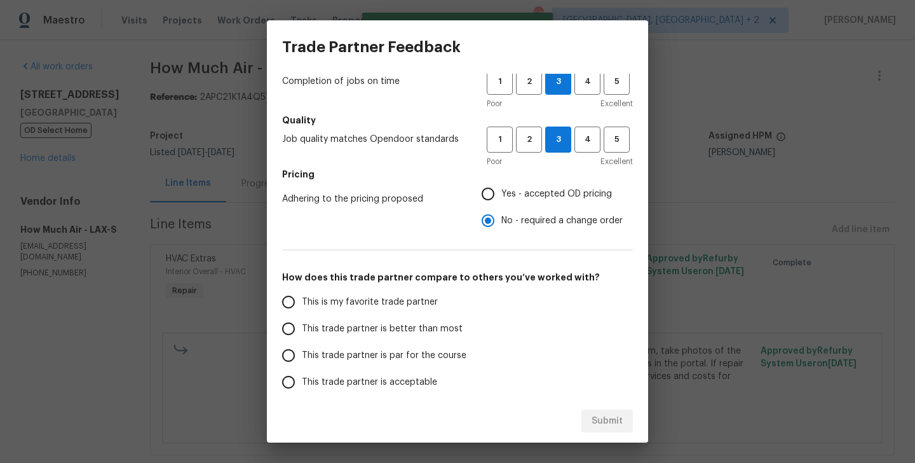
click at [302, 308] on input "This is my favorite trade partner" at bounding box center [288, 302] width 27 height 27
click at [618, 425] on span "Submit" at bounding box center [607, 421] width 31 height 16
radio input "true"
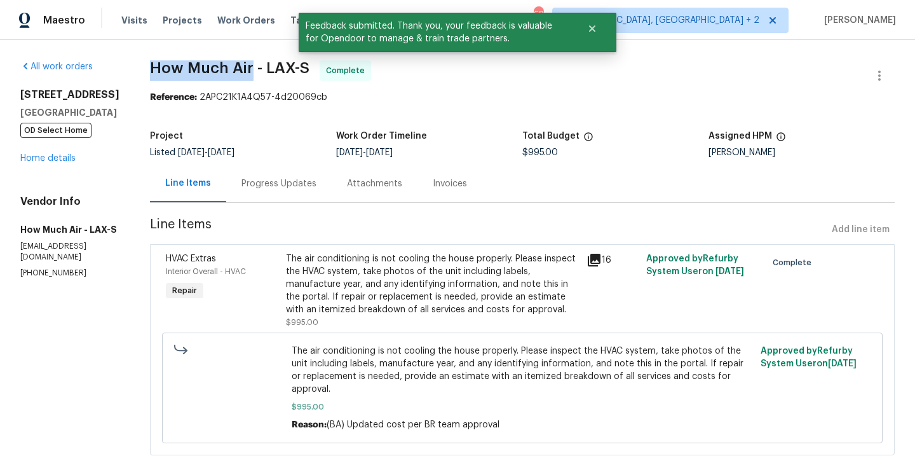
drag, startPoint x: 145, startPoint y: 70, endPoint x: 252, endPoint y: 72, distance: 106.8
click at [252, 72] on div "All work orders 1014 London Cir Placentia, CA 92870 OD Select Home Home details…" at bounding box center [457, 265] width 915 height 451
copy span "How Much Air"
click at [27, 154] on link "Home details" at bounding box center [47, 158] width 55 height 9
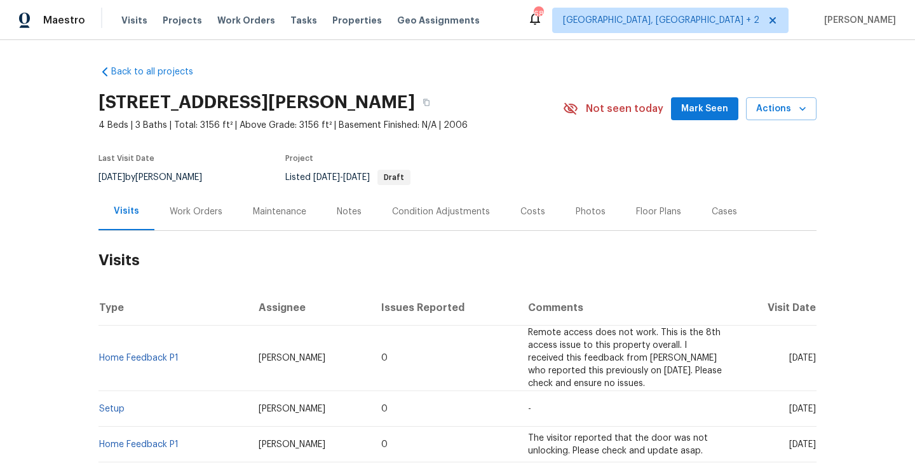
click at [201, 204] on div "Work Orders" at bounding box center [195, 211] width 83 height 37
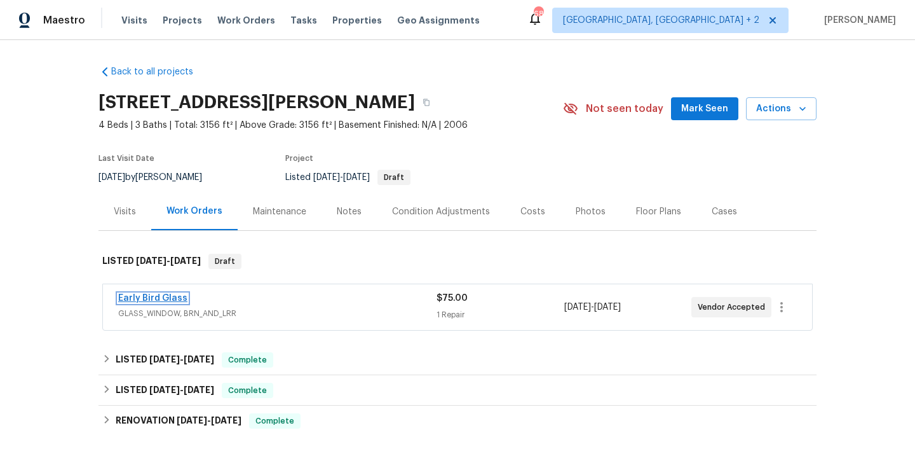
click at [175, 296] on link "Early Bird Glass" at bounding box center [152, 298] width 69 height 9
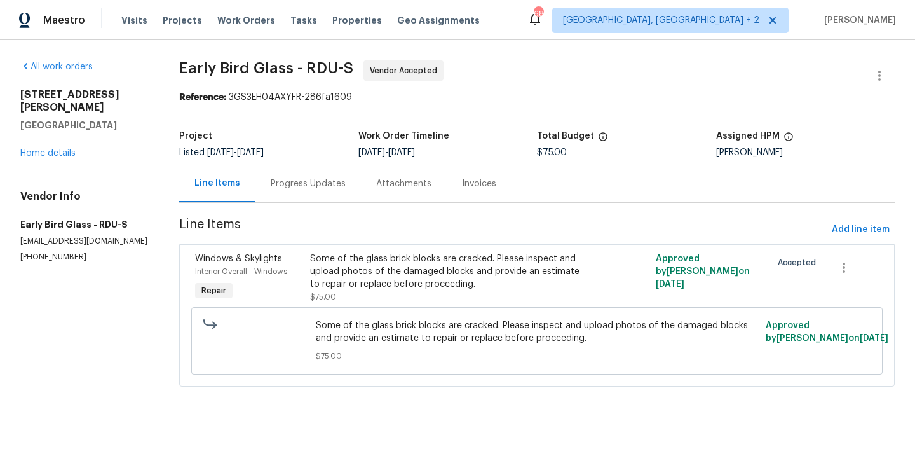
click at [332, 168] on div "Progress Updates" at bounding box center [309, 183] width 106 height 37
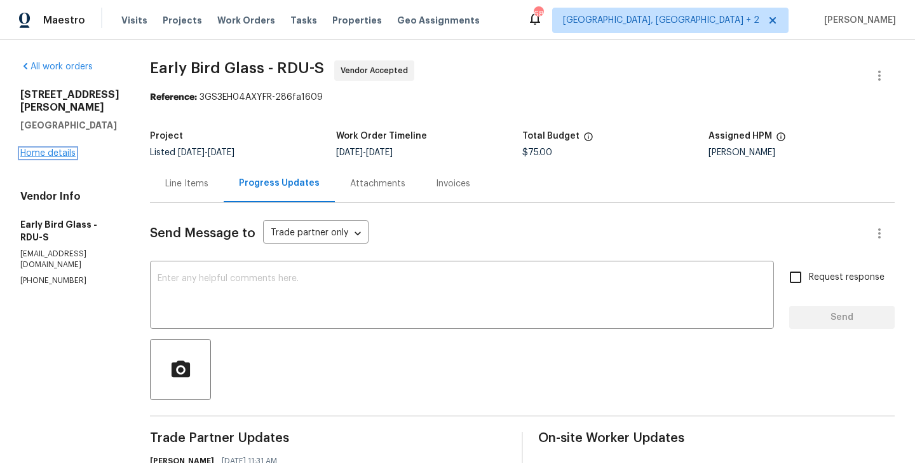
click at [54, 149] on link "Home details" at bounding box center [47, 153] width 55 height 9
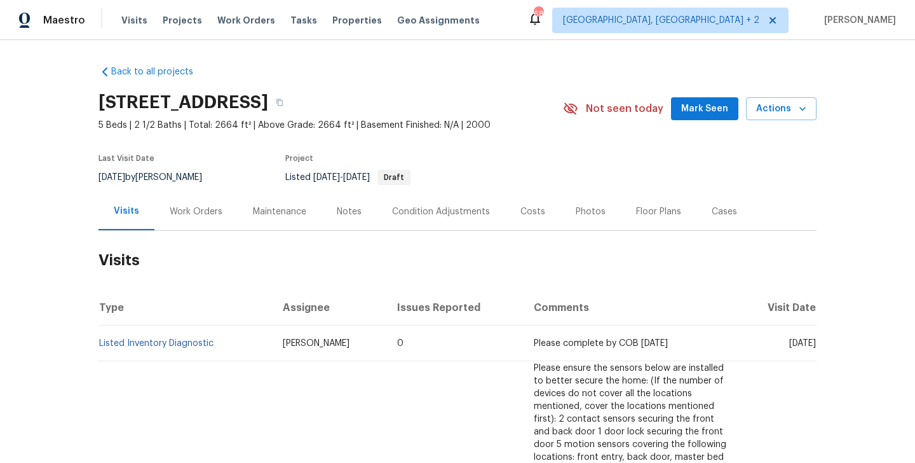
click at [205, 210] on div "Work Orders" at bounding box center [196, 211] width 53 height 13
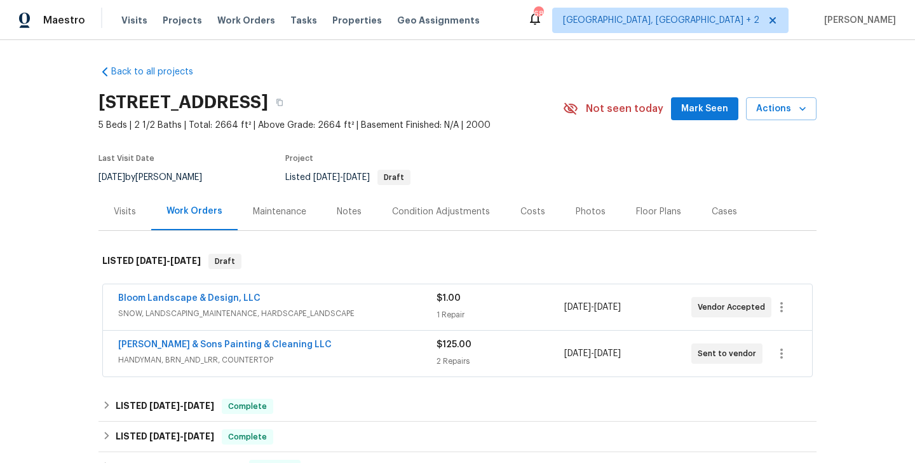
click at [235, 314] on span "SNOW, LANDSCAPING_MAINTENANCE, HARDSCAPE_LANDSCAPE" at bounding box center [277, 313] width 318 height 13
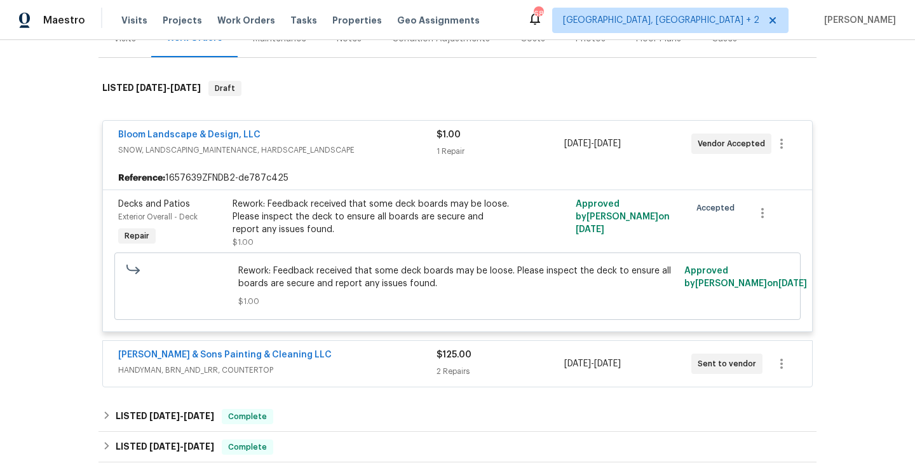
scroll to position [177, 0]
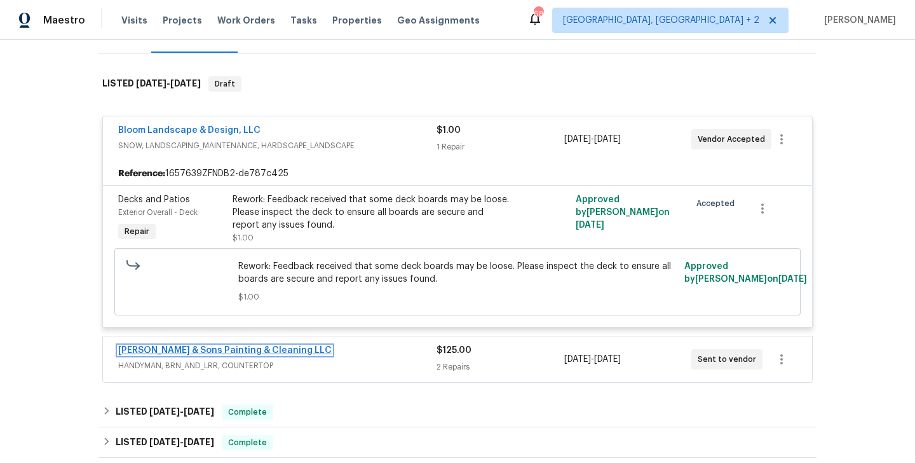
click at [251, 353] on link "[PERSON_NAME] & Sons Painting & Cleaning LLC" at bounding box center [225, 350] width 214 height 9
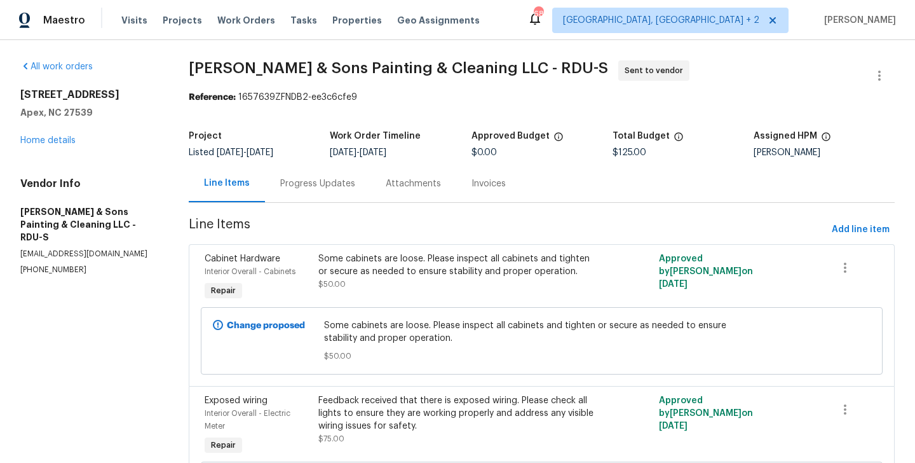
click at [303, 173] on div "Progress Updates" at bounding box center [318, 183] width 106 height 37
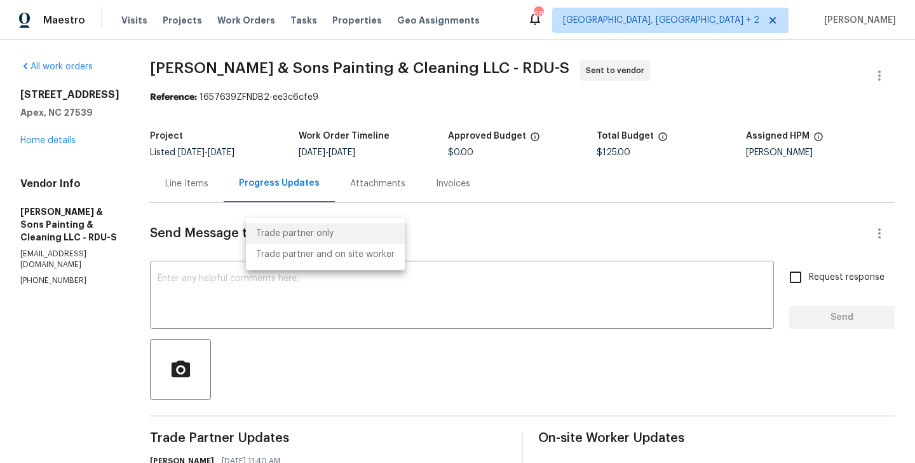
click at [282, 232] on body "Maestro Visits Projects Work Orders Tasks Properties Geo Assignments 68 [GEOGRA…" at bounding box center [457, 231] width 915 height 463
click at [177, 181] on div at bounding box center [457, 231] width 915 height 463
click at [177, 181] on div "Line Items" at bounding box center [186, 183] width 43 height 13
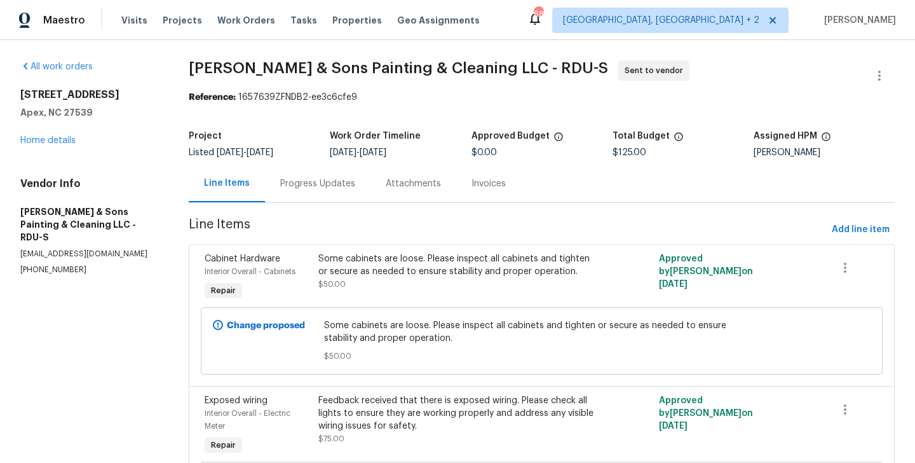
click at [330, 187] on div "Progress Updates" at bounding box center [317, 183] width 75 height 13
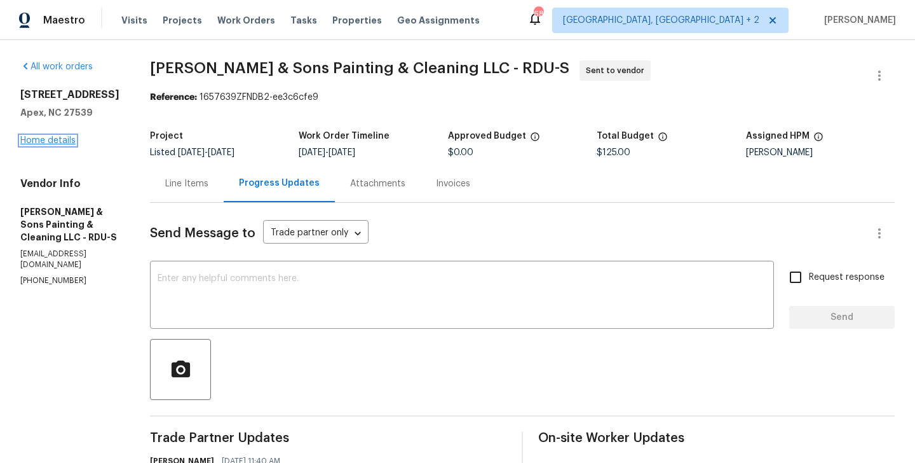
click at [57, 145] on link "Home details" at bounding box center [47, 140] width 55 height 9
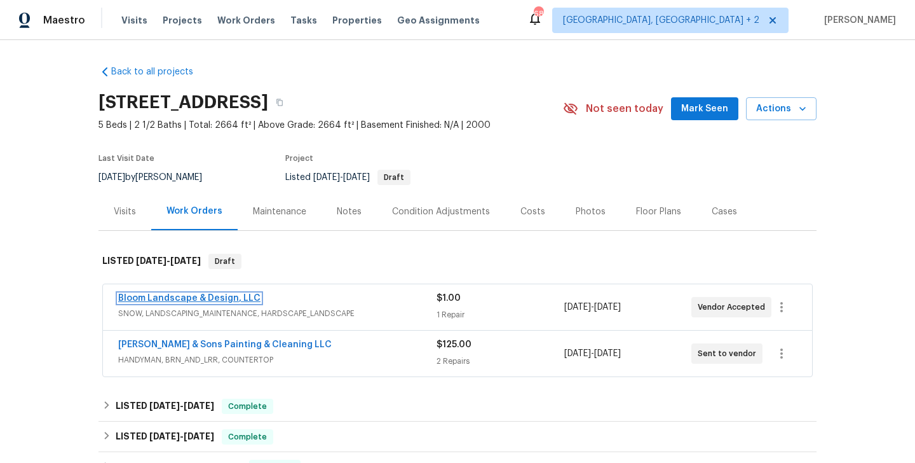
click at [207, 297] on link "Bloom Landscape & Design, LLC" at bounding box center [189, 298] width 142 height 9
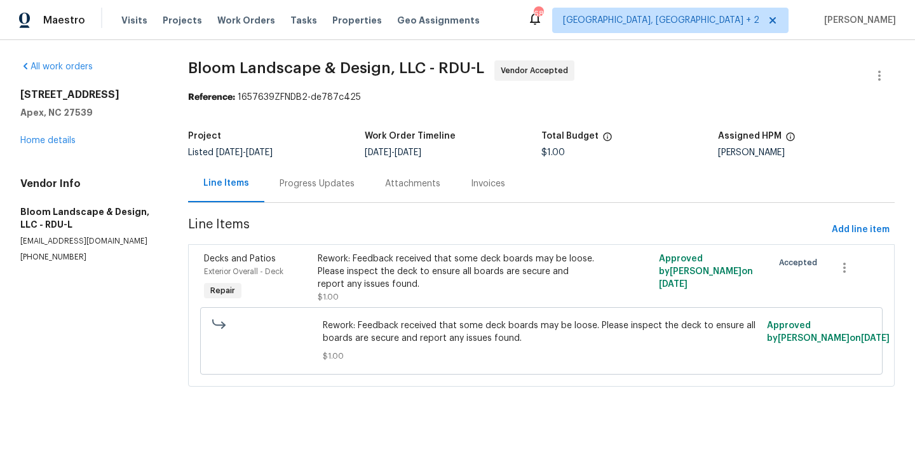
click at [325, 170] on div "Progress Updates" at bounding box center [317, 183] width 106 height 37
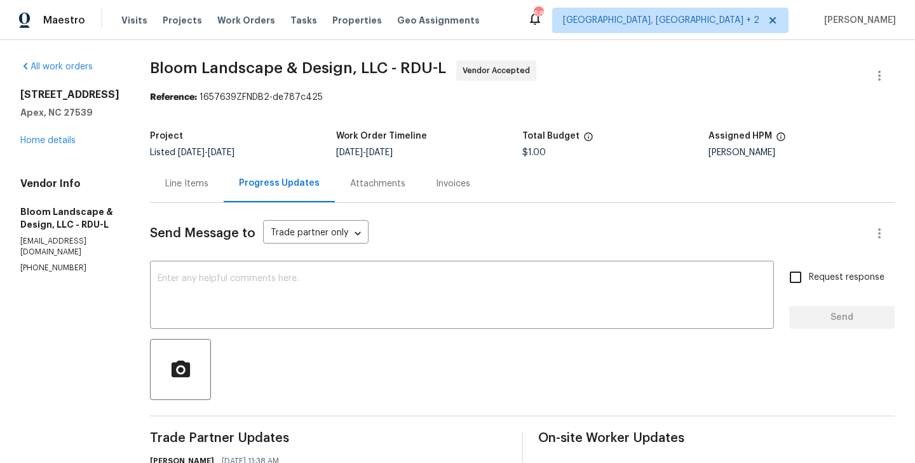
click at [80, 268] on section "All work orders 2408 Tiltonshire Ln Apex, NC 27539 Home details Vendor Info Blo…" at bounding box center [69, 386] width 99 height 653
copy p "(919) 808-9004"
drag, startPoint x: 96, startPoint y: 114, endPoint x: 13, endPoint y: 99, distance: 84.0
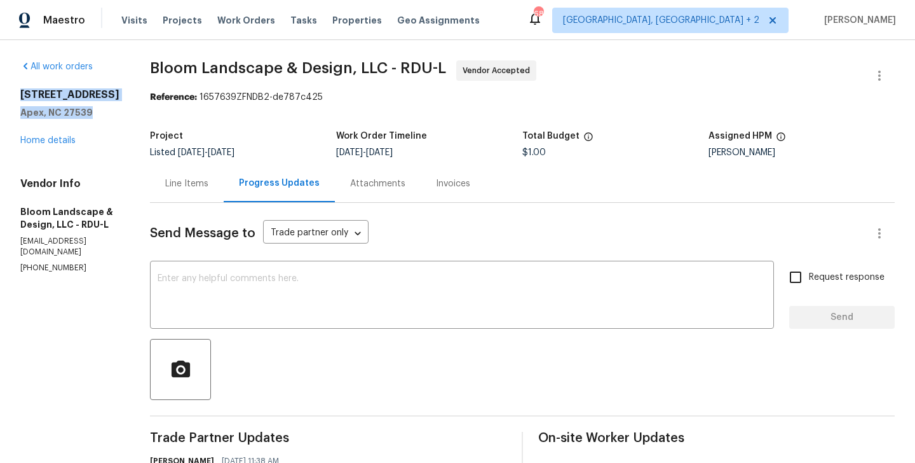
click at [13, 99] on div "All work orders 2408 Tiltonshire Ln Apex, NC 27539 Home details Vendor Info Blo…" at bounding box center [457, 387] width 915 height 694
copy div "2408 Tiltonshire Ln Apex, NC 27539"
click at [62, 139] on link "Home details" at bounding box center [47, 140] width 55 height 9
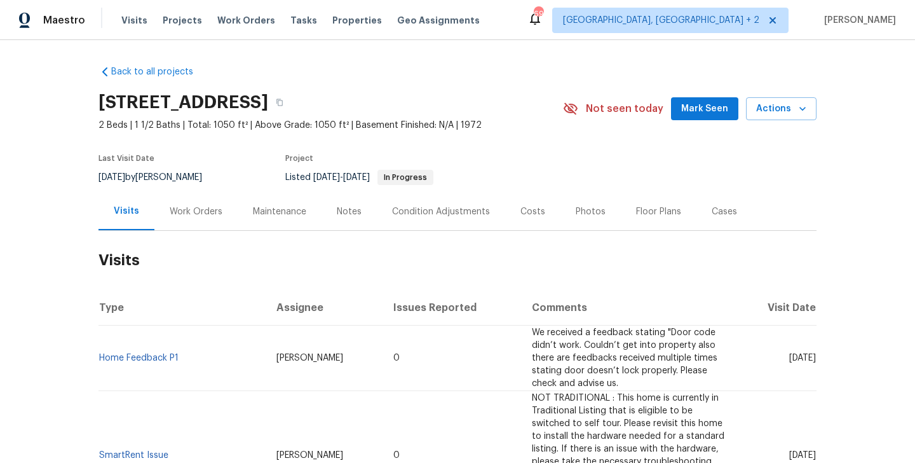
click at [201, 209] on div "Work Orders" at bounding box center [196, 211] width 53 height 13
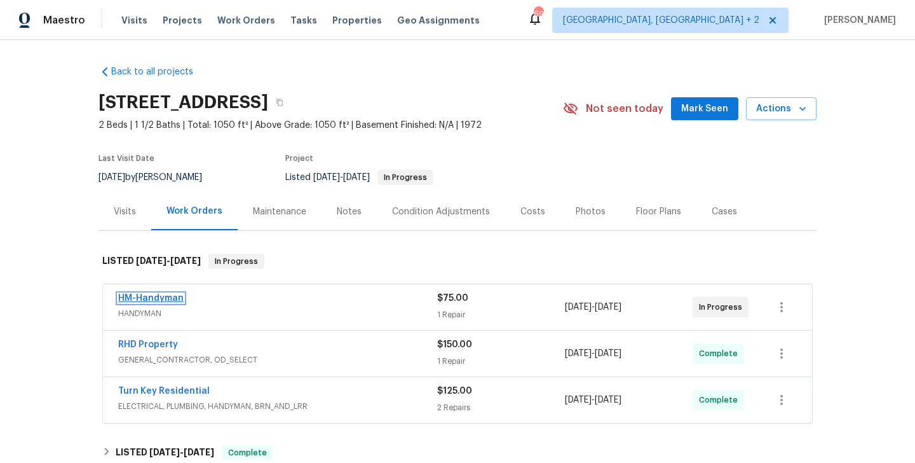
click at [174, 298] on link "HM-Handyman" at bounding box center [150, 298] width 65 height 9
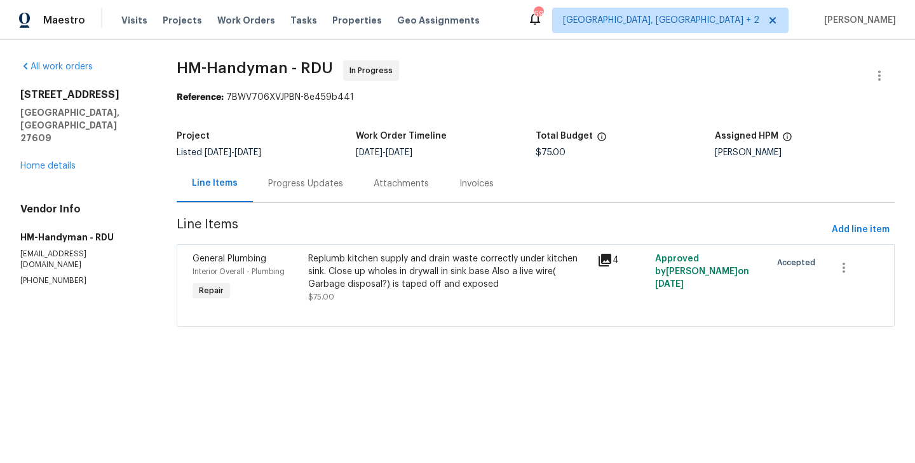
click at [286, 185] on div "Progress Updates" at bounding box center [305, 183] width 75 height 13
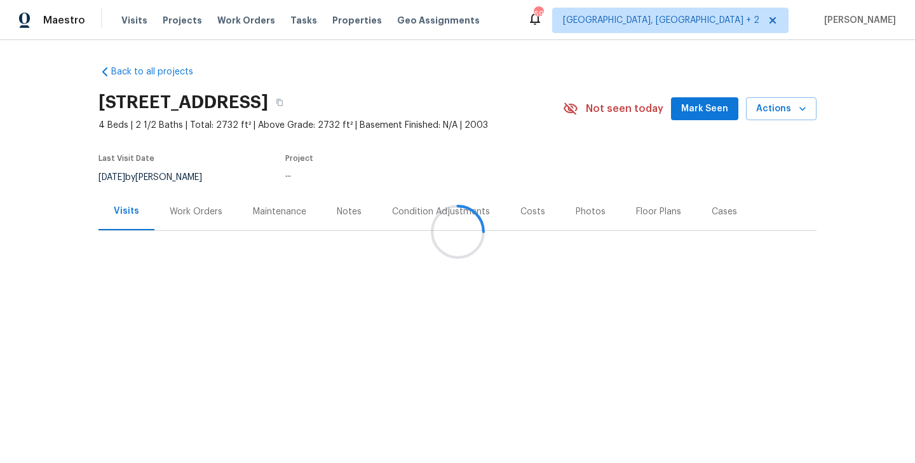
click at [210, 214] on div "Work Orders" at bounding box center [196, 211] width 53 height 13
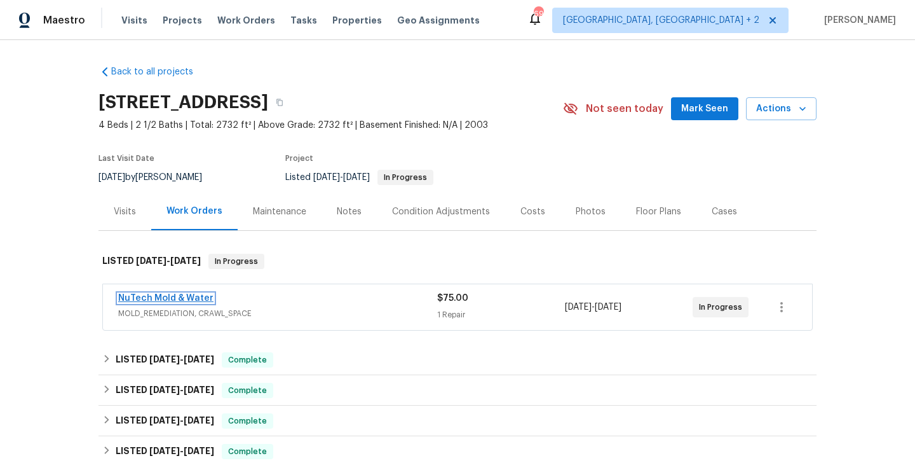
click at [204, 301] on link "NuTech Mold & Water" at bounding box center [165, 298] width 95 height 9
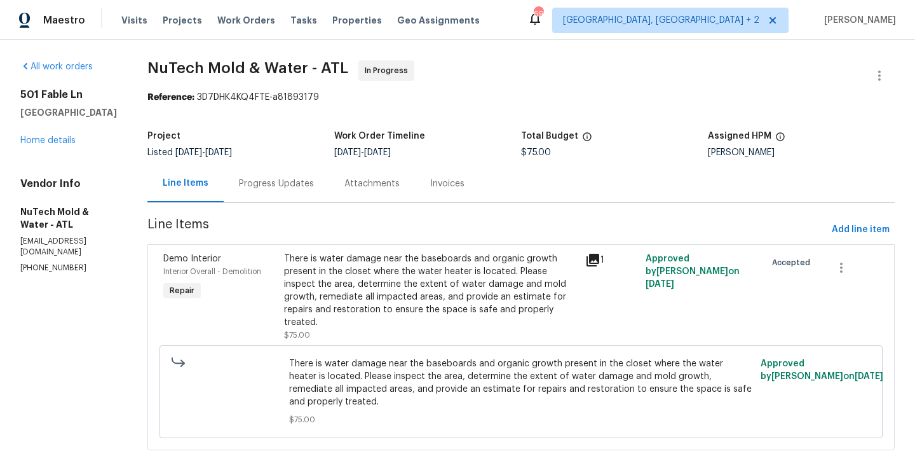
click at [307, 188] on div "Progress Updates" at bounding box center [277, 183] width 106 height 37
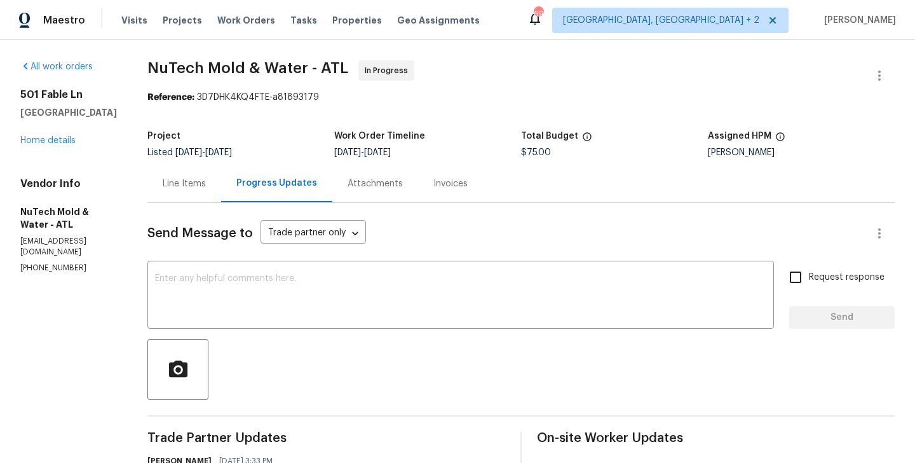
click at [22, 262] on p "[PHONE_NUMBER]" at bounding box center [68, 267] width 97 height 11
click at [22, 262] on p "(470) 655-1212" at bounding box center [68, 267] width 97 height 11
click at [242, 308] on textarea at bounding box center [460, 296] width 611 height 44
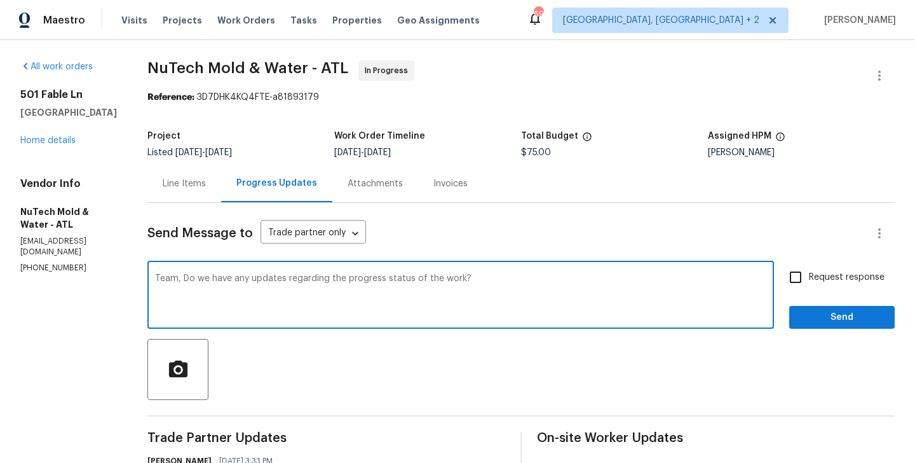
type textarea "Team, Do we have any updates regarding the progress status of the work?"
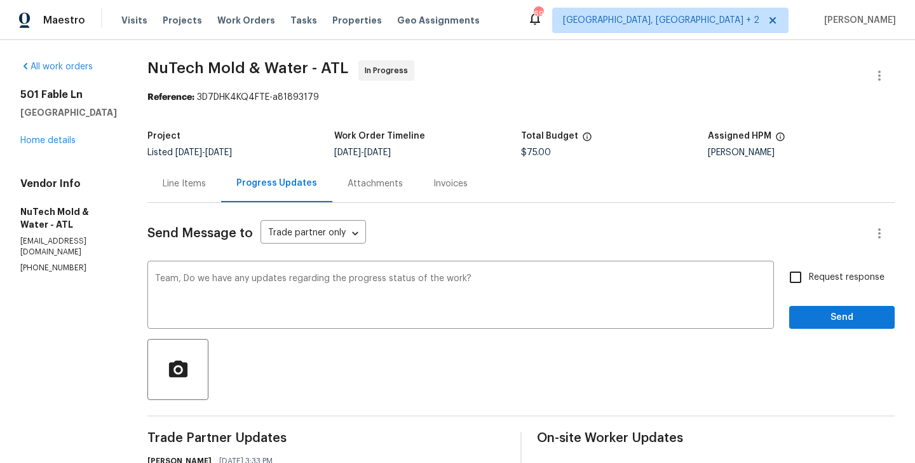
click at [806, 291] on div "Request response Send" at bounding box center [842, 296] width 106 height 65
click at [806, 269] on input "Request response" at bounding box center [795, 277] width 27 height 27
checkbox input "true"
click at [806, 311] on span "Send" at bounding box center [842, 318] width 85 height 16
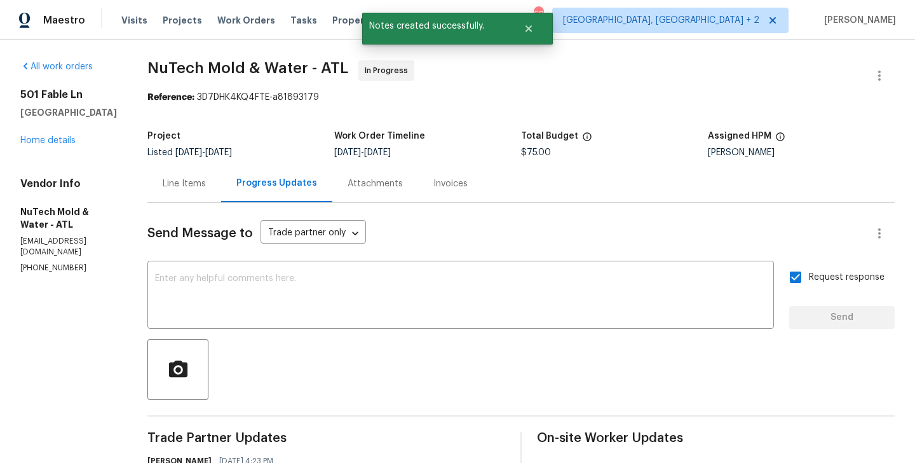
click at [55, 262] on p "(470) 655-1212" at bounding box center [68, 267] width 97 height 11
copy p "(470) 655-1212"
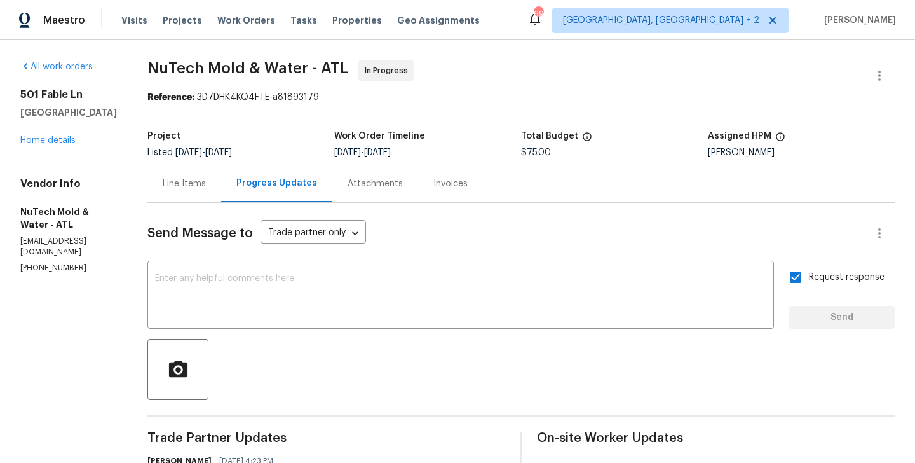
click at [94, 113] on h5 "Canton, GA 30114" at bounding box center [68, 112] width 97 height 13
drag, startPoint x: 98, startPoint y: 113, endPoint x: 16, endPoint y: 93, distance: 84.3
click at [16, 93] on div "All work orders 501 Fable Ln Canton, GA 30114 Home details Vendor Info NuTech M…" at bounding box center [457, 467] width 915 height 855
copy div "501 Fable Ln Canton, GA 30114"
drag, startPoint x: 133, startPoint y: 66, endPoint x: 287, endPoint y: 69, distance: 154.5
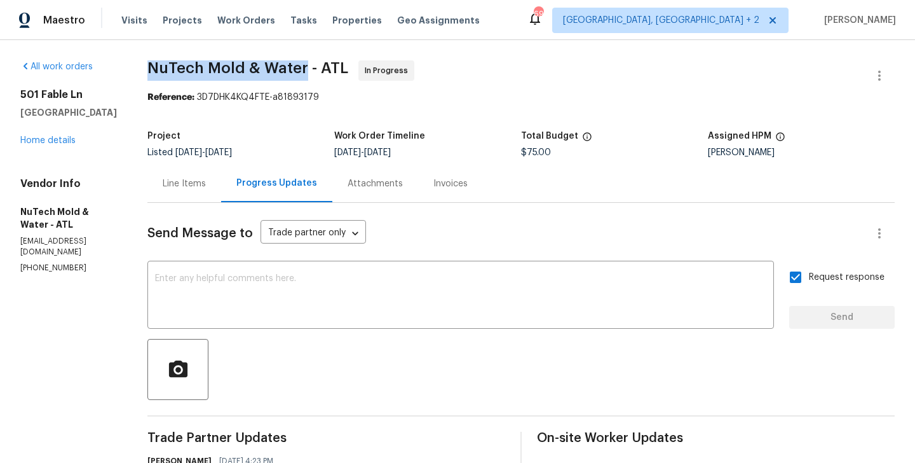
click at [287, 69] on span "NuTech Mold & Water - ATL" at bounding box center [247, 67] width 201 height 15
copy span "NuTech Mold & Water"
click at [57, 143] on link "Home details" at bounding box center [47, 140] width 55 height 9
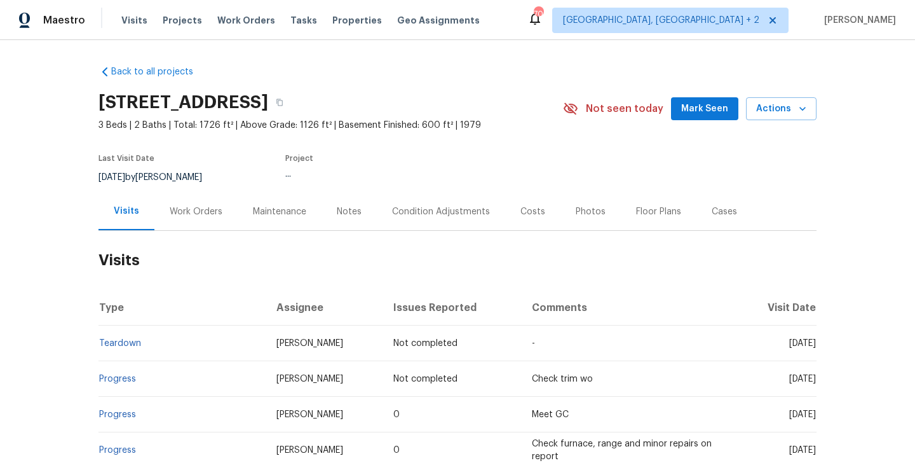
click at [187, 210] on div "Work Orders" at bounding box center [196, 211] width 53 height 13
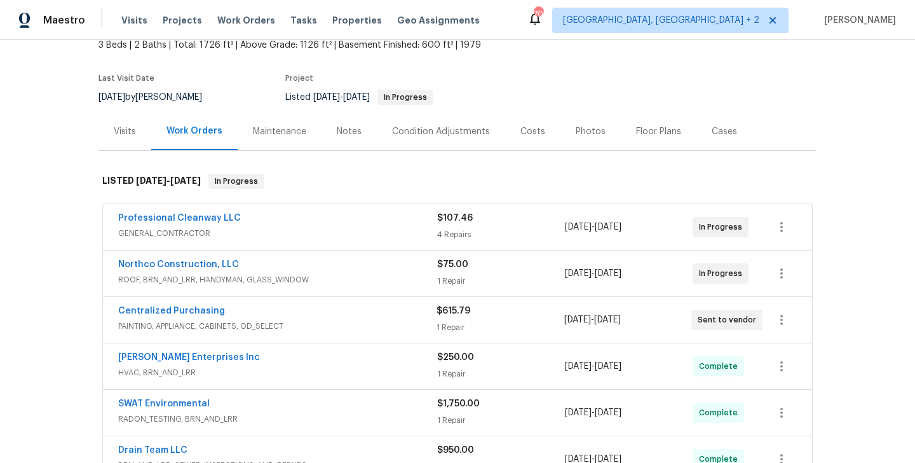
scroll to position [82, 0]
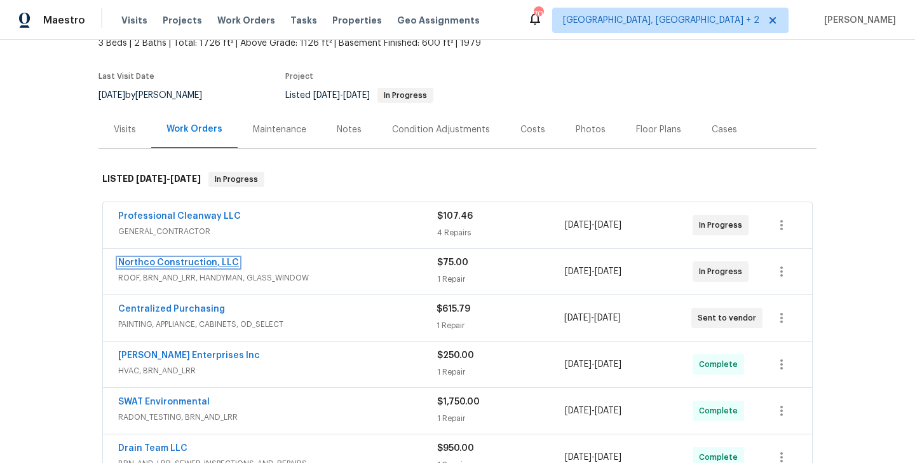
click at [196, 263] on link "Northco Construction, LLC" at bounding box center [178, 262] width 121 height 9
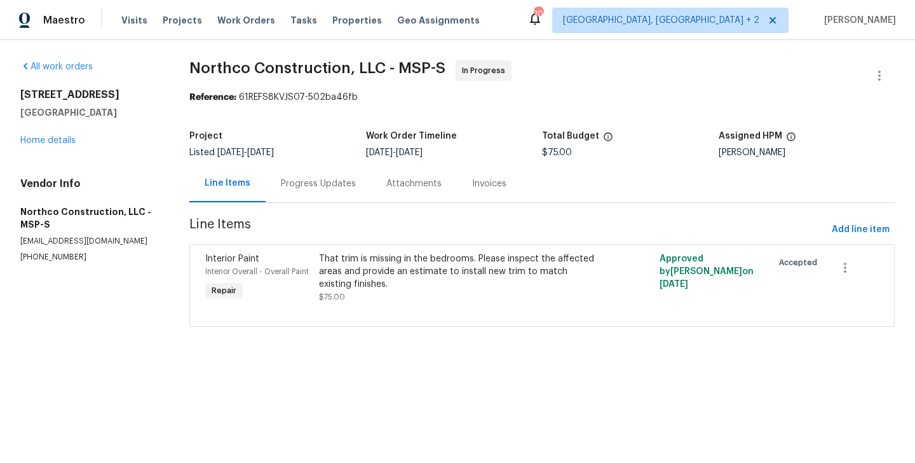
click at [334, 189] on div "Progress Updates" at bounding box center [318, 183] width 75 height 13
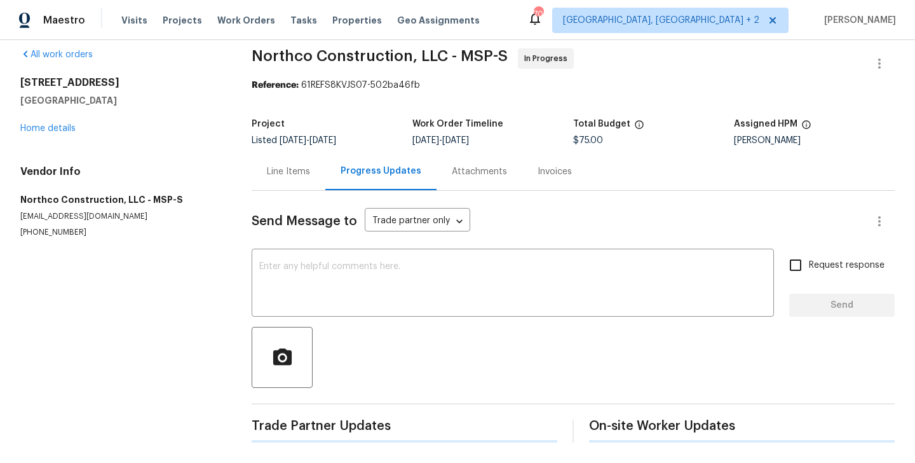
scroll to position [165, 0]
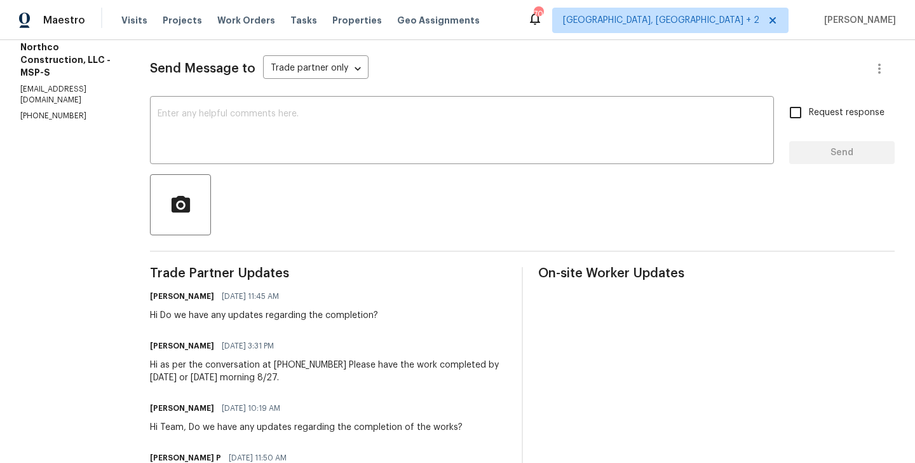
click at [78, 133] on section "All work orders 14231 E 143rd Ln Burnsville, MN 55337 Home details Vendor Info …" at bounding box center [69, 254] width 99 height 716
copy p "(763) 458-3481"
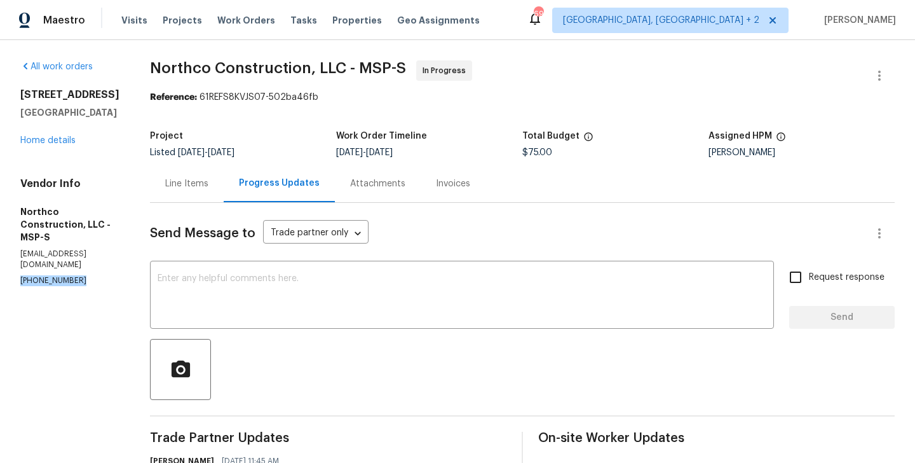
scroll to position [334, 0]
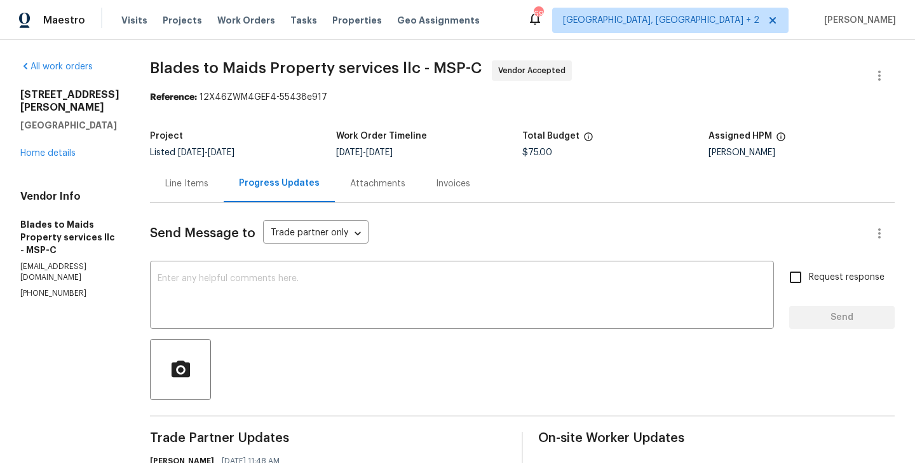
click at [51, 288] on p "[PHONE_NUMBER]" at bounding box center [69, 293] width 99 height 11
copy p "[PHONE_NUMBER]"
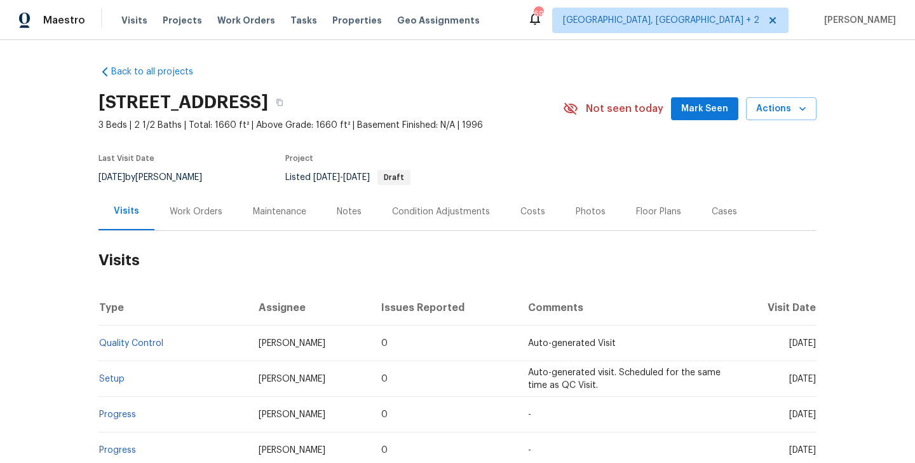
click at [211, 218] on div "Work Orders" at bounding box center [195, 211] width 83 height 37
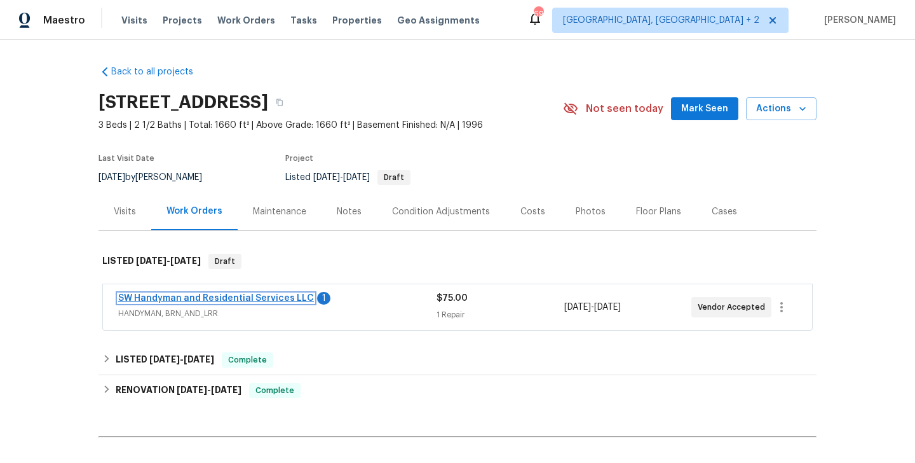
click at [244, 296] on link "SW Handyman and Residential Services LLC" at bounding box center [216, 298] width 196 height 9
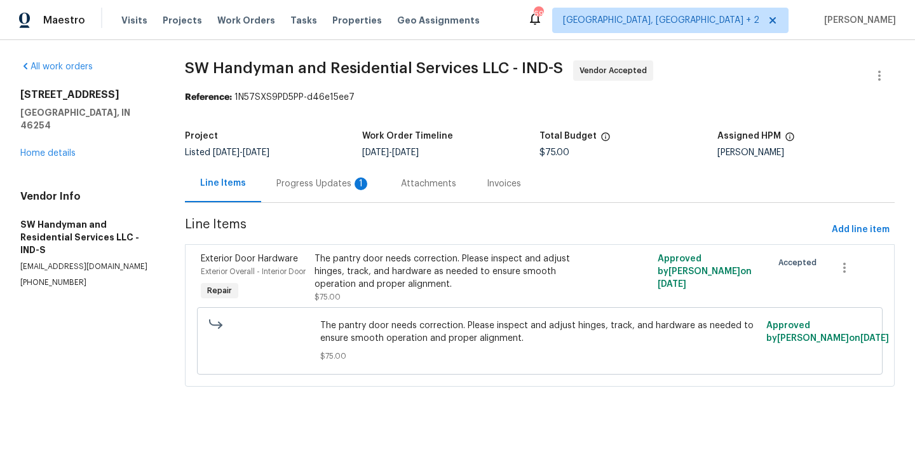
click at [297, 191] on div "Progress Updates 1" at bounding box center [323, 183] width 125 height 37
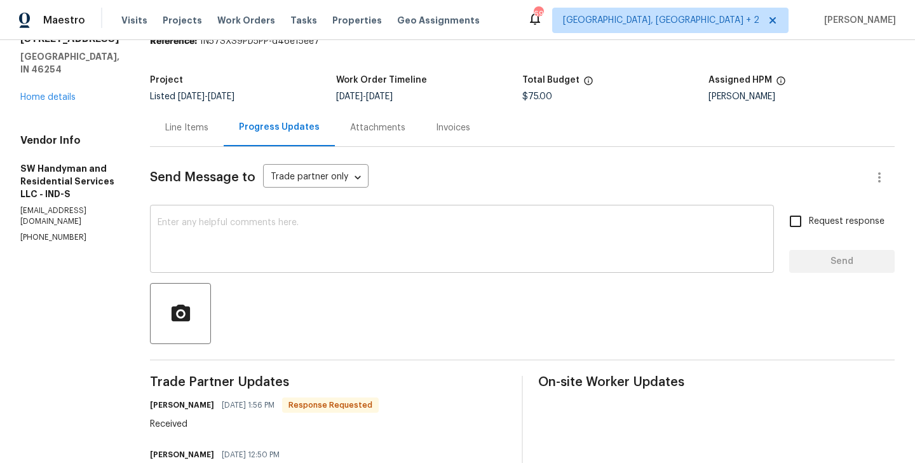
scroll to position [172, 0]
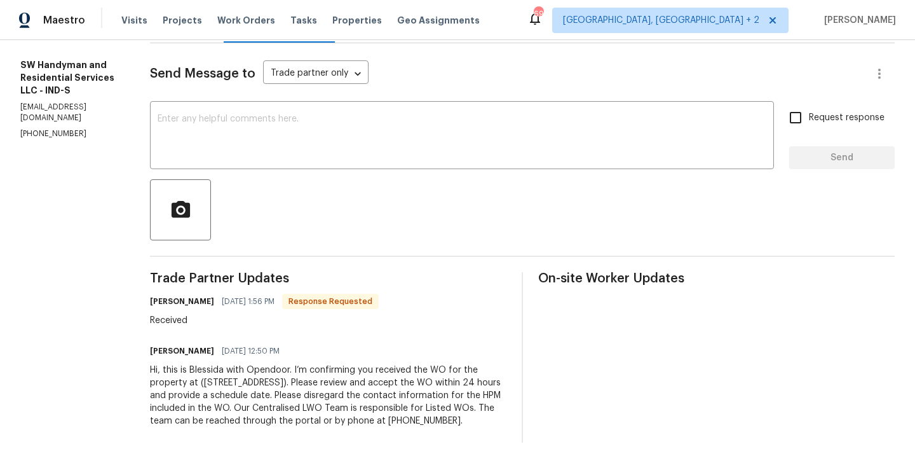
click at [156, 295] on h6 "Lindy Wert" at bounding box center [182, 301] width 64 height 13
copy h6 "Lindy"
click at [259, 122] on textarea at bounding box center [462, 136] width 609 height 44
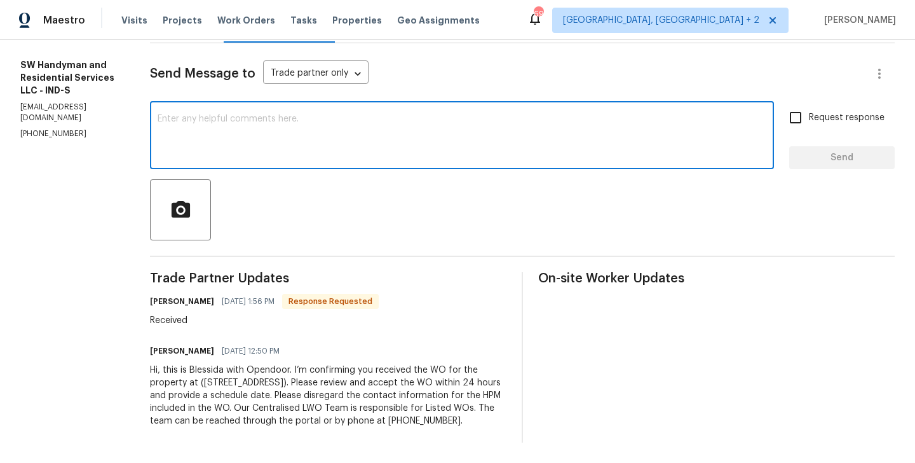
paste textarea "Lindy"
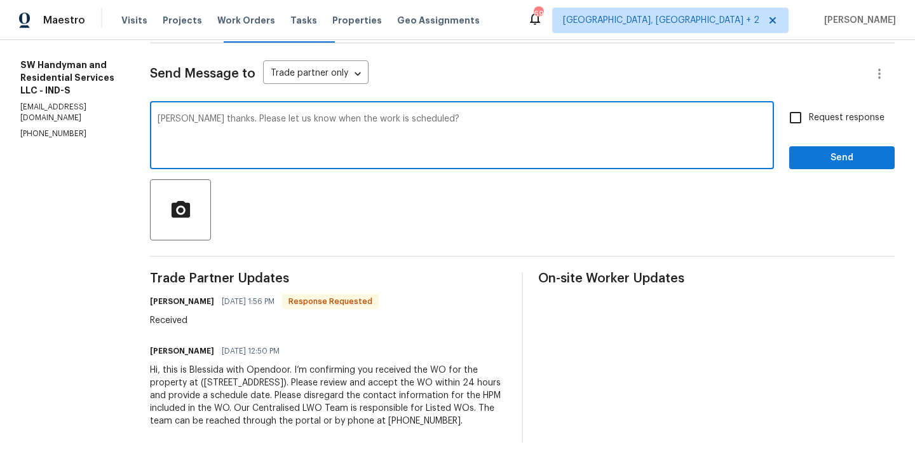
type textarea "Lindy thanks. Please let us know when the work is scheduled?"
click at [824, 113] on label "Request response" at bounding box center [833, 117] width 102 height 27
click at [809, 113] on input "Request response" at bounding box center [795, 117] width 27 height 27
checkbox input "true"
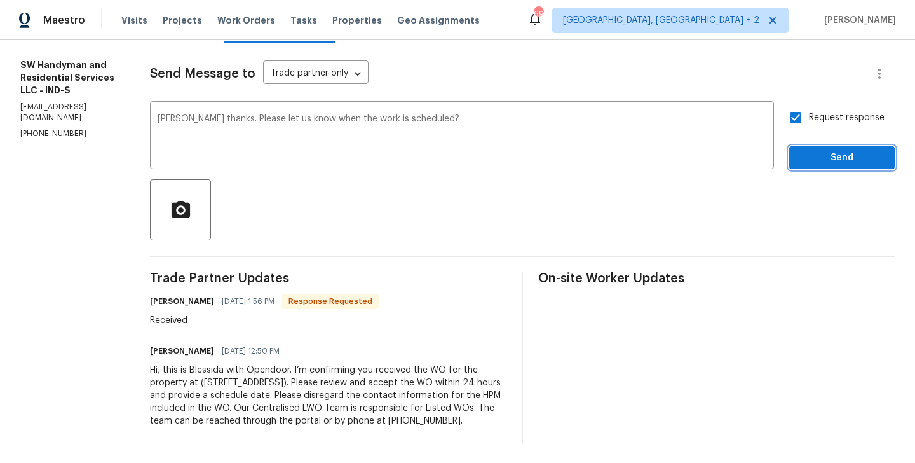
click at [817, 150] on span "Send" at bounding box center [842, 158] width 85 height 16
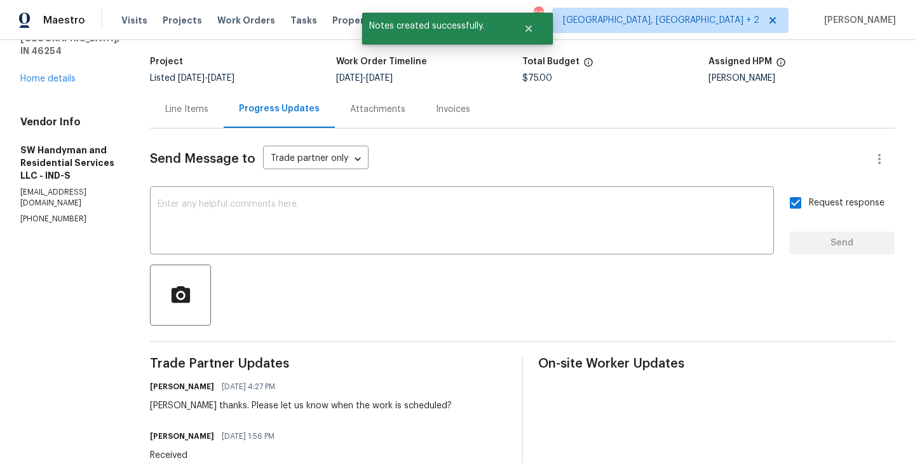
scroll to position [8, 0]
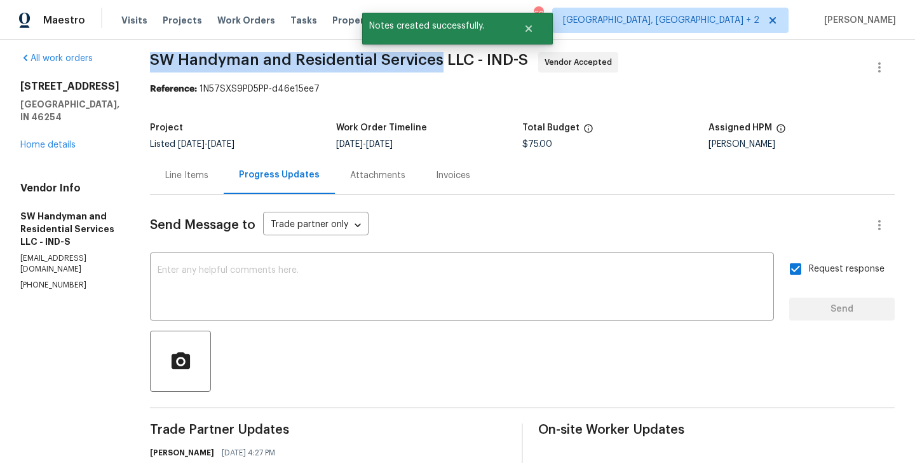
drag, startPoint x: 153, startPoint y: 62, endPoint x: 435, endPoint y: 57, distance: 282.2
click at [435, 57] on span "SW Handyman and Residential Services LLC - IND-S" at bounding box center [339, 59] width 378 height 15
copy span "SW Handyman and Residential Services"
click at [40, 140] on link "Home details" at bounding box center [47, 144] width 55 height 9
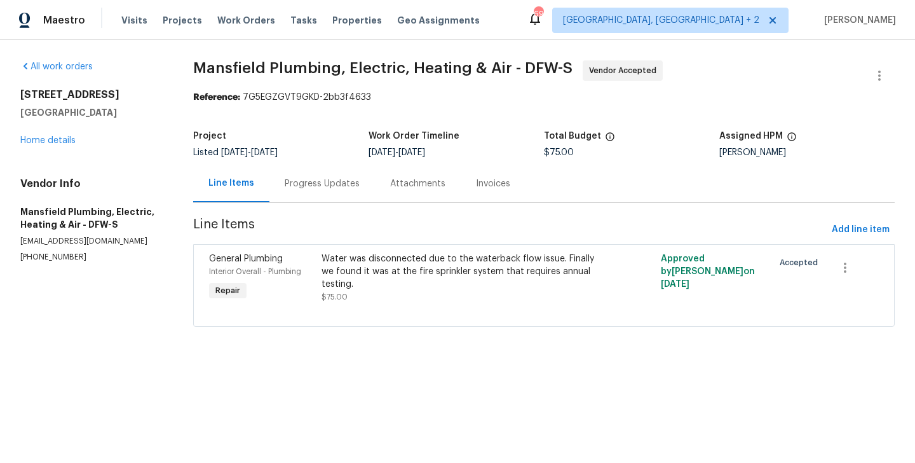
click at [341, 215] on section "Mansfield Plumbing, Electric, Heating & Air - DFW-S Vendor Accepted Reference: …" at bounding box center [544, 201] width 702 height 282
click at [335, 193] on div "Progress Updates" at bounding box center [322, 183] width 106 height 37
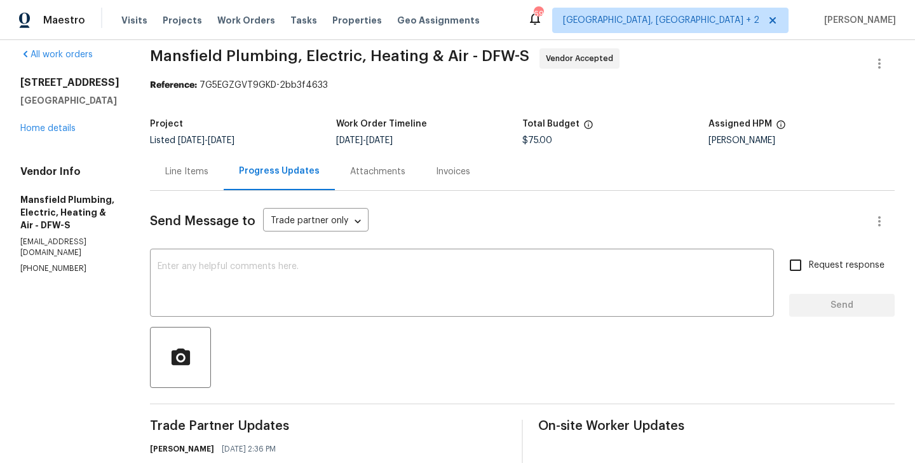
scroll to position [123, 0]
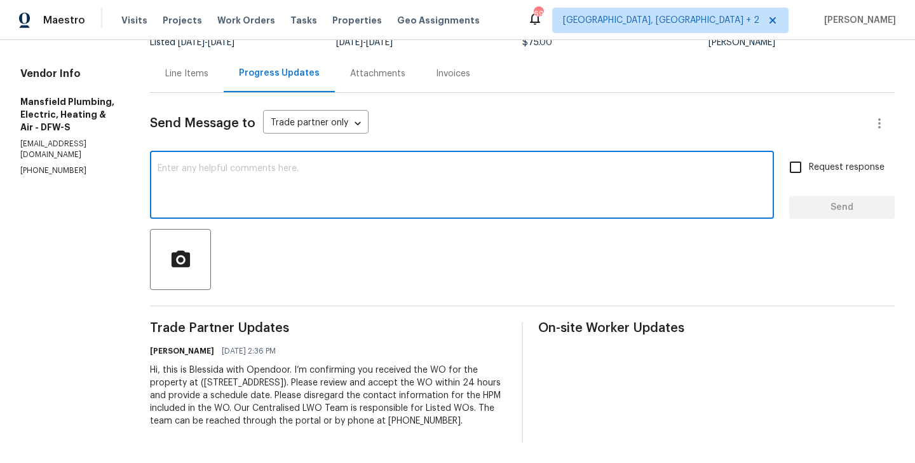
click at [291, 170] on textarea at bounding box center [462, 186] width 609 height 44
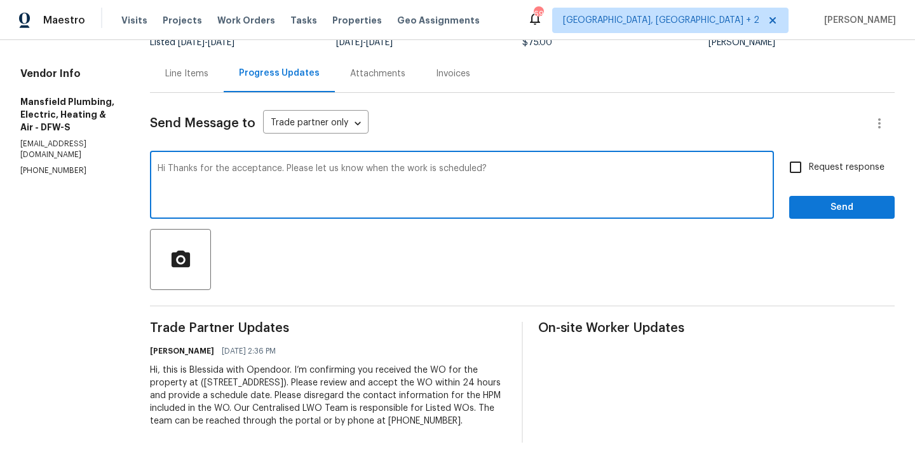
type textarea "Hi Thanks for the acceptance. Please let us know when the work is scheduled?"
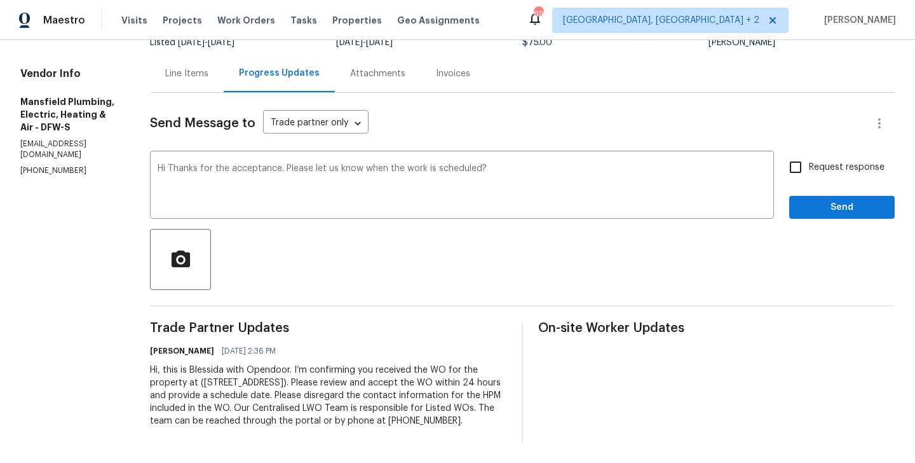
click at [812, 161] on span "Request response" at bounding box center [847, 167] width 76 height 13
click at [809, 157] on input "Request response" at bounding box center [795, 167] width 27 height 27
checkbox input "true"
click at [812, 200] on span "Send" at bounding box center [842, 208] width 85 height 16
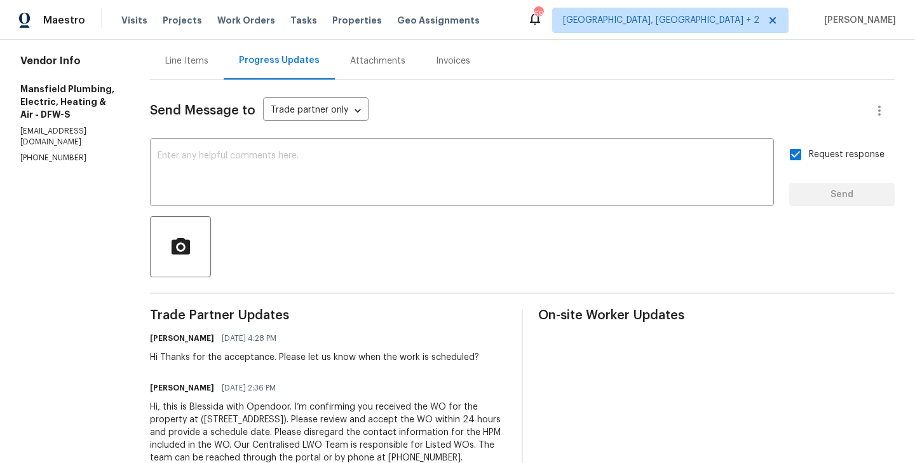
scroll to position [0, 0]
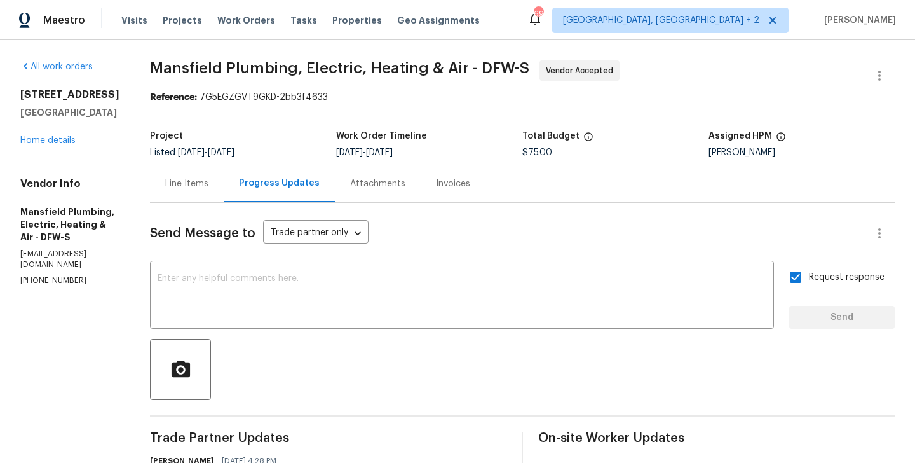
click at [194, 76] on span "Mansfield Plumbing, Electric, Heating & Air - DFW-S Vendor Accepted" at bounding box center [507, 75] width 714 height 31
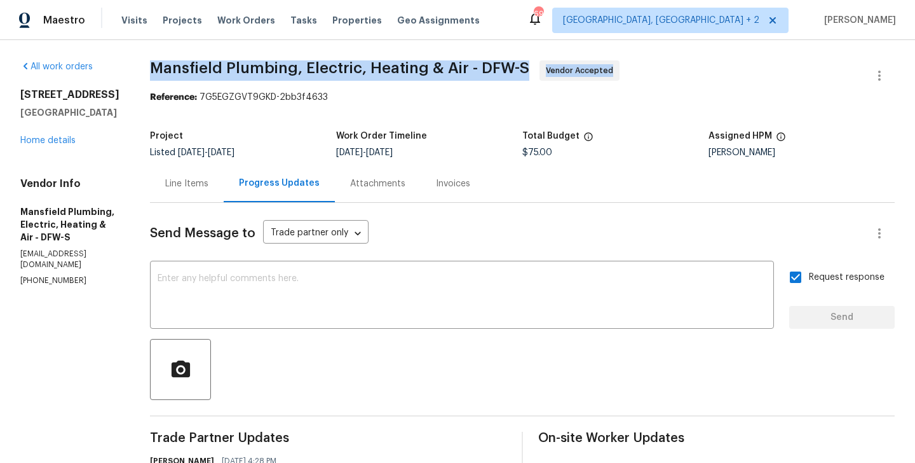
drag, startPoint x: 193, startPoint y: 67, endPoint x: 402, endPoint y: 84, distance: 209.2
click at [402, 84] on span "Mansfield Plumbing, Electric, Heating & Air - DFW-S Vendor Accepted" at bounding box center [507, 75] width 714 height 31
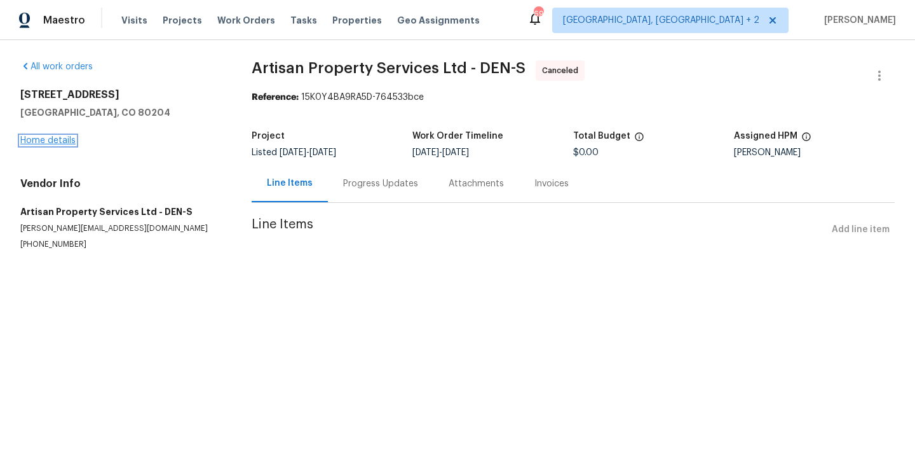
click at [63, 137] on link "Home details" at bounding box center [47, 140] width 55 height 9
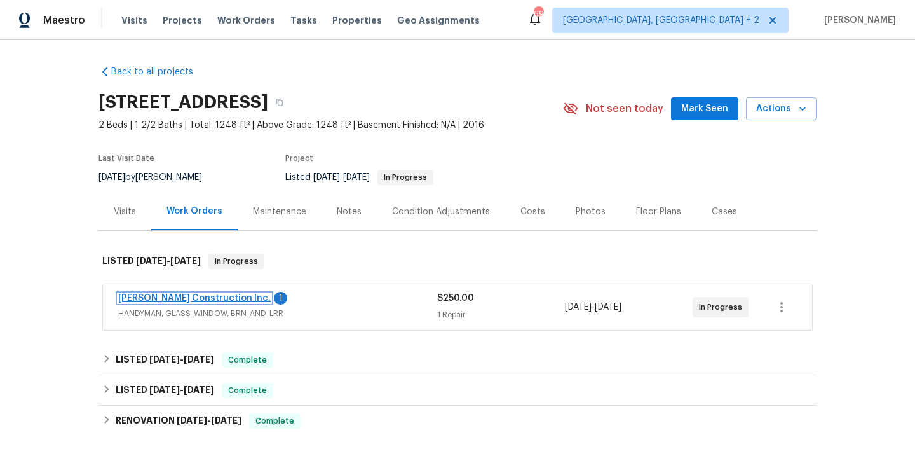
click at [201, 296] on link "[PERSON_NAME] Construction Inc." at bounding box center [194, 298] width 153 height 9
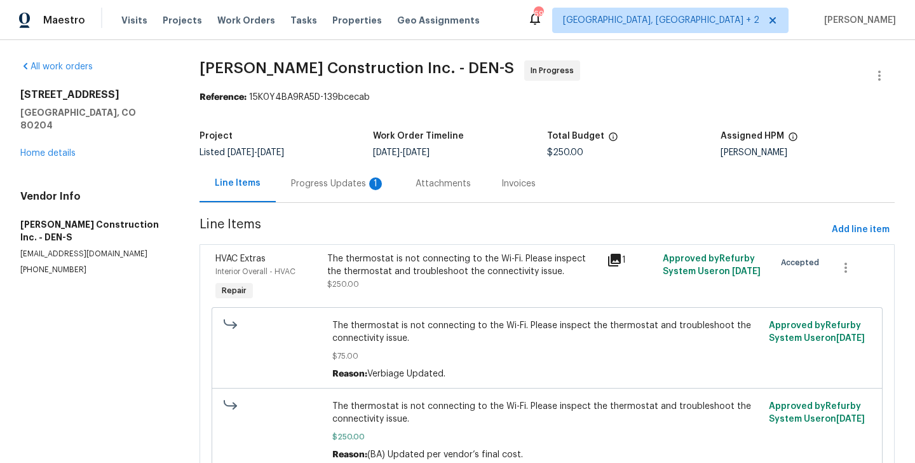
click at [333, 184] on div "Progress Updates 1" at bounding box center [338, 183] width 94 height 13
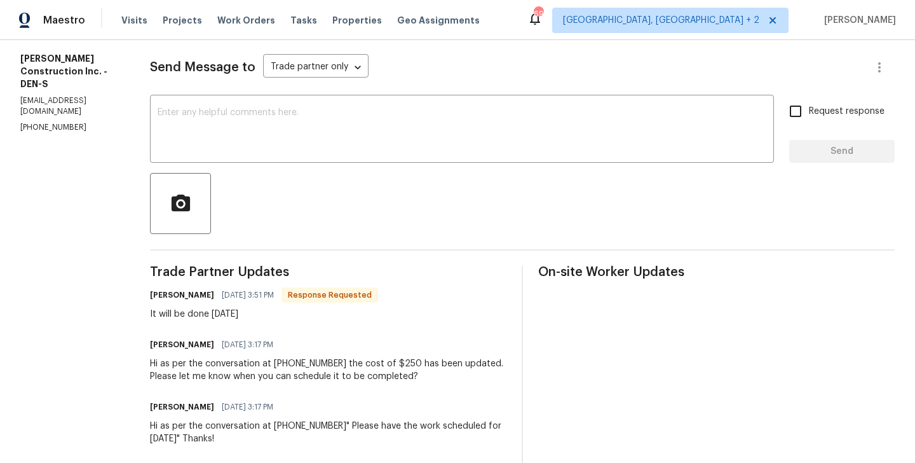
scroll to position [125, 0]
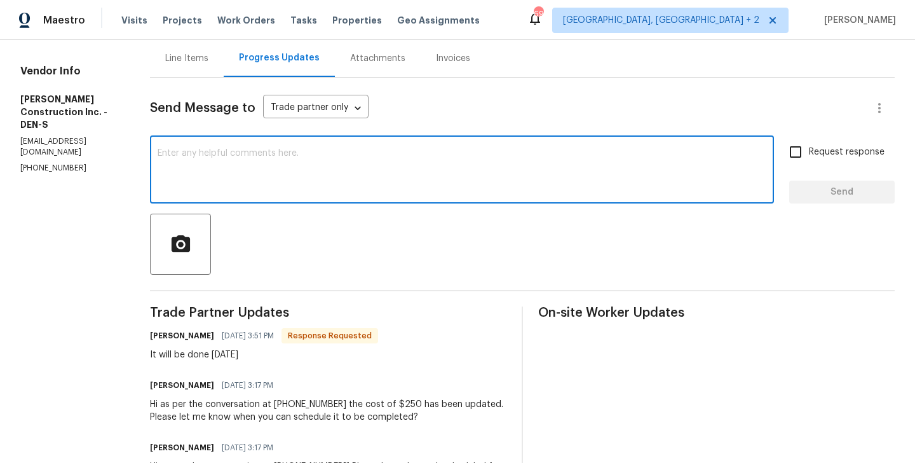
click at [253, 191] on textarea at bounding box center [462, 171] width 609 height 44
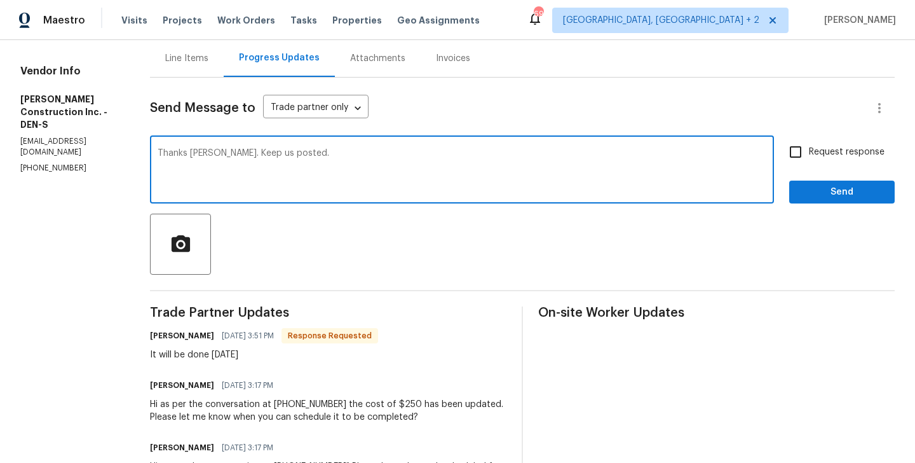
type textarea "Thanks Dough. Keep us posted."
click at [805, 155] on input "Request response" at bounding box center [795, 152] width 27 height 27
checkbox input "true"
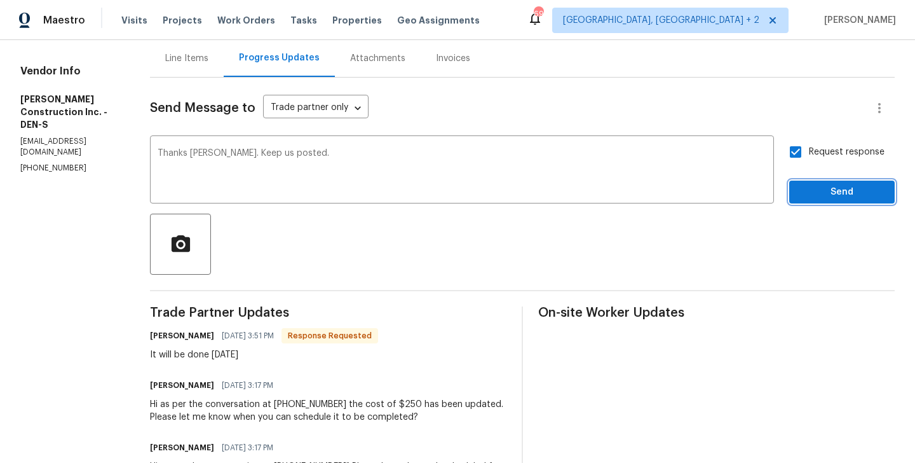
click at [807, 184] on span "Send" at bounding box center [842, 192] width 85 height 16
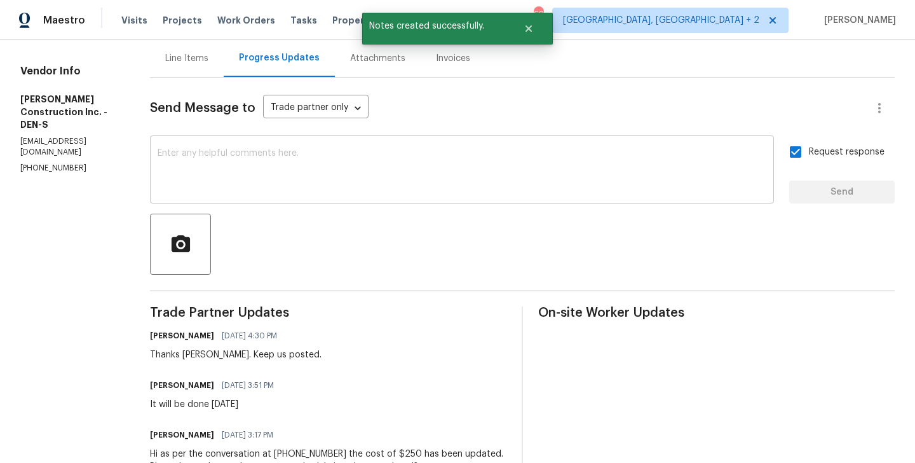
scroll to position [0, 0]
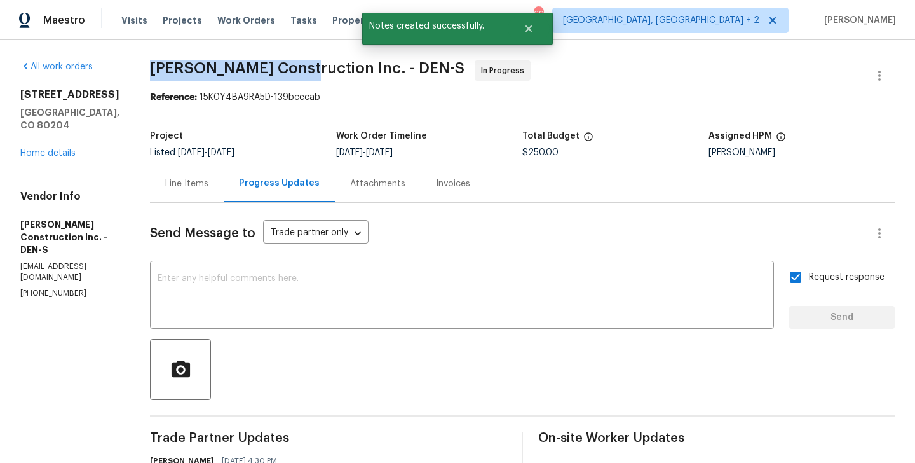
drag, startPoint x: 165, startPoint y: 68, endPoint x: 321, endPoint y: 79, distance: 156.8
click at [321, 79] on div "All work orders 1245 Utica St Apt 104 Denver, CO 80204 Home details Vendor Info…" at bounding box center [457, 443] width 915 height 806
copy span "[PERSON_NAME] Construction"
click at [60, 149] on link "Home details" at bounding box center [47, 153] width 55 height 9
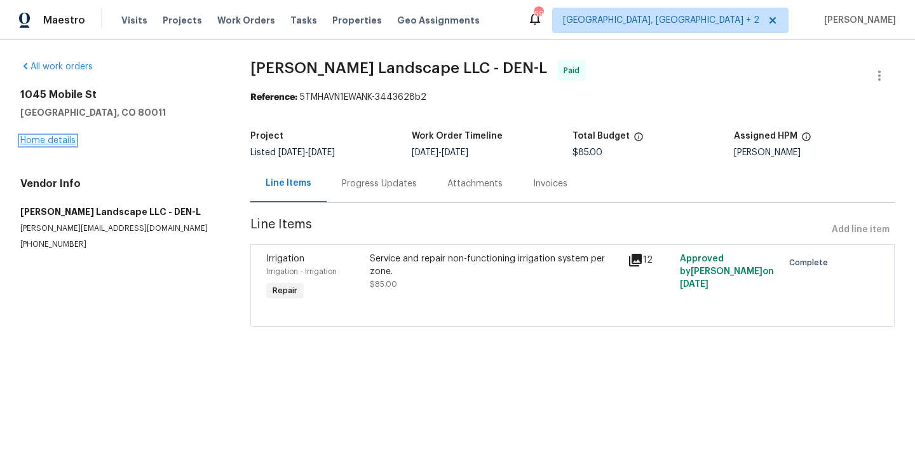
click at [61, 137] on link "Home details" at bounding box center [47, 140] width 55 height 9
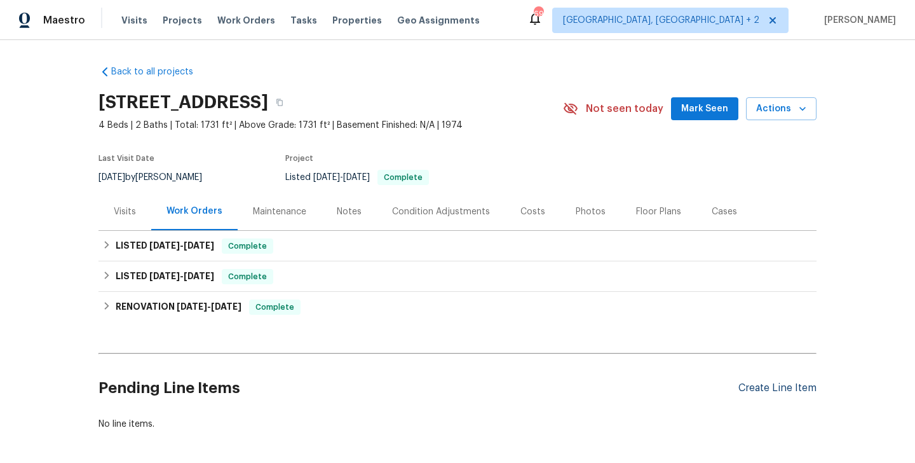
click at [753, 383] on div "Create Line Item" at bounding box center [778, 388] width 78 height 12
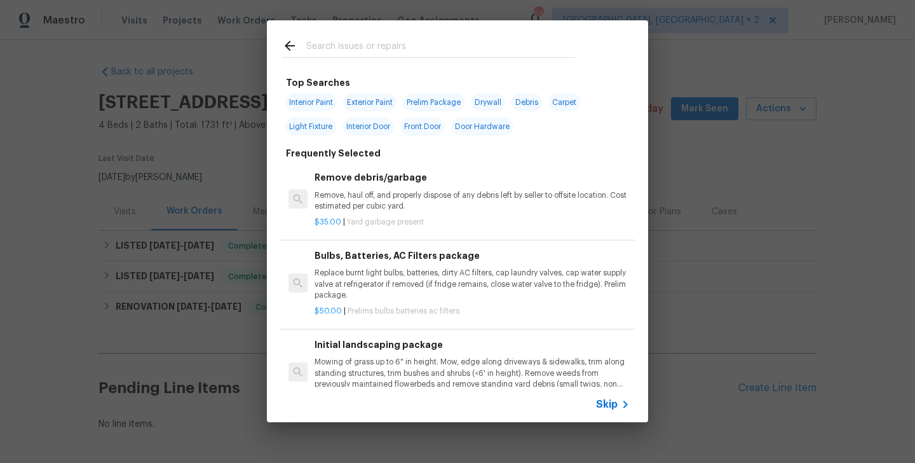
click at [336, 49] on input "text" at bounding box center [440, 47] width 269 height 19
click at [364, 126] on span "Interior Door" at bounding box center [368, 127] width 51 height 18
type input "Interior Door"
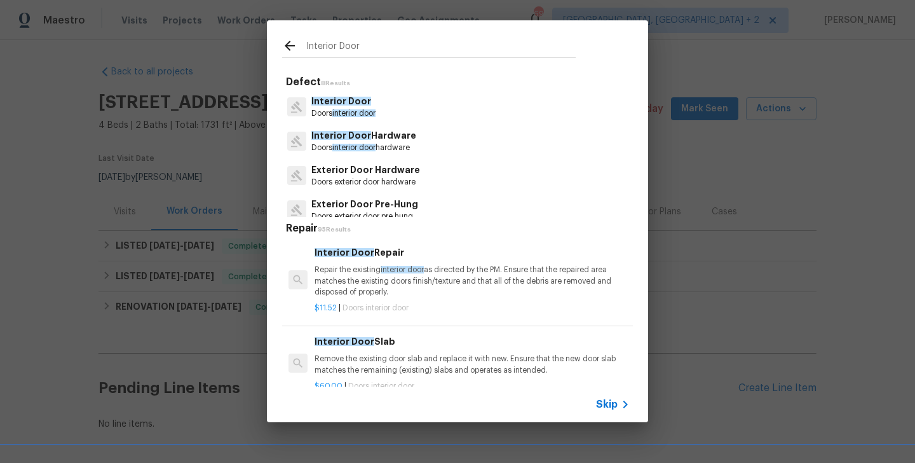
click at [353, 107] on p "Interior Door" at bounding box center [343, 101] width 64 height 13
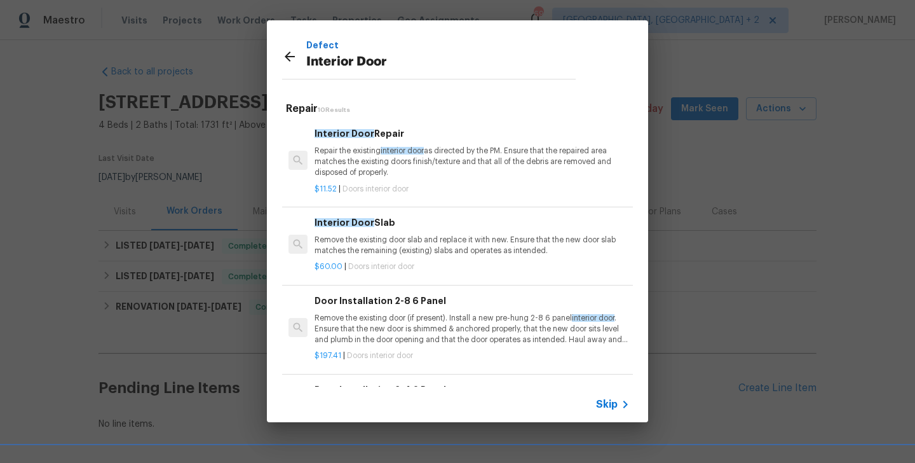
click at [360, 138] on h6 "Interior Door Repair" at bounding box center [472, 133] width 315 height 14
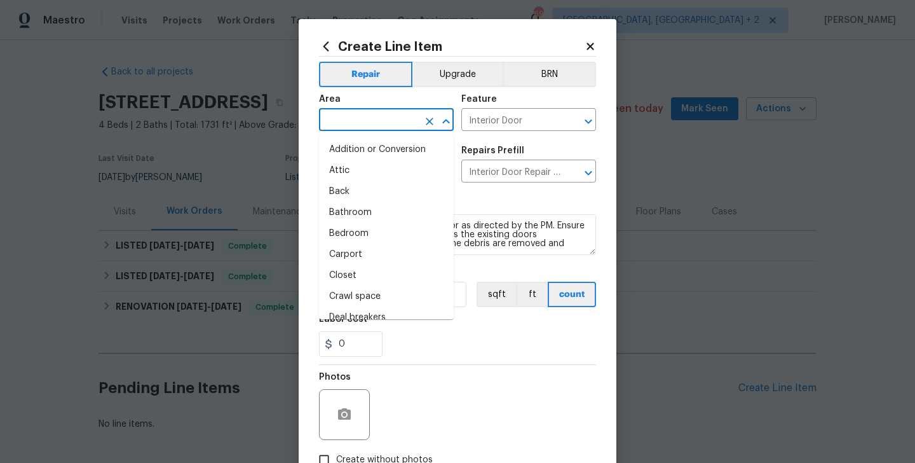
click at [359, 111] on input "text" at bounding box center [368, 121] width 99 height 20
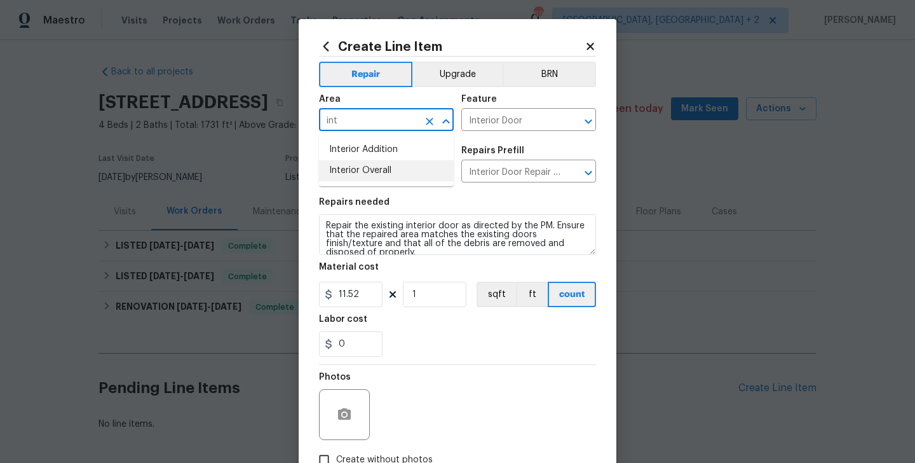
click at [369, 172] on li "Interior Overall" at bounding box center [386, 170] width 135 height 21
type input "Interior Overall"
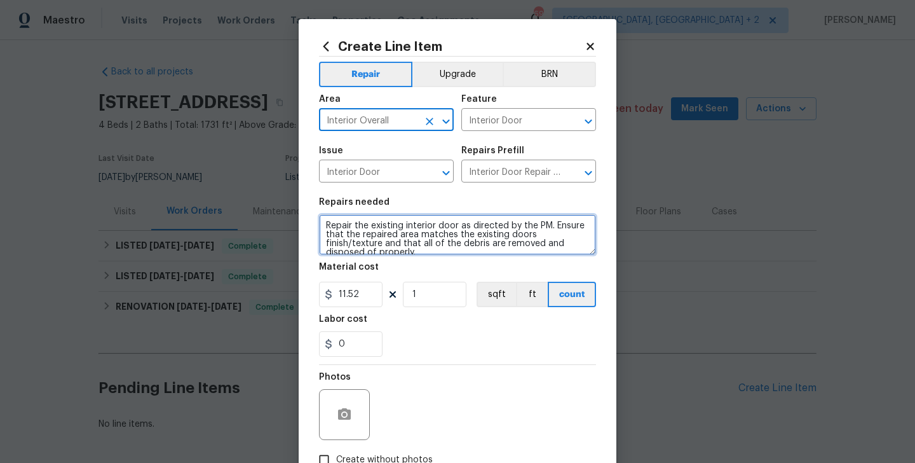
click at [382, 226] on textarea "Repair the existing interior door as directed by the PM. Ensure that the repair…" at bounding box center [457, 234] width 277 height 41
paste textarea "The bathroom door hinge is loose, and the frame needs to be re-screwed. Please …"
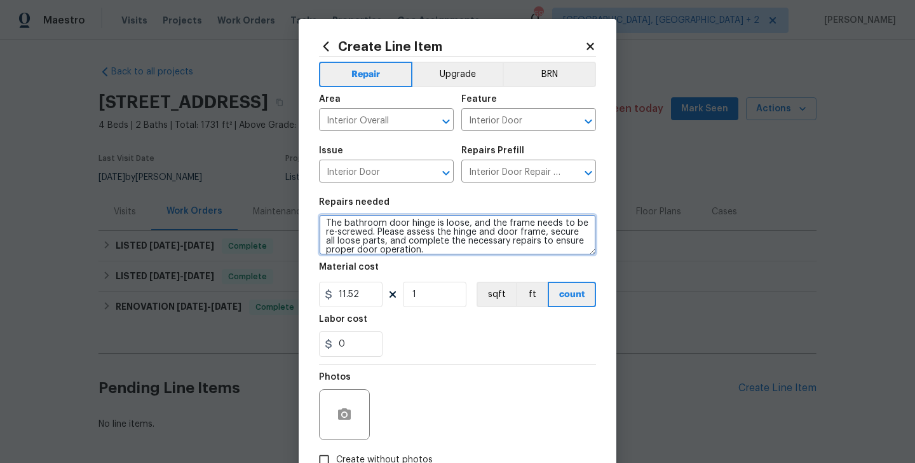
type textarea "The bathroom door hinge is loose, and the frame needs to be re-screwed. Please …"
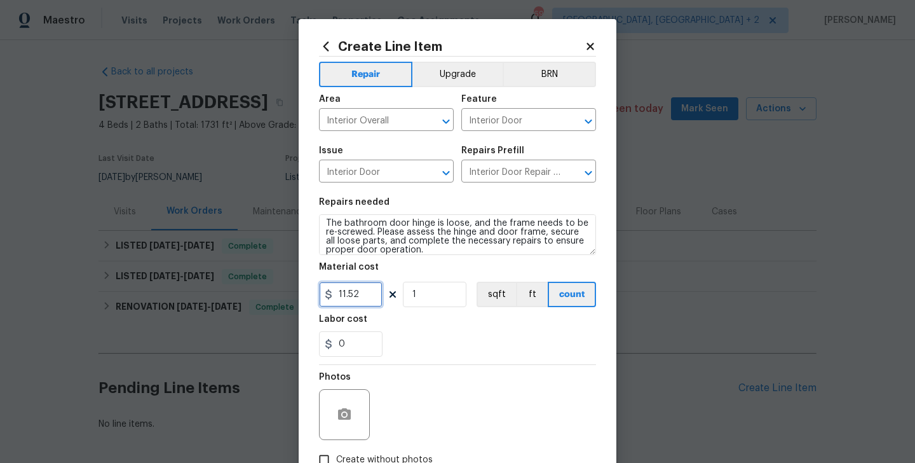
click at [356, 298] on input "11.52" at bounding box center [351, 294] width 64 height 25
type input "75"
click at [339, 419] on icon "button" at bounding box center [344, 413] width 13 height 11
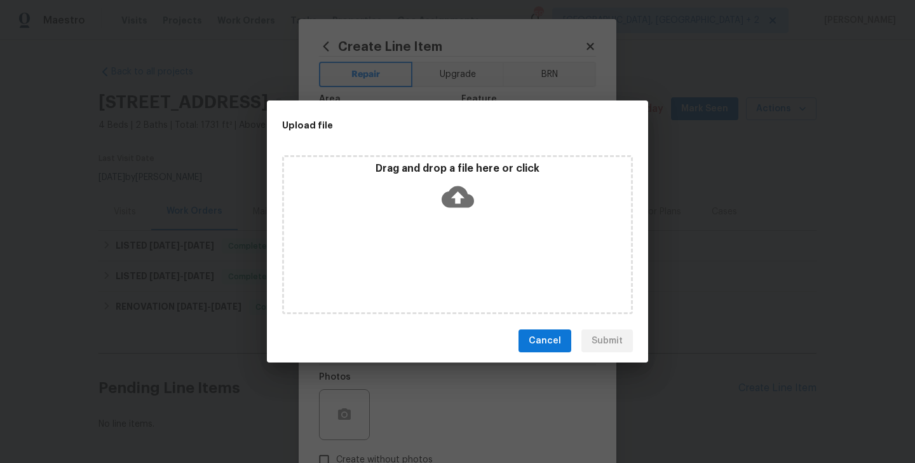
click at [455, 197] on icon at bounding box center [458, 197] width 32 height 32
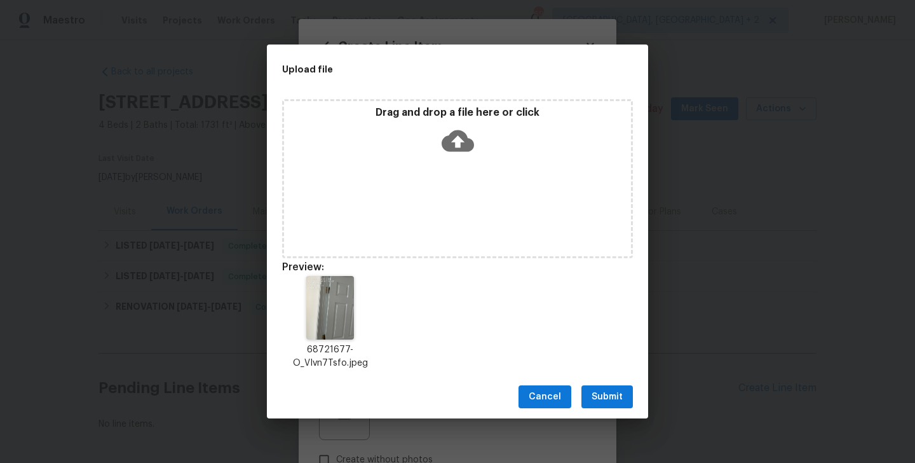
click at [615, 402] on span "Submit" at bounding box center [607, 397] width 31 height 16
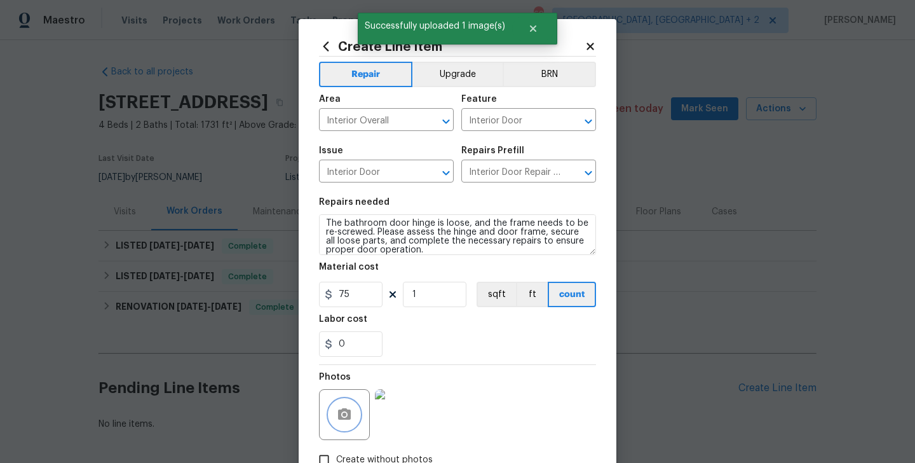
scroll to position [85, 0]
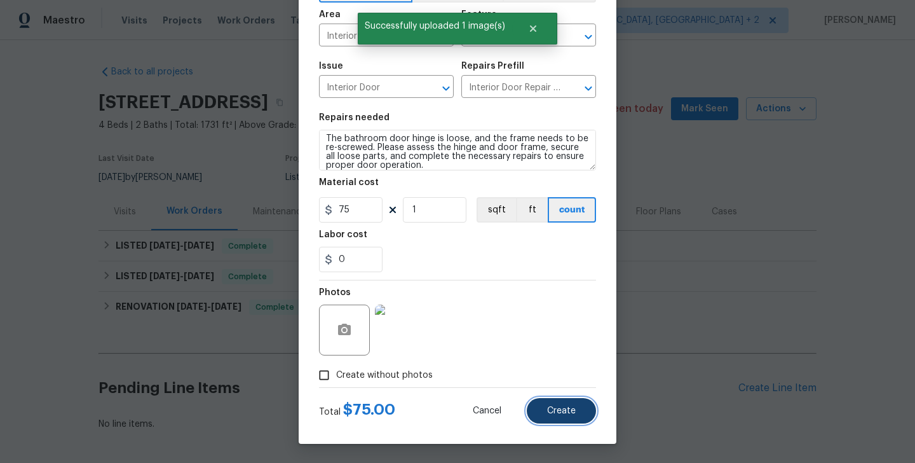
click at [585, 413] on button "Create" at bounding box center [561, 410] width 69 height 25
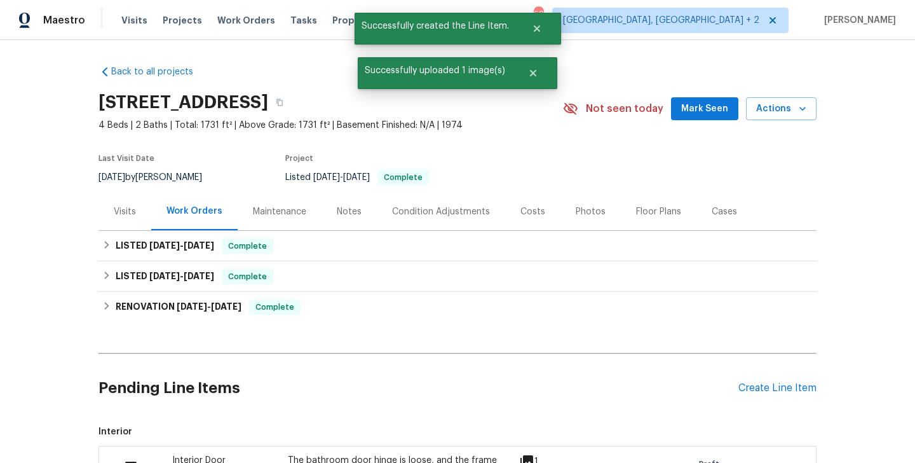
scroll to position [224, 0]
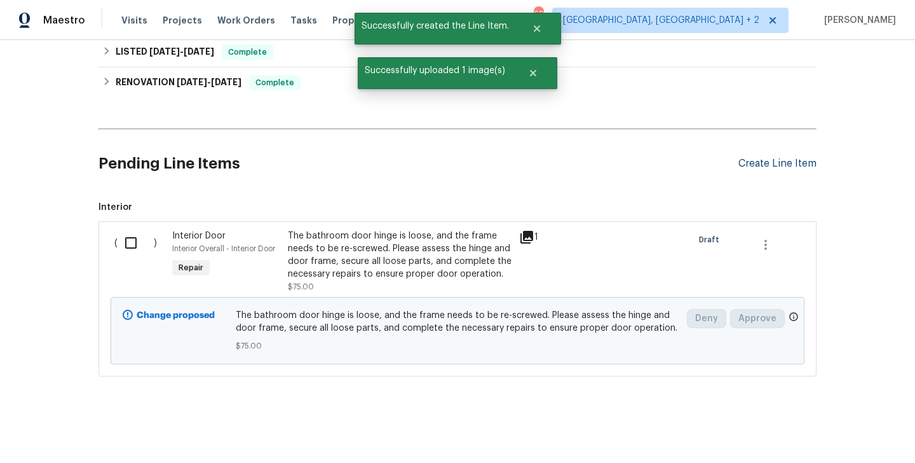
click at [789, 166] on div "Create Line Item" at bounding box center [778, 164] width 78 height 12
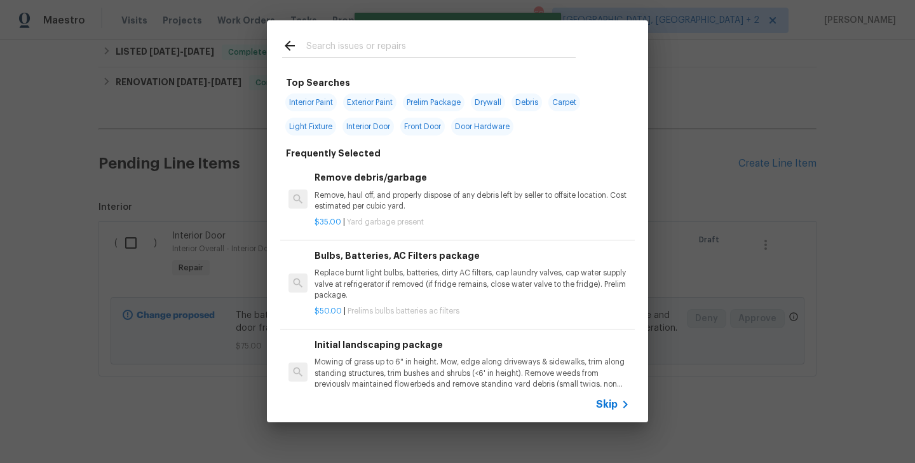
click at [376, 50] on input "text" at bounding box center [440, 47] width 269 height 19
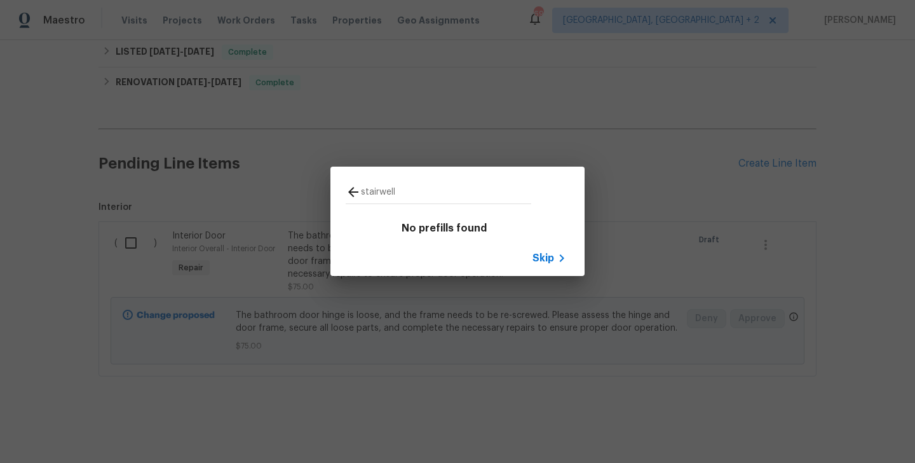
type input "stairwell"
click at [376, 50] on div "stairwell No prefills found Skip" at bounding box center [457, 221] width 915 height 442
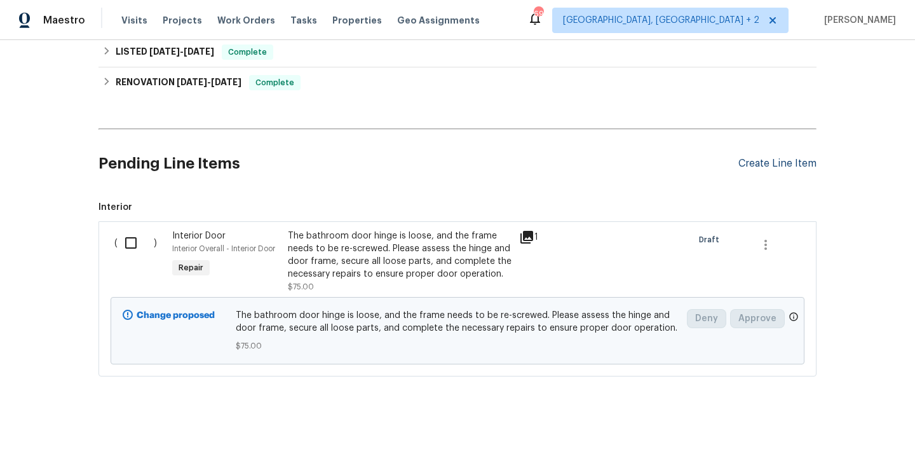
click at [763, 162] on div "Create Line Item" at bounding box center [778, 164] width 78 height 12
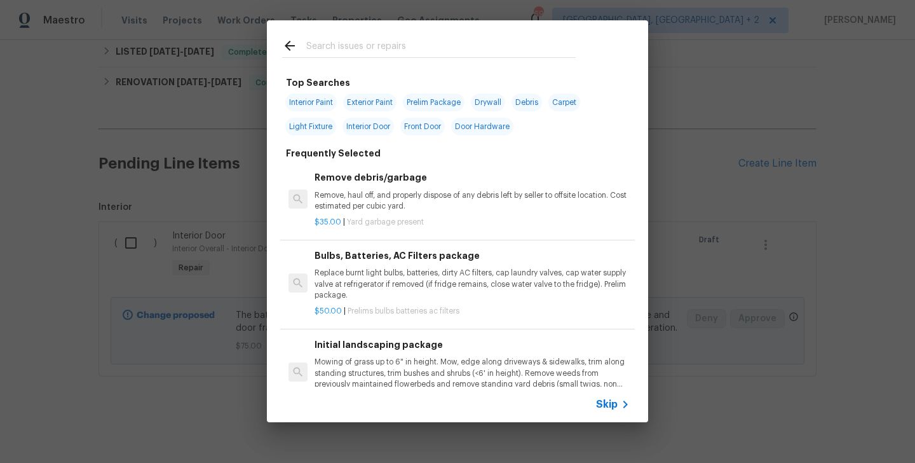
click at [351, 51] on input "text" at bounding box center [440, 47] width 269 height 19
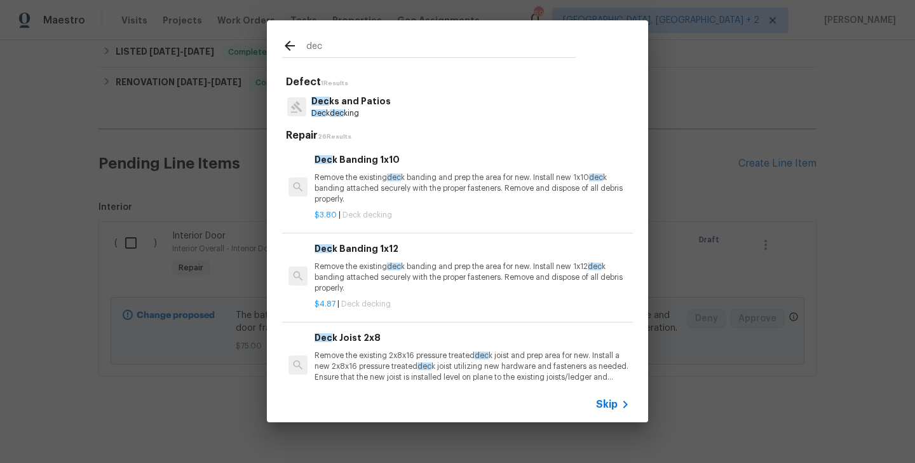
type input "dec"
click at [373, 164] on h6 "Dec k Banding 1x10" at bounding box center [472, 160] width 315 height 14
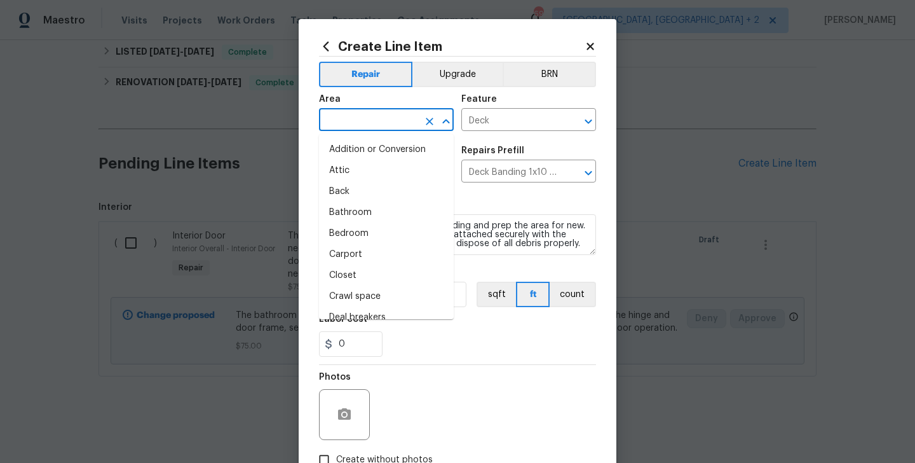
click at [353, 127] on input "text" at bounding box center [368, 121] width 99 height 20
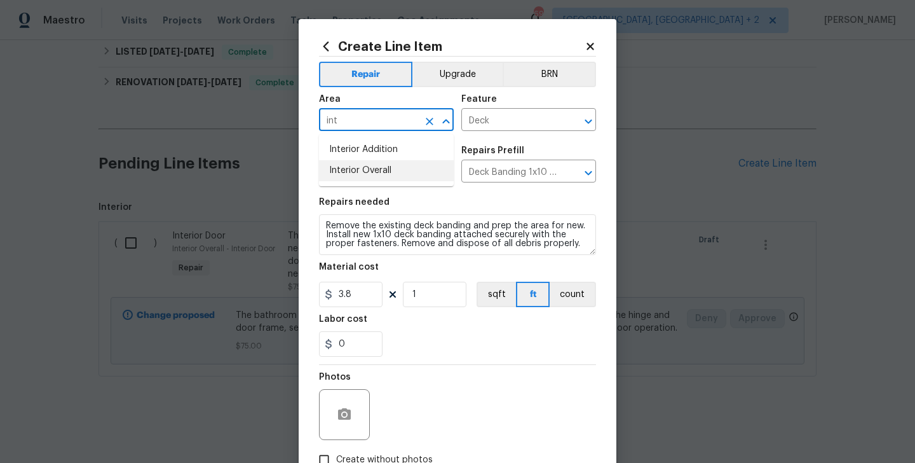
click at [352, 169] on li "Interior Overall" at bounding box center [386, 170] width 135 height 21
type input "Interior Overall"
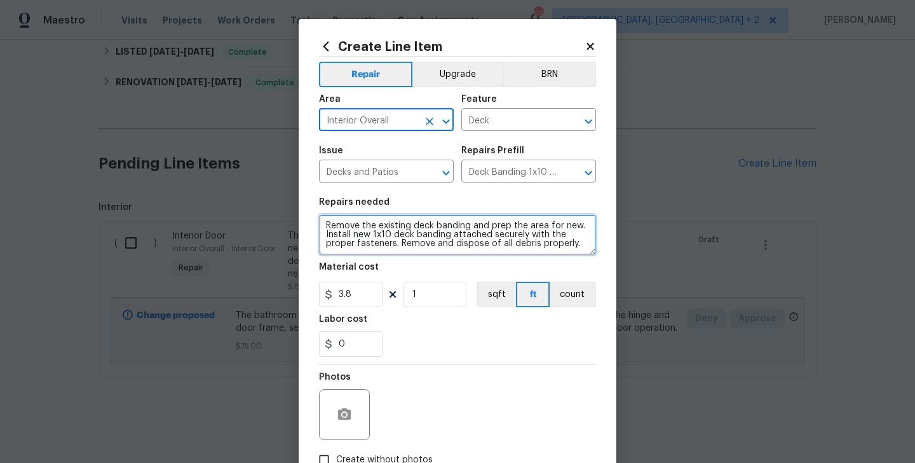
click at [372, 221] on textarea "Remove the existing deck banding and prep the area for new. Install new 1x10 de…" at bounding box center [457, 234] width 277 height 41
paste textarea "A piece on the stairwell has come off and needs to be reinstalled. Please inspe…"
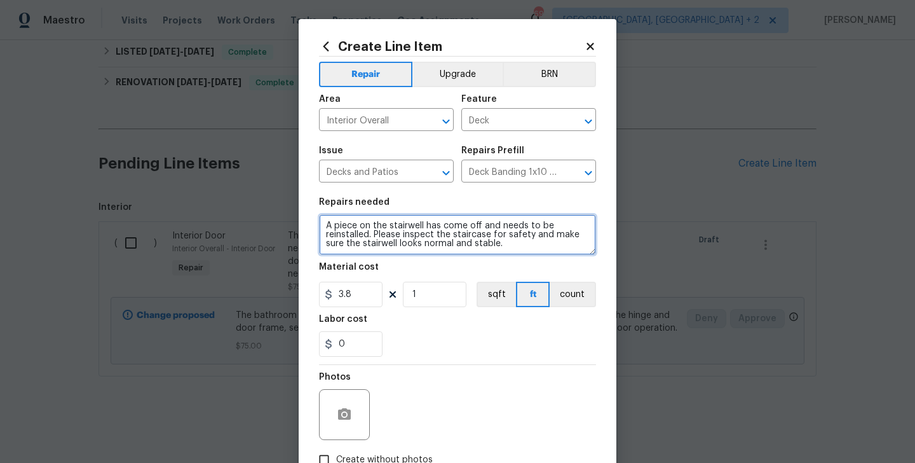
type textarea "A piece on the stairwell has come off and needs to be reinstalled. Please inspe…"
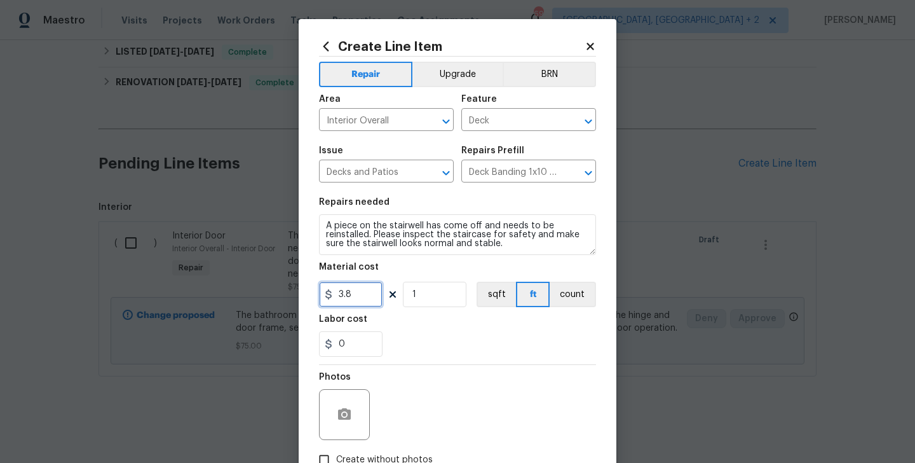
click at [356, 283] on input "3.8" at bounding box center [351, 294] width 64 height 25
click at [356, 284] on input "3.8" at bounding box center [351, 294] width 64 height 25
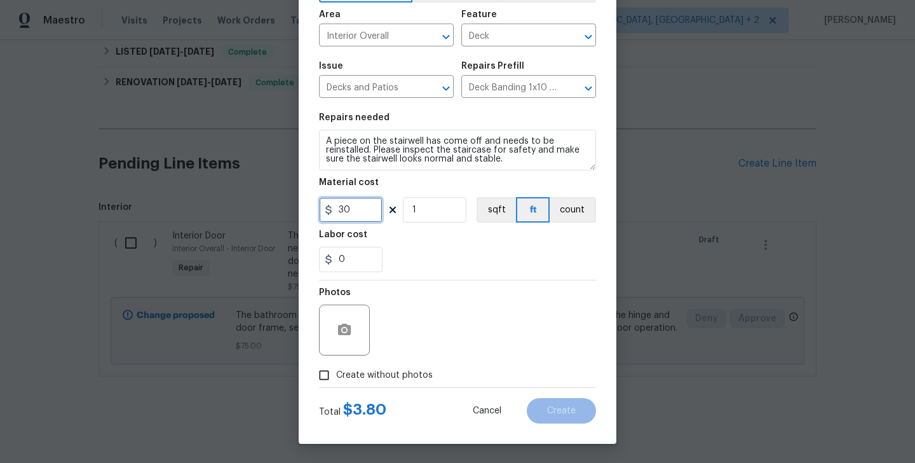
type input "30"
click at [401, 386] on label "Create without photos" at bounding box center [372, 375] width 121 height 24
click at [336, 386] on input "Create without photos" at bounding box center [324, 375] width 24 height 24
checkbox input "true"
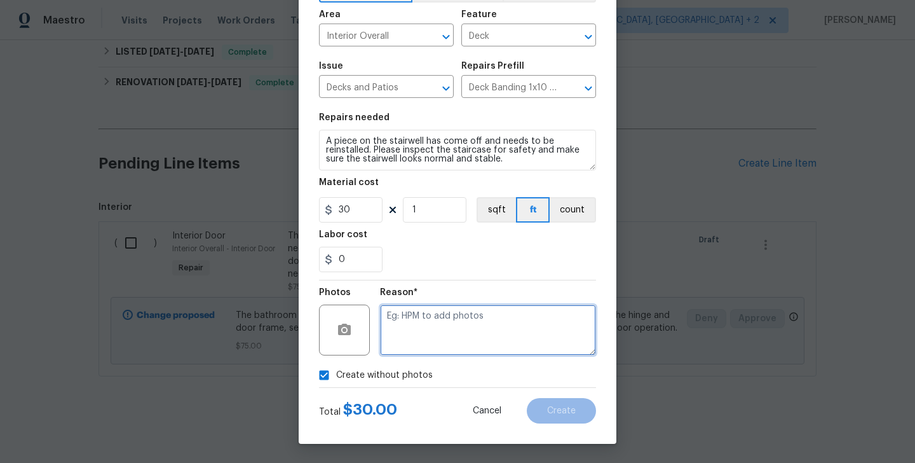
click at [443, 348] on textarea at bounding box center [488, 329] width 216 height 51
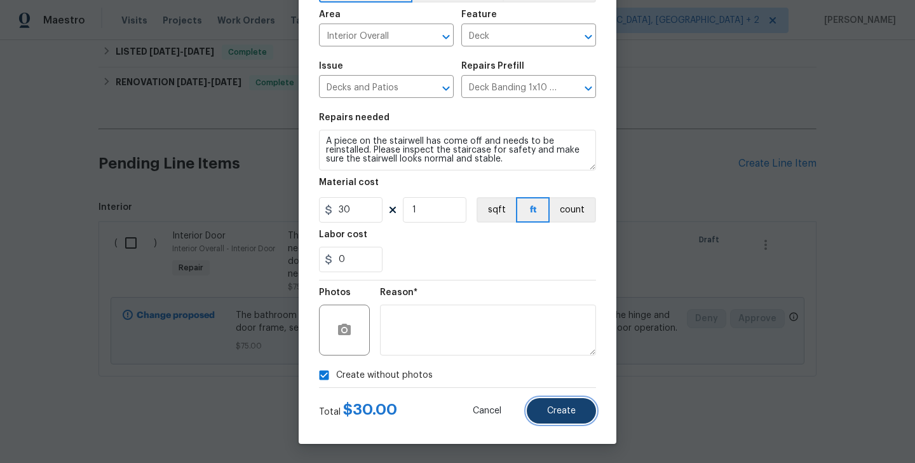
click at [575, 406] on span "Create" at bounding box center [561, 411] width 29 height 10
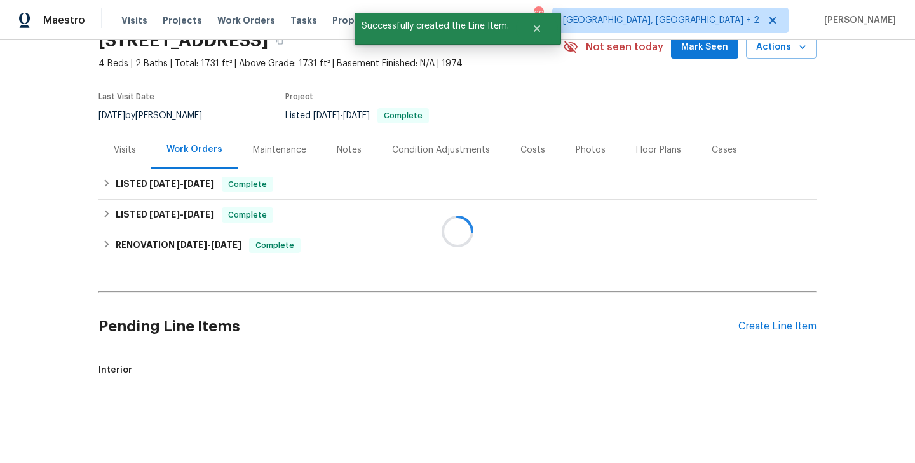
click at [374, 265] on div at bounding box center [457, 231] width 915 height 463
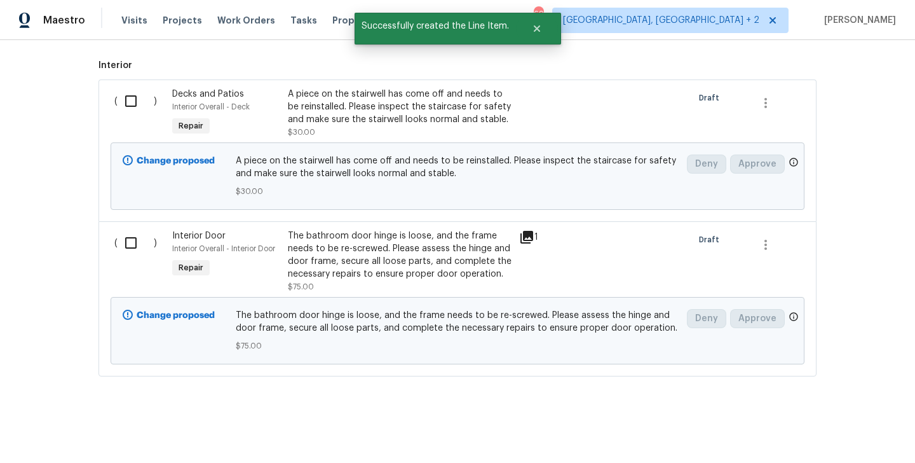
scroll to position [335, 0]
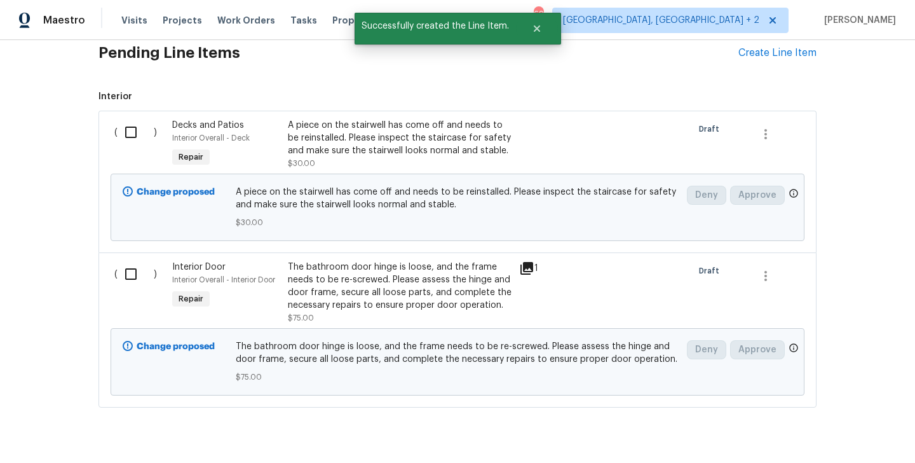
click at [347, 287] on div "The bathroom door hinge is loose, and the frame needs to be re-screwed. Please …" at bounding box center [400, 286] width 224 height 51
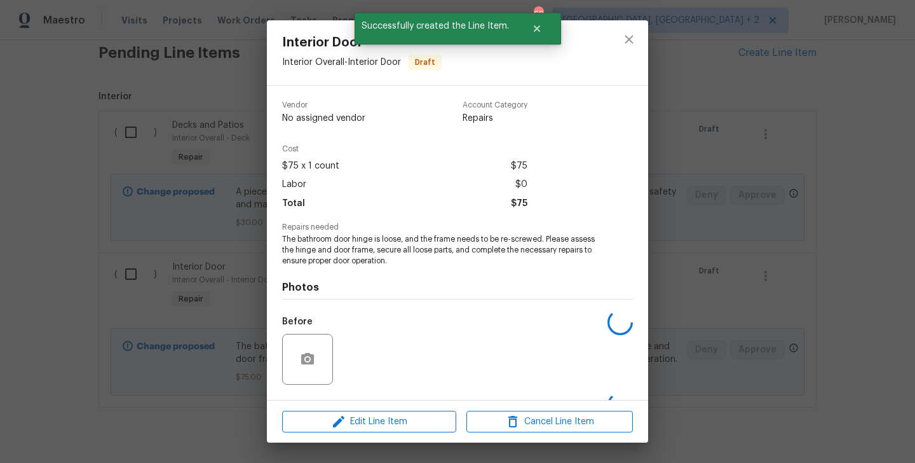
scroll to position [80, 0]
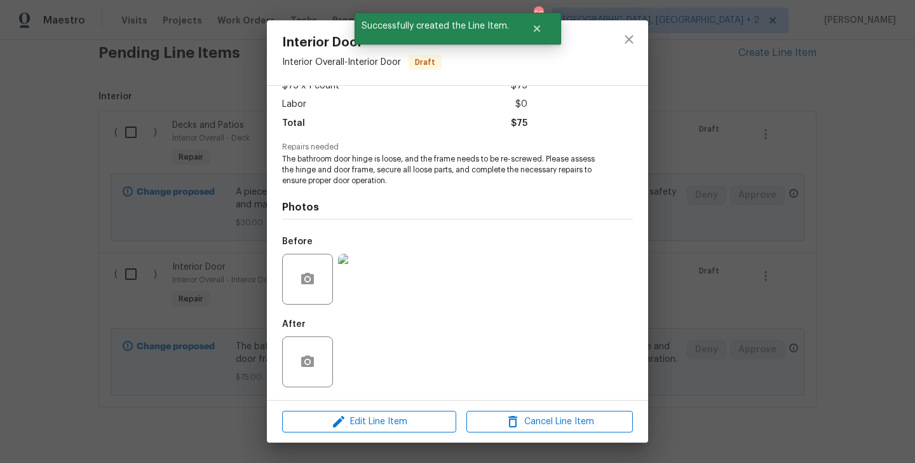
click at [340, 437] on div "Edit Line Item Cancel Line Item" at bounding box center [457, 421] width 381 height 43
click at [340, 429] on button "Edit Line Item" at bounding box center [369, 422] width 174 height 22
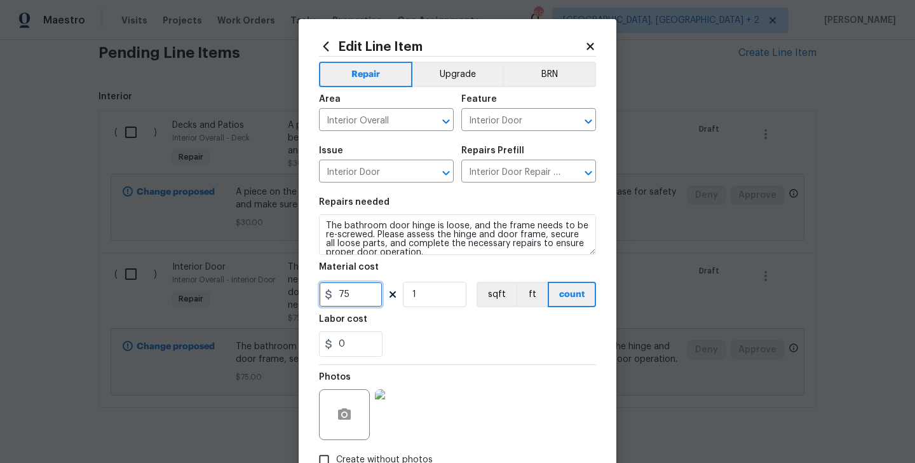
click at [335, 299] on input "75" at bounding box center [351, 294] width 64 height 25
type input "50"
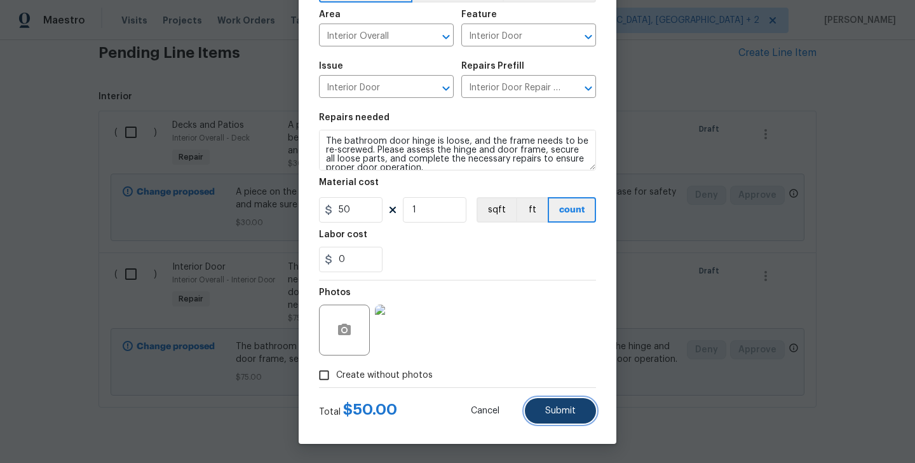
click at [557, 417] on button "Submit" at bounding box center [560, 410] width 71 height 25
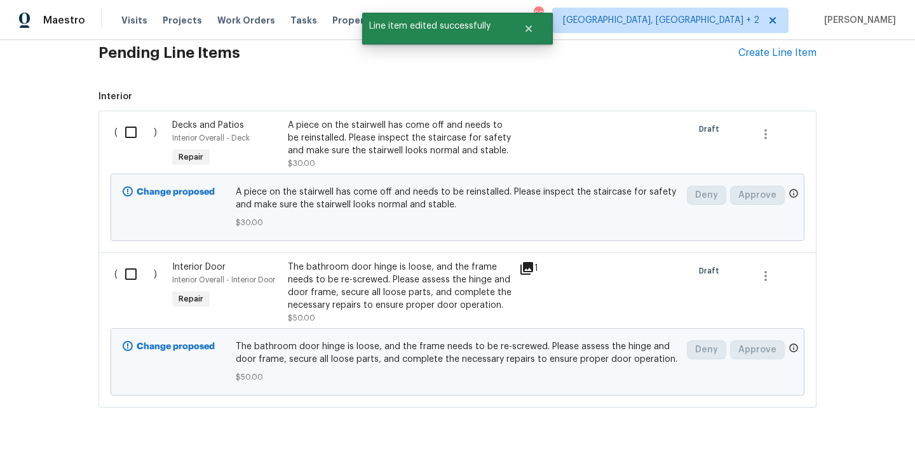
scroll to position [0, 0]
click at [131, 130] on input "checkbox" at bounding box center [136, 132] width 36 height 27
checkbox input "true"
click at [132, 288] on div "( )" at bounding box center [140, 292] width 58 height 71
click at [132, 285] on input "checkbox" at bounding box center [136, 274] width 36 height 27
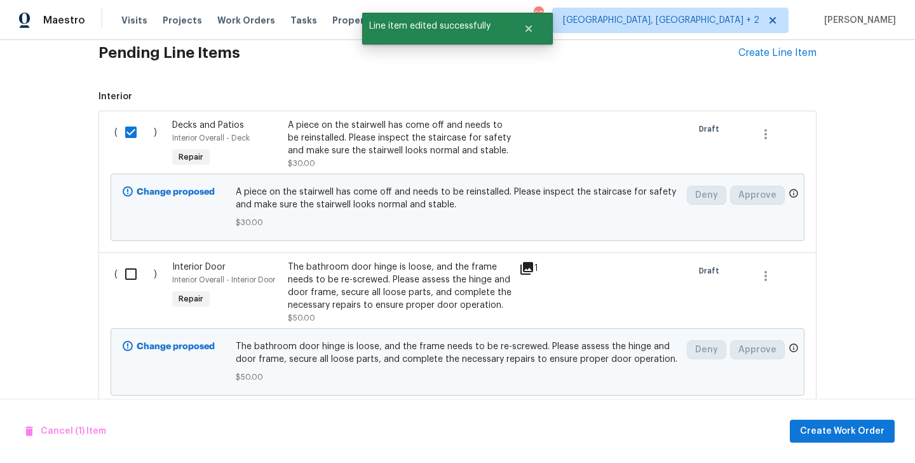
checkbox input "true"
click at [815, 426] on span "Create Work Order" at bounding box center [842, 431] width 85 height 16
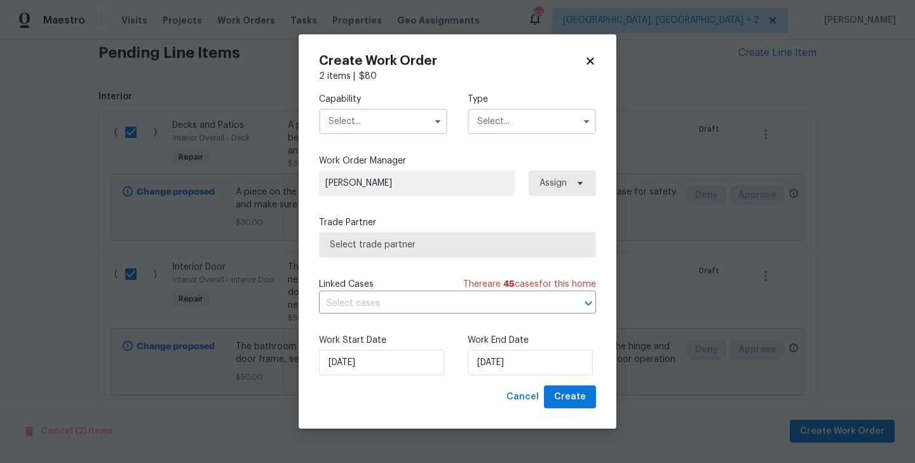
click at [355, 121] on input "text" at bounding box center [383, 121] width 128 height 25
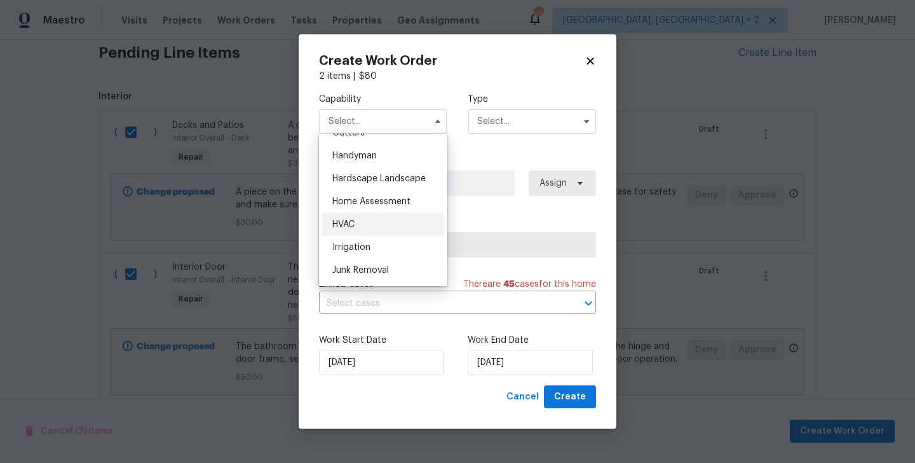
scroll to position [693, 0]
click at [381, 144] on div "Handyman" at bounding box center [383, 153] width 122 height 23
type input "Handyman"
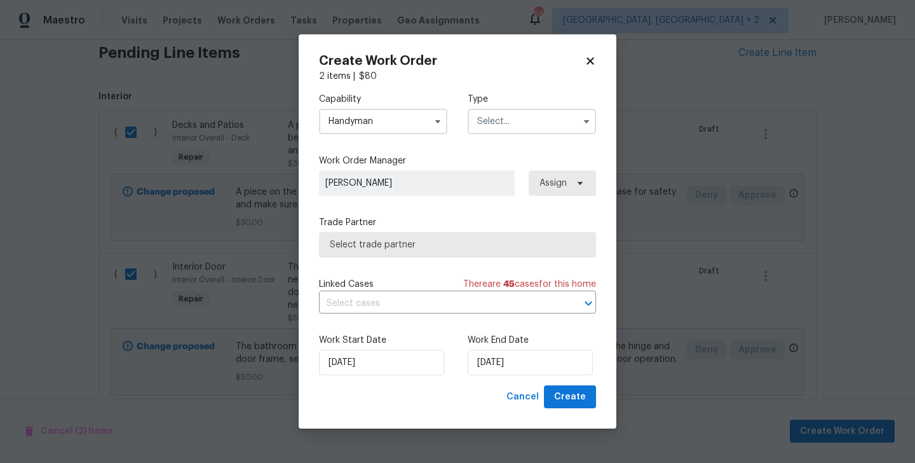
click at [491, 127] on input "text" at bounding box center [532, 121] width 128 height 25
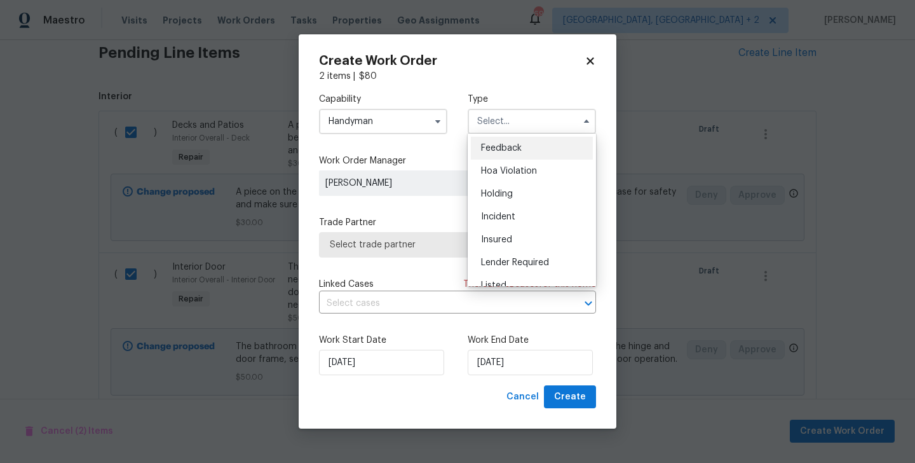
click at [494, 144] on span "Feedback" at bounding box center [501, 148] width 41 height 9
type input "Feedback"
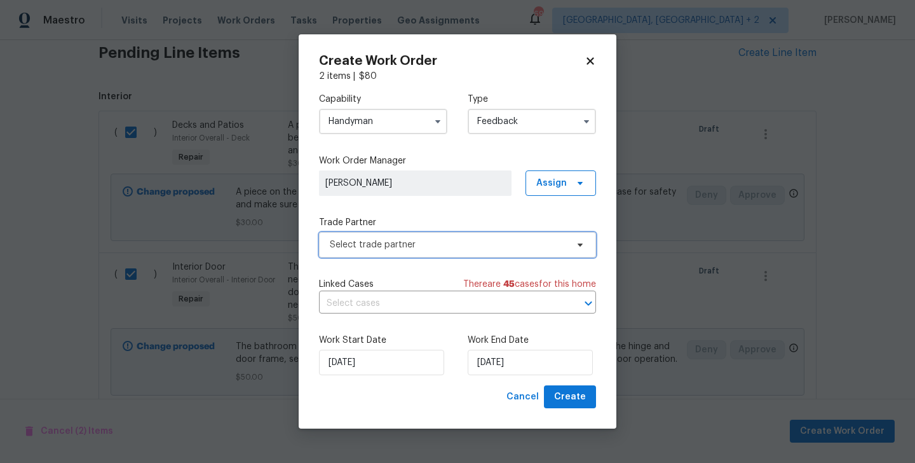
click at [386, 243] on span "Select trade partner" at bounding box center [448, 244] width 237 height 13
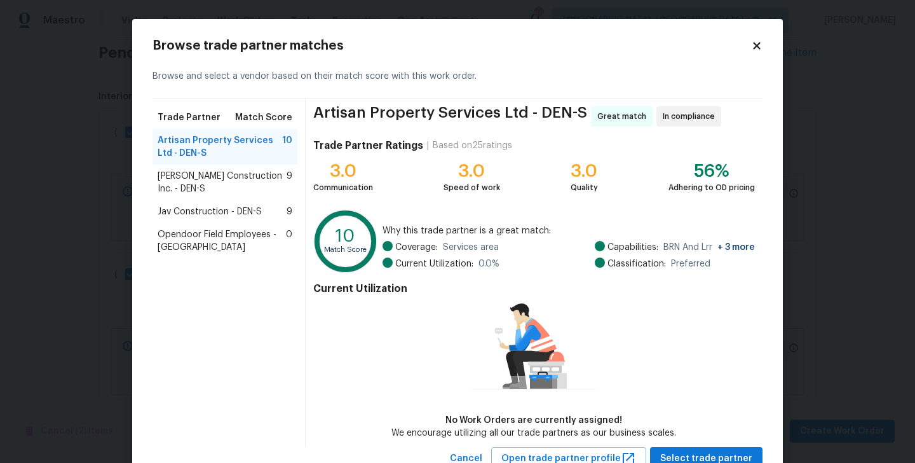
scroll to position [46, 0]
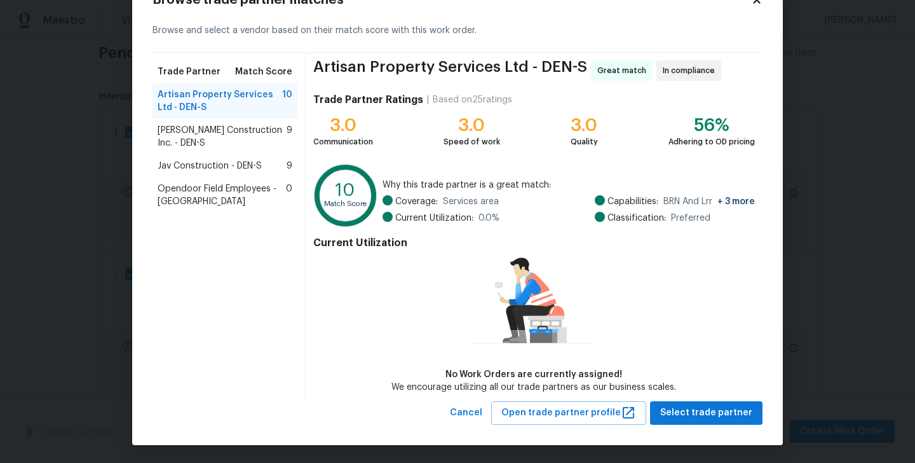
click at [201, 138] on span "[PERSON_NAME] Construction Inc. - DEN-S" at bounding box center [222, 136] width 129 height 25
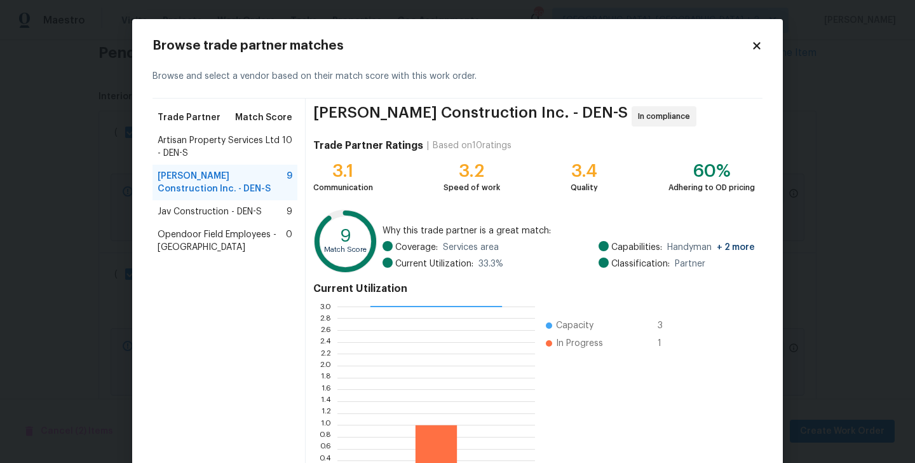
scroll to position [98, 0]
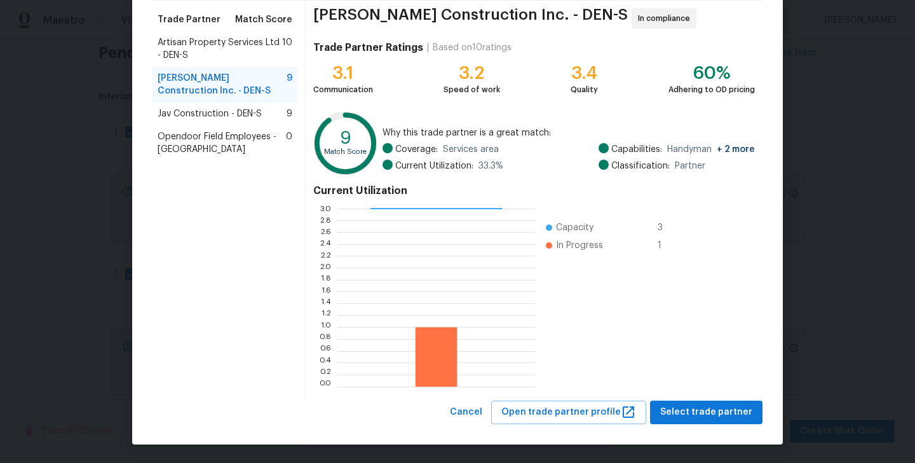
click at [266, 116] on div "Jav Construction - DEN-S 9" at bounding box center [225, 113] width 135 height 13
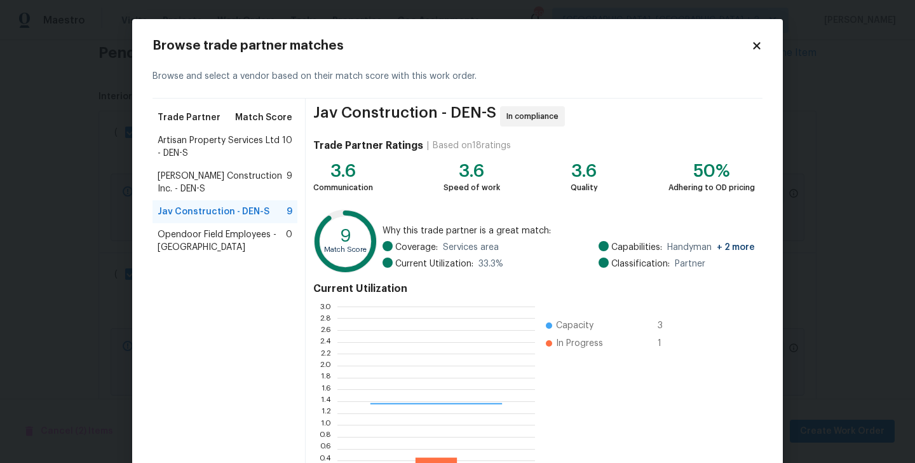
scroll to position [178, 198]
click at [208, 177] on span "[PERSON_NAME] Construction Inc. - DEN-S" at bounding box center [222, 182] width 129 height 25
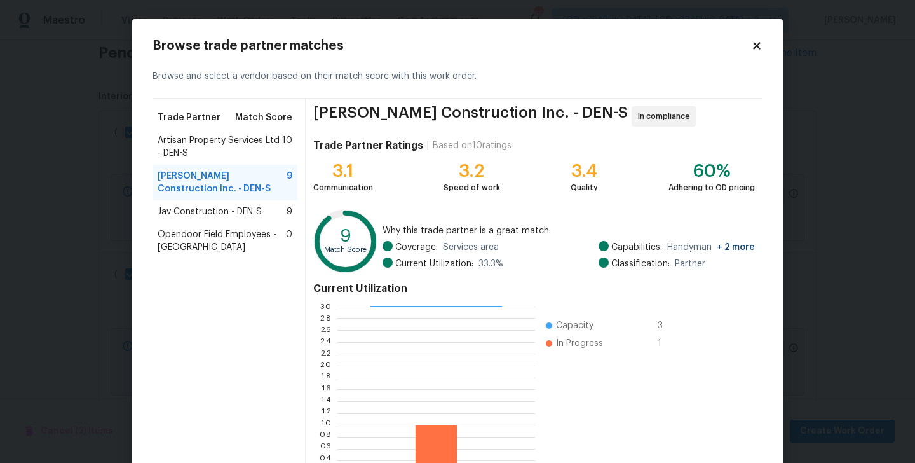
scroll to position [98, 0]
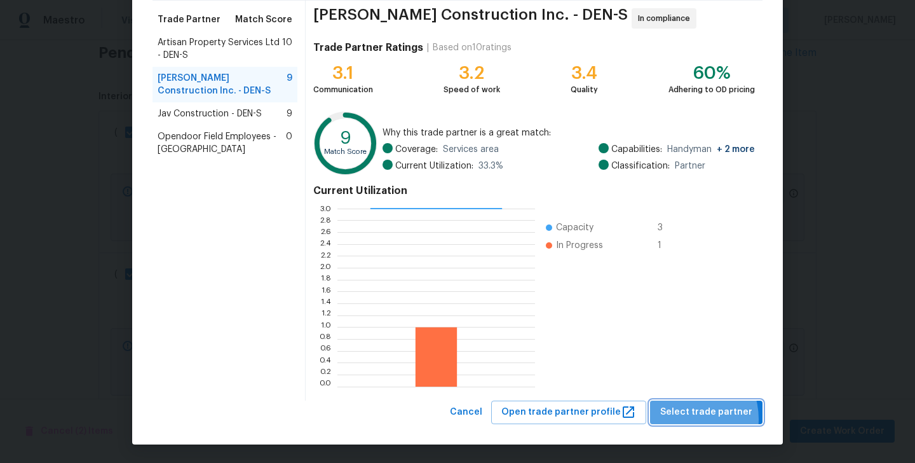
click at [688, 419] on span "Select trade partner" at bounding box center [706, 412] width 92 height 16
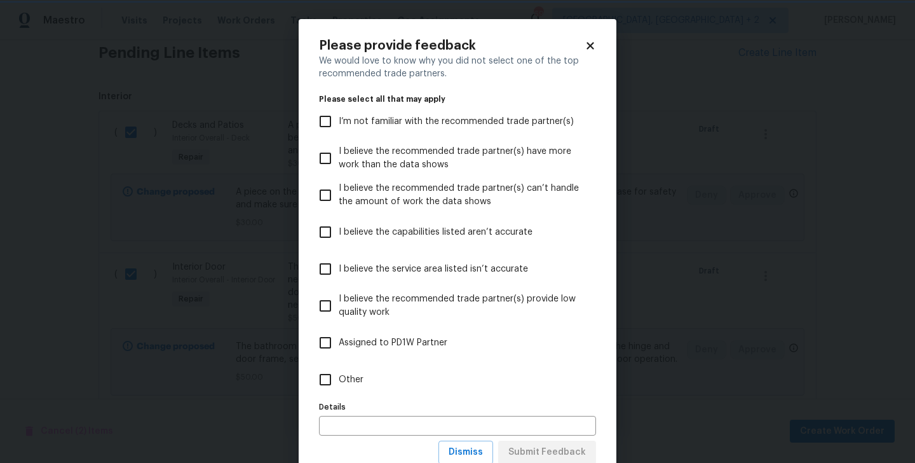
scroll to position [0, 0]
click at [327, 378] on input "Other" at bounding box center [325, 379] width 27 height 27
checkbox input "true"
click at [549, 447] on span "Submit Feedback" at bounding box center [547, 452] width 78 height 16
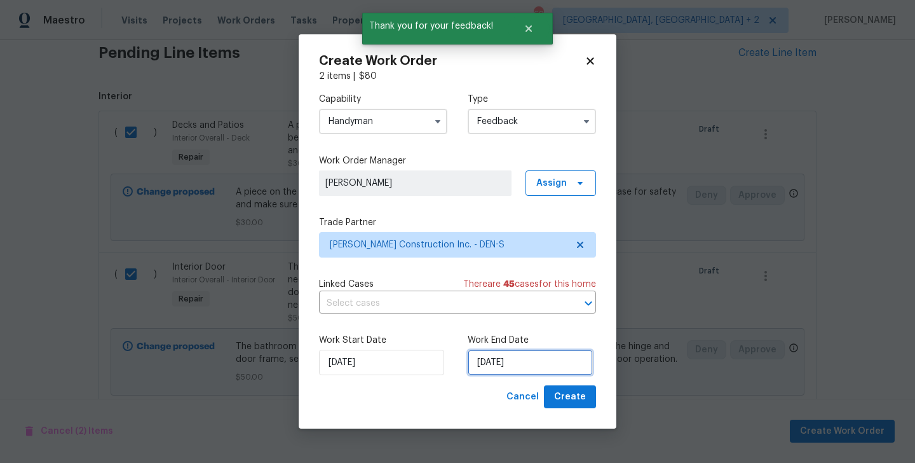
click at [568, 365] on input "27/08/2025" at bounding box center [530, 362] width 125 height 25
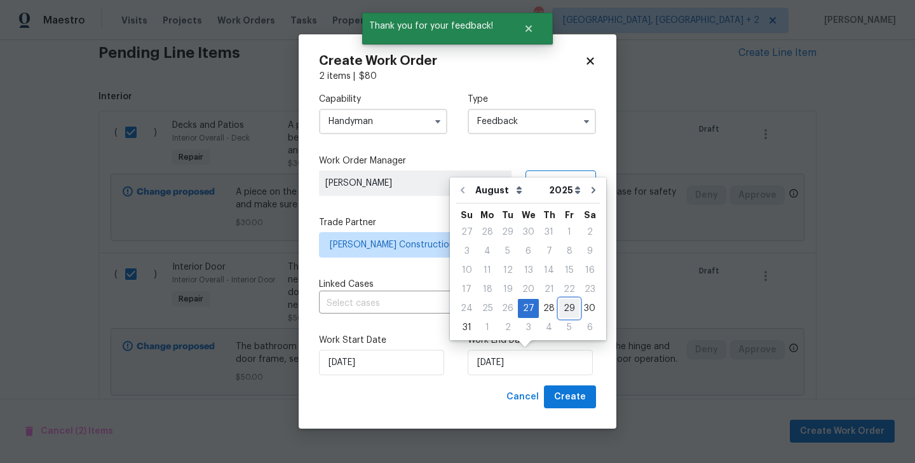
click at [559, 301] on div "29" at bounding box center [569, 308] width 20 height 18
type input "29/08/2025"
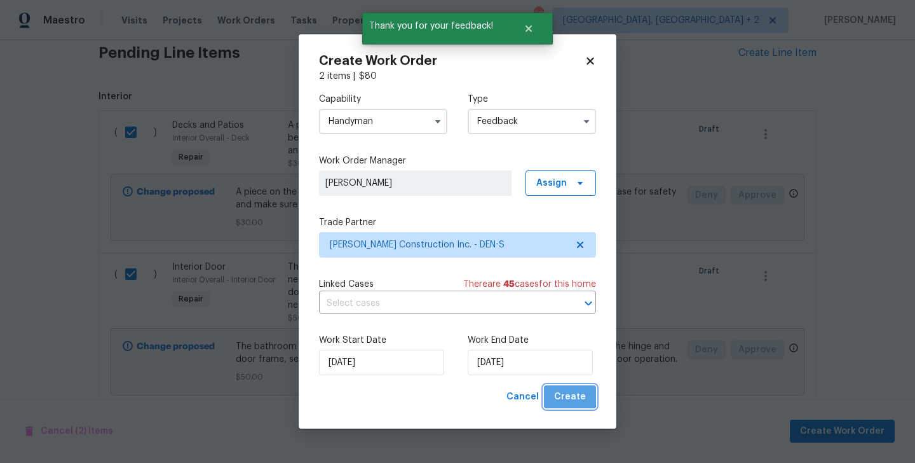
click at [566, 390] on span "Create" at bounding box center [570, 397] width 32 height 16
checkbox input "false"
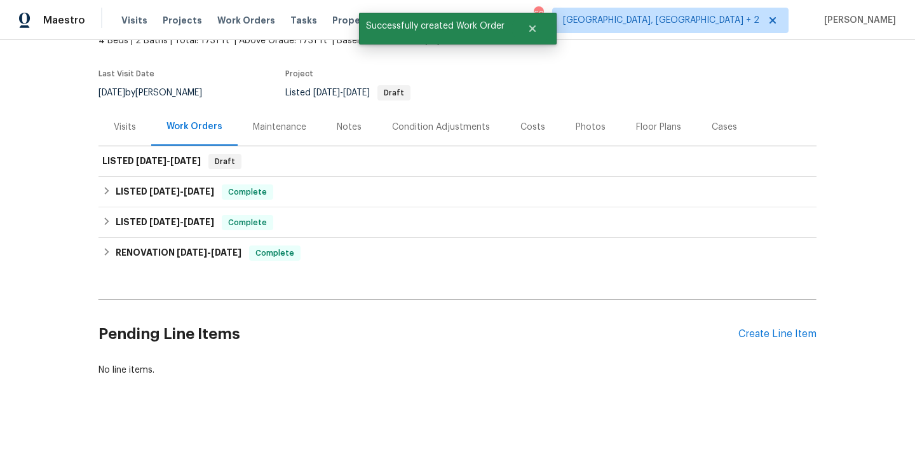
scroll to position [85, 0]
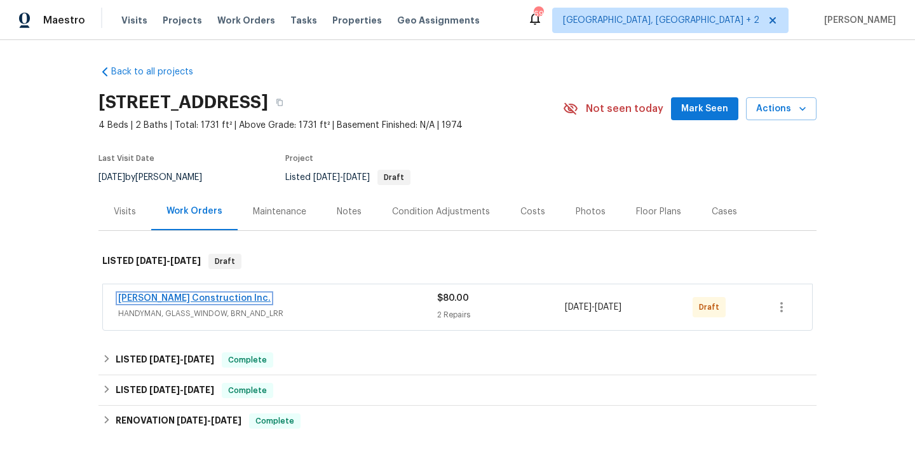
click at [202, 297] on link "[PERSON_NAME] Construction Inc." at bounding box center [194, 298] width 153 height 9
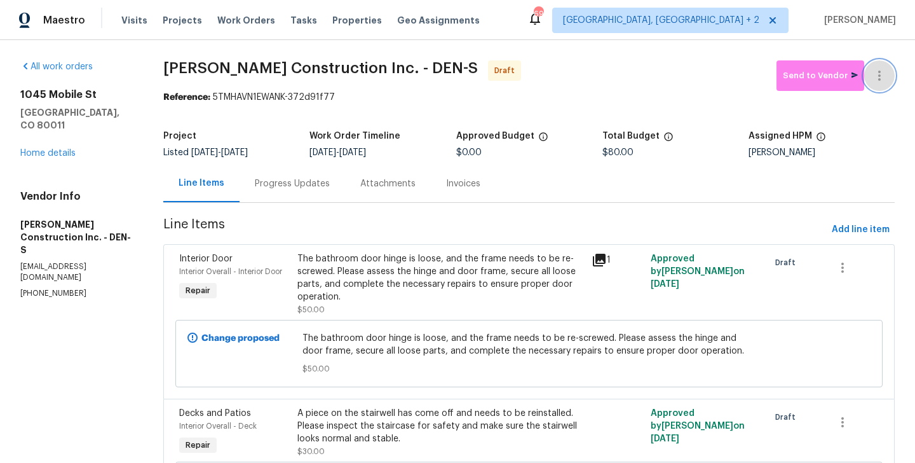
click at [880, 69] on icon "button" at bounding box center [879, 75] width 15 height 15
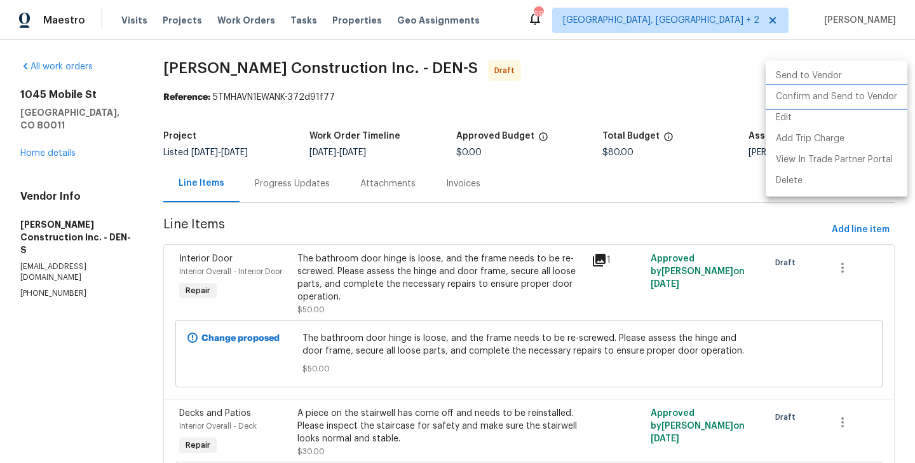
click at [882, 92] on li "Confirm and Send to Vendor" at bounding box center [837, 96] width 142 height 21
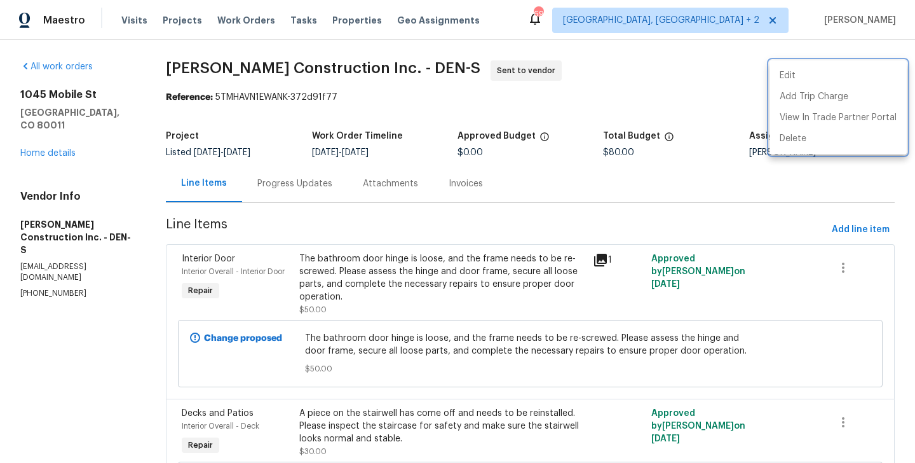
click at [310, 192] on div at bounding box center [457, 231] width 915 height 463
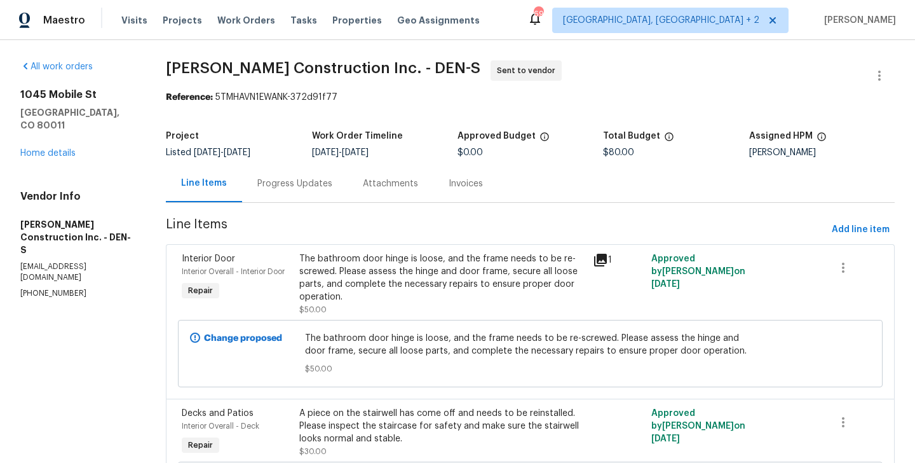
click at [310, 192] on div "Progress Updates" at bounding box center [295, 183] width 106 height 37
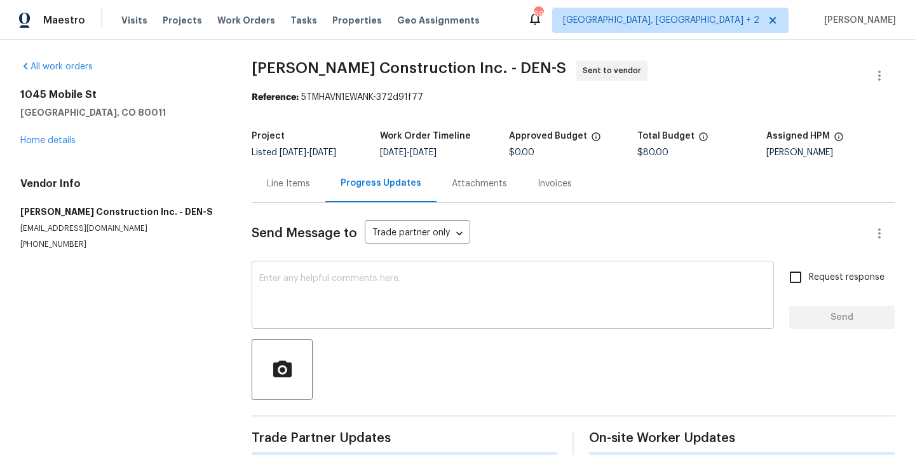
click at [352, 281] on textarea at bounding box center [512, 296] width 507 height 44
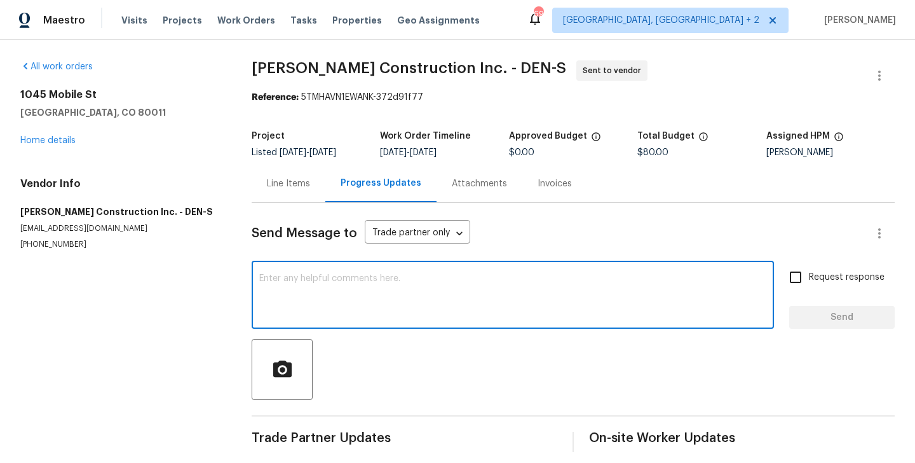
paste textarea "Hi, this is Blessida with Opendoor. I’m confirming you received the WO for the …"
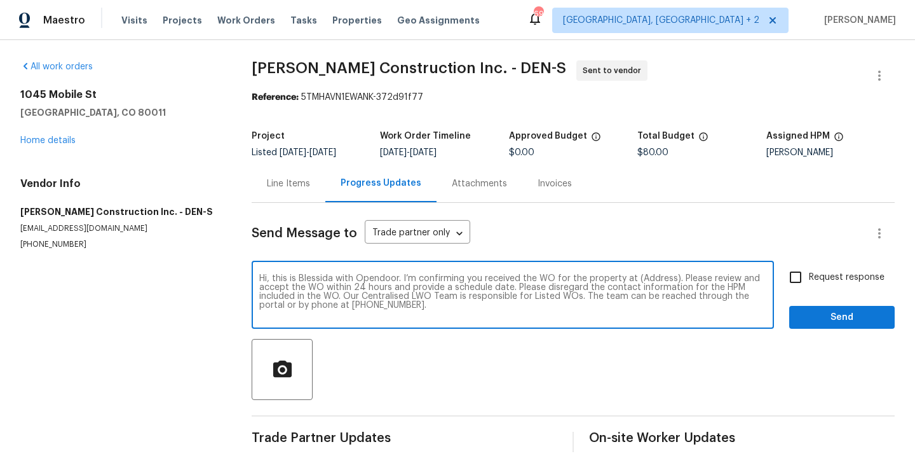
click at [655, 279] on textarea "Hi, this is Blessida with Opendoor. I’m confirming you received the WO for the …" at bounding box center [512, 296] width 507 height 44
paste textarea "[STREET_ADDRESS]"
type textarea "Hi, this is Blessida with Opendoor. I’m confirming you received the WO for the …"
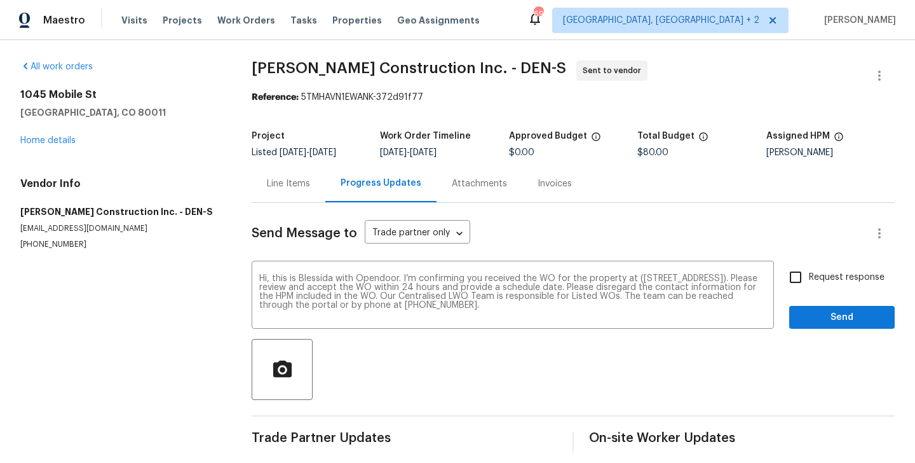
click at [866, 274] on span "Request response" at bounding box center [847, 277] width 76 height 13
click at [809, 274] on input "Request response" at bounding box center [795, 277] width 27 height 27
checkbox input "true"
click at [823, 327] on button "Send" at bounding box center [842, 318] width 106 height 24
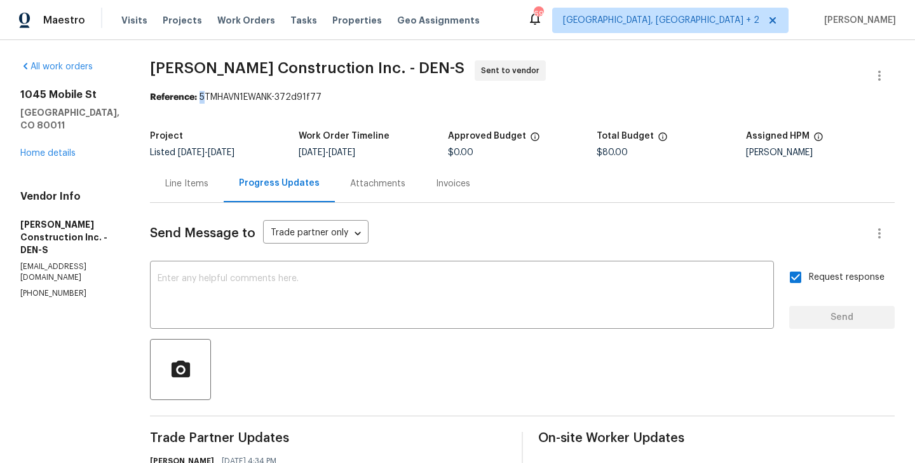
drag, startPoint x: 217, startPoint y: 102, endPoint x: 223, endPoint y: 102, distance: 6.4
click at [223, 102] on div "Reference: 5TMHAVN1EWANK-372d91f77" at bounding box center [522, 97] width 745 height 13
click at [215, 99] on div "Reference: 5TMHAVN1EWANK-372d91f77" at bounding box center [522, 97] width 745 height 13
drag, startPoint x: 215, startPoint y: 99, endPoint x: 333, endPoint y: 98, distance: 118.2
click at [333, 98] on div "Reference: 5TMHAVN1EWANK-372d91f77" at bounding box center [522, 97] width 745 height 13
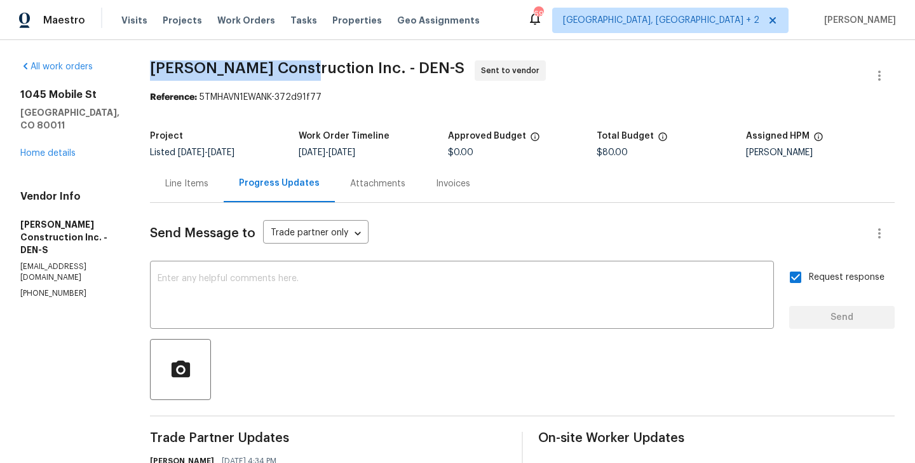
drag, startPoint x: 170, startPoint y: 67, endPoint x: 317, endPoint y: 71, distance: 147.5
click at [317, 71] on span "[PERSON_NAME] Construction Inc. - DEN-S" at bounding box center [307, 67] width 315 height 15
copy span "[PERSON_NAME] Construction"
